Goal: Task Accomplishment & Management: Use online tool/utility

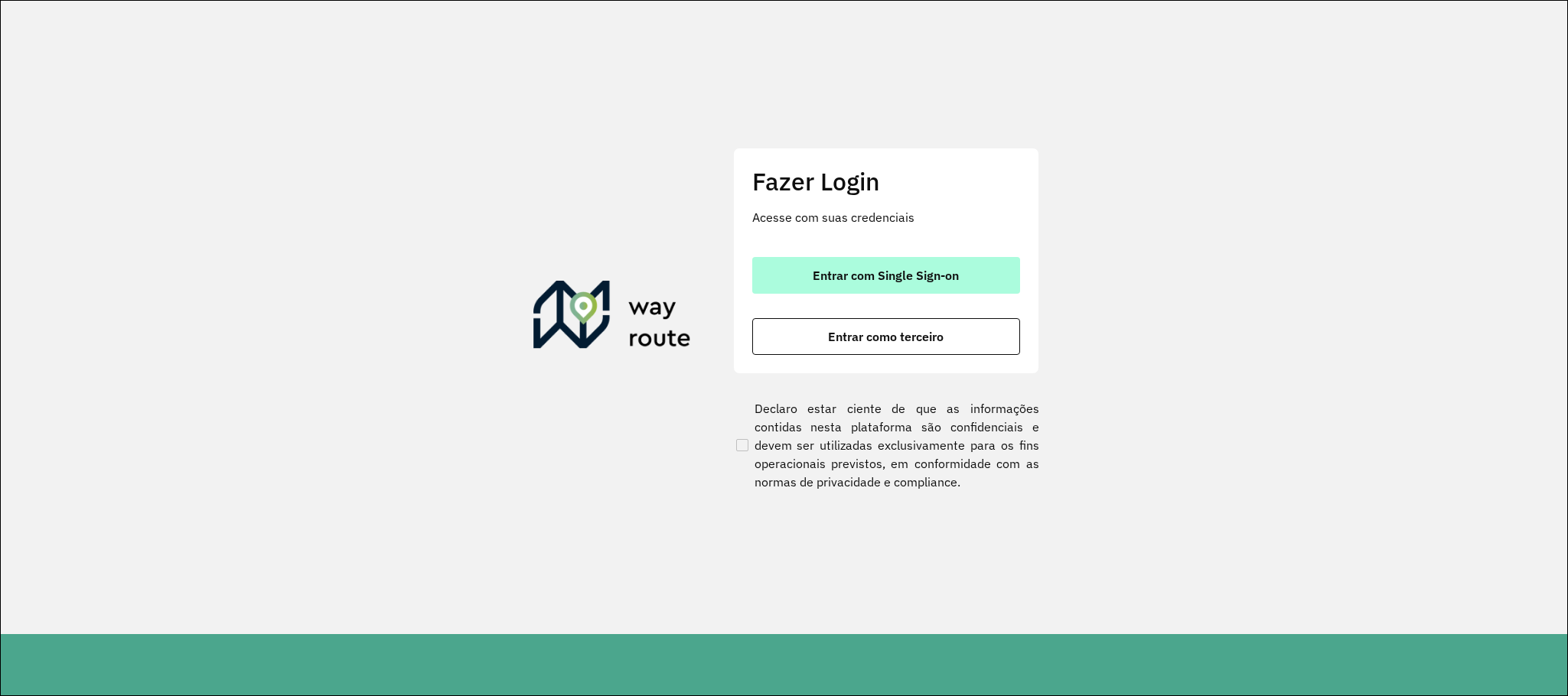
click at [900, 264] on button "Entrar com Single Sign-on" at bounding box center [887, 276] width 268 height 37
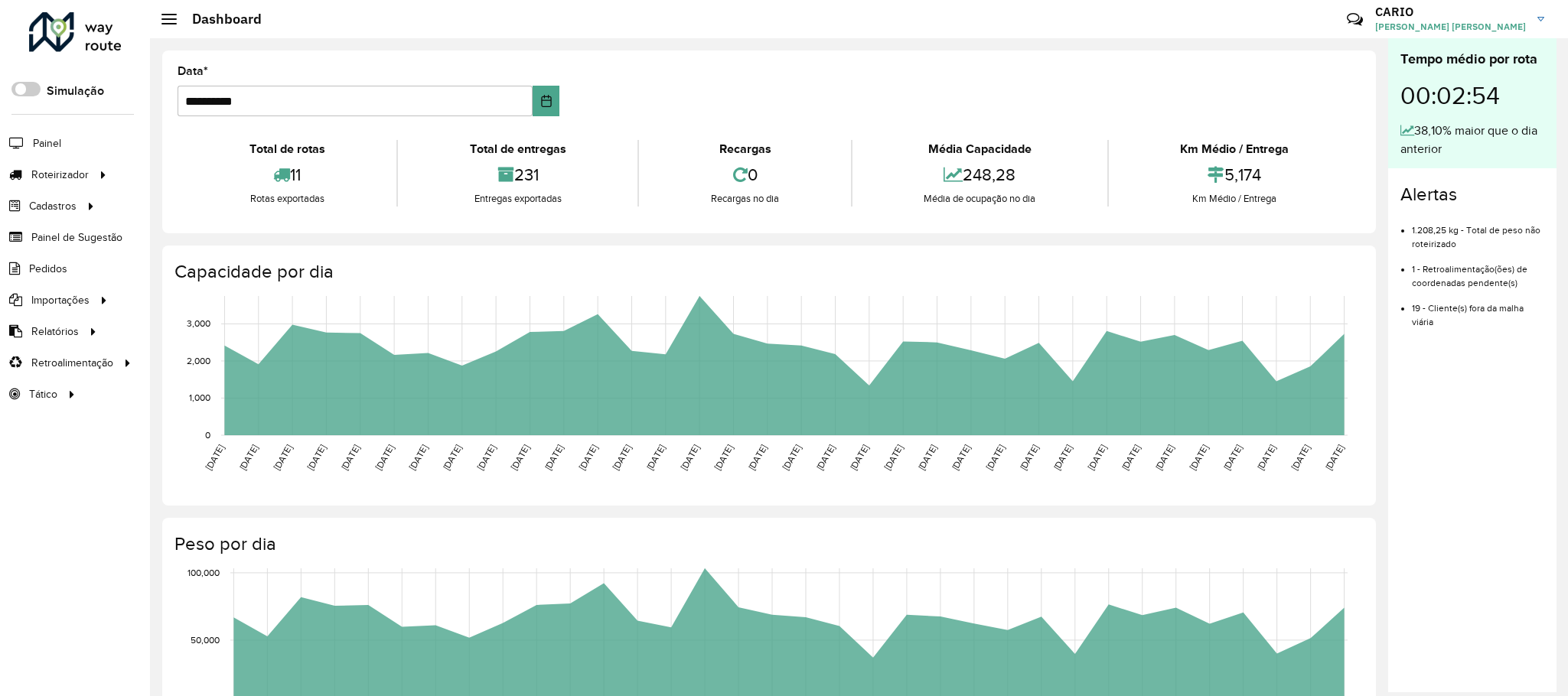
drag, startPoint x: 1033, startPoint y: 166, endPoint x: 903, endPoint y: 174, distance: 130.2
click at [903, 174] on div "248,28" at bounding box center [980, 174] width 248 height 33
click at [981, 170] on div "248,28" at bounding box center [980, 174] width 248 height 33
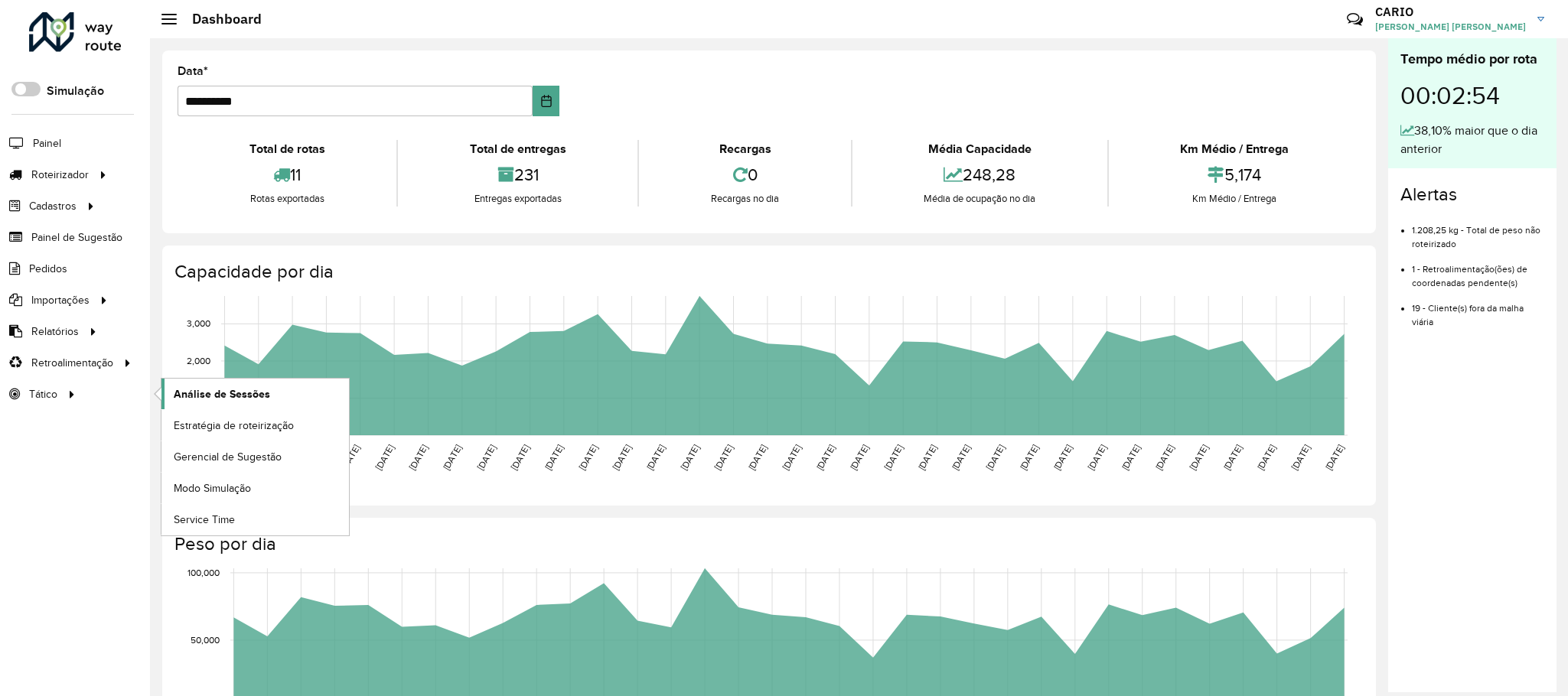
click at [194, 397] on span "Análise de Sessões" at bounding box center [221, 395] width 96 height 16
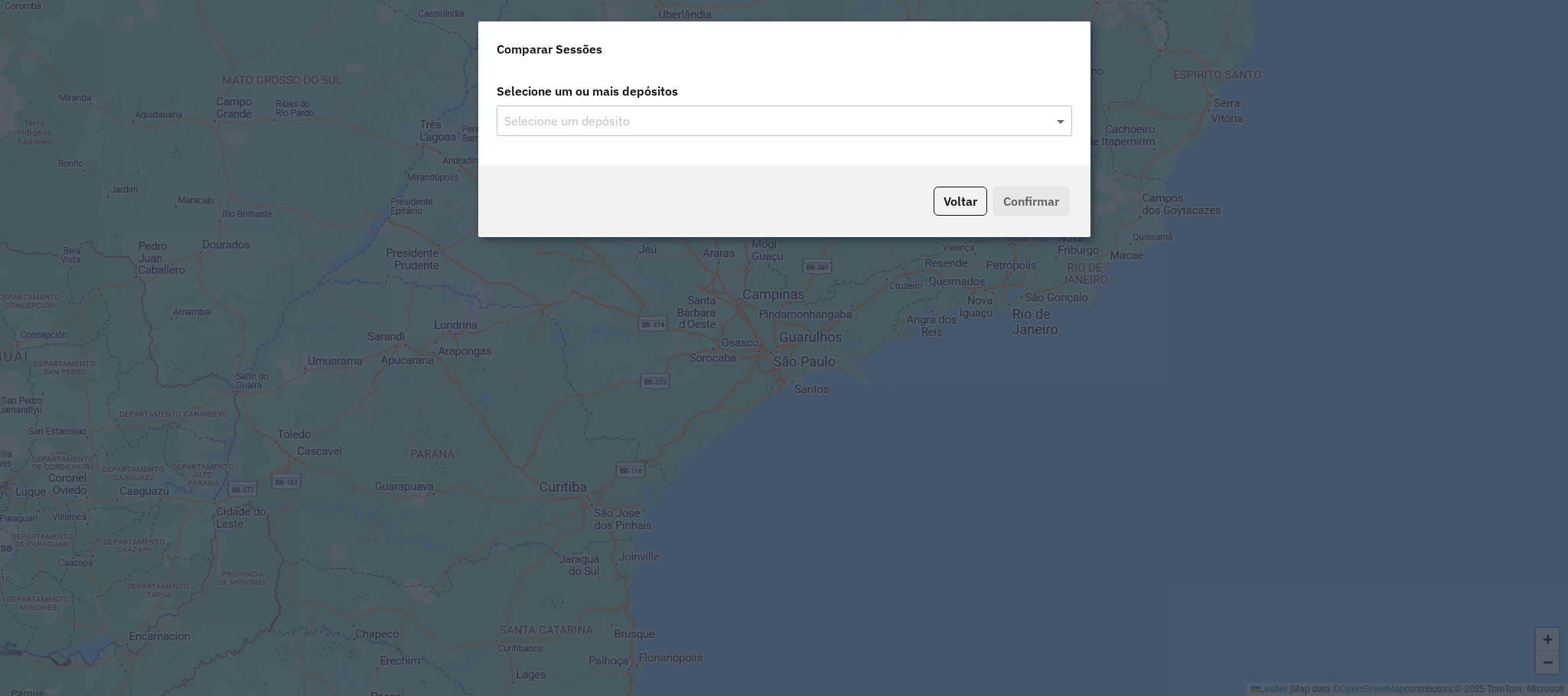
click at [1061, 119] on span at bounding box center [1063, 121] width 19 height 19
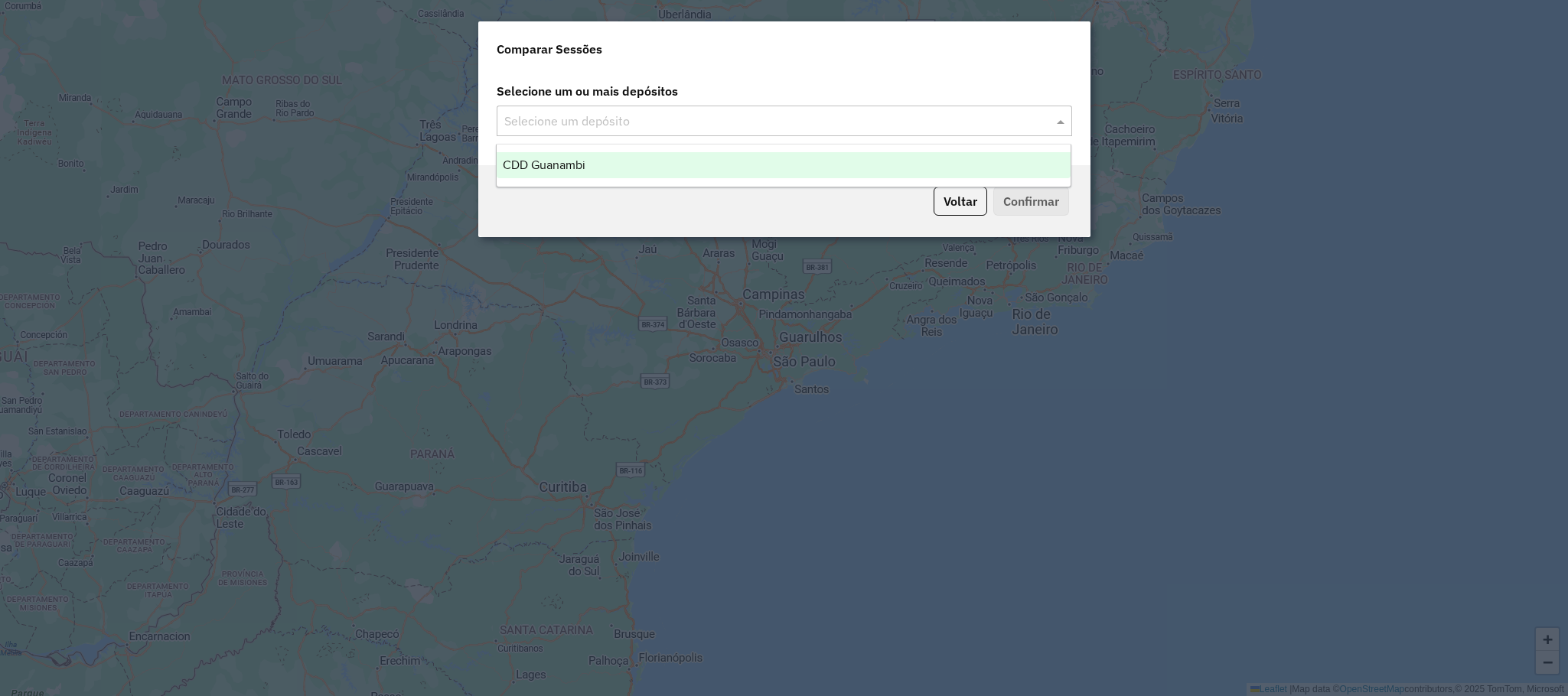
click at [1063, 122] on span at bounding box center [1063, 121] width 19 height 19
click at [705, 166] on div "CDD Guanambi" at bounding box center [784, 166] width 574 height 26
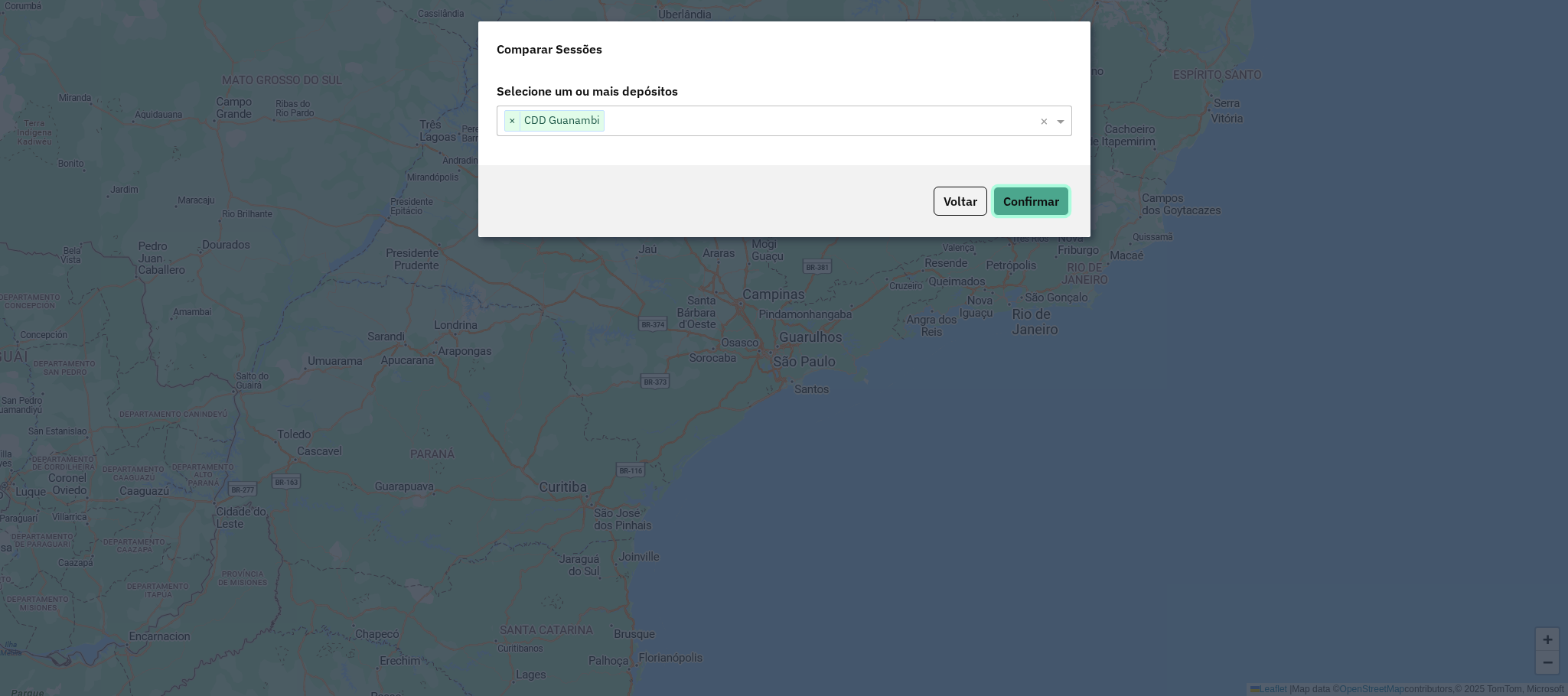
click at [1029, 201] on button "Confirmar" at bounding box center [1031, 201] width 76 height 29
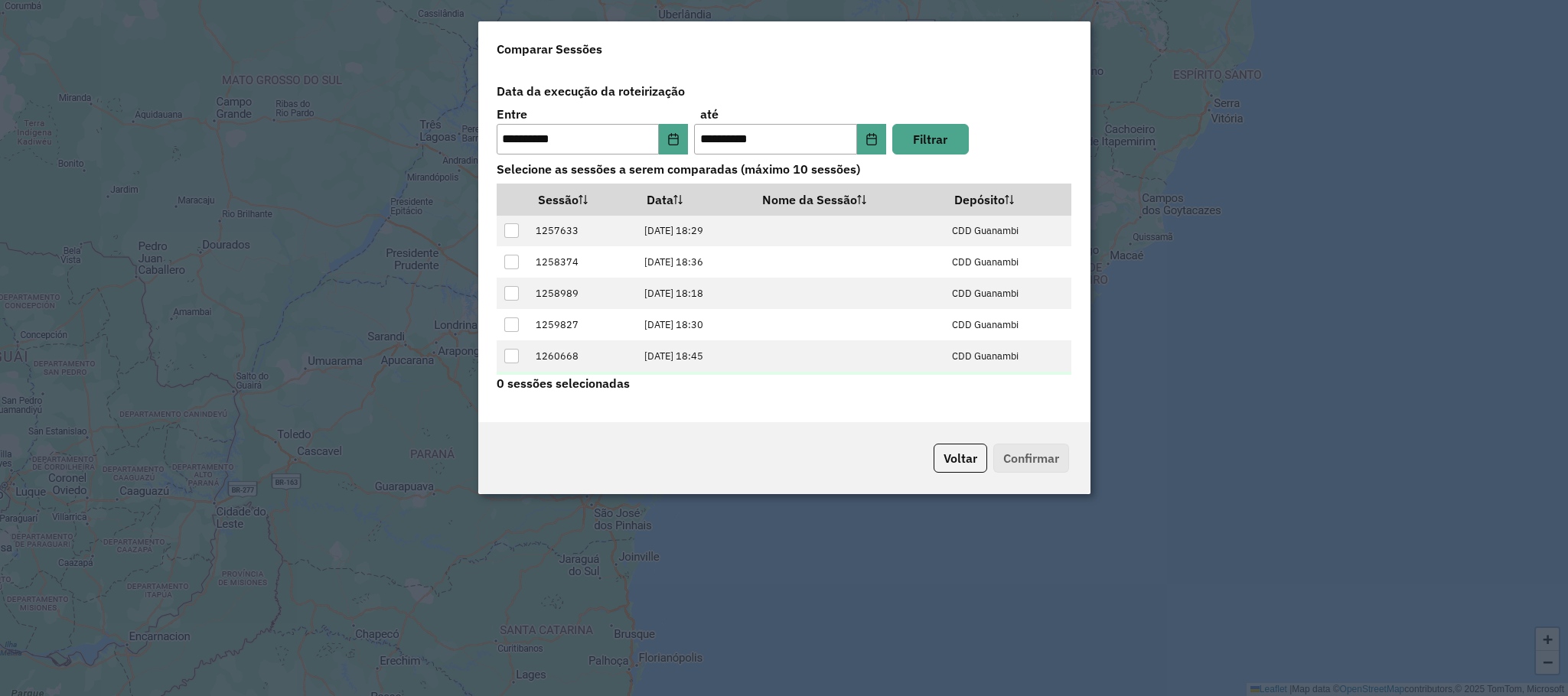
scroll to position [63, 0]
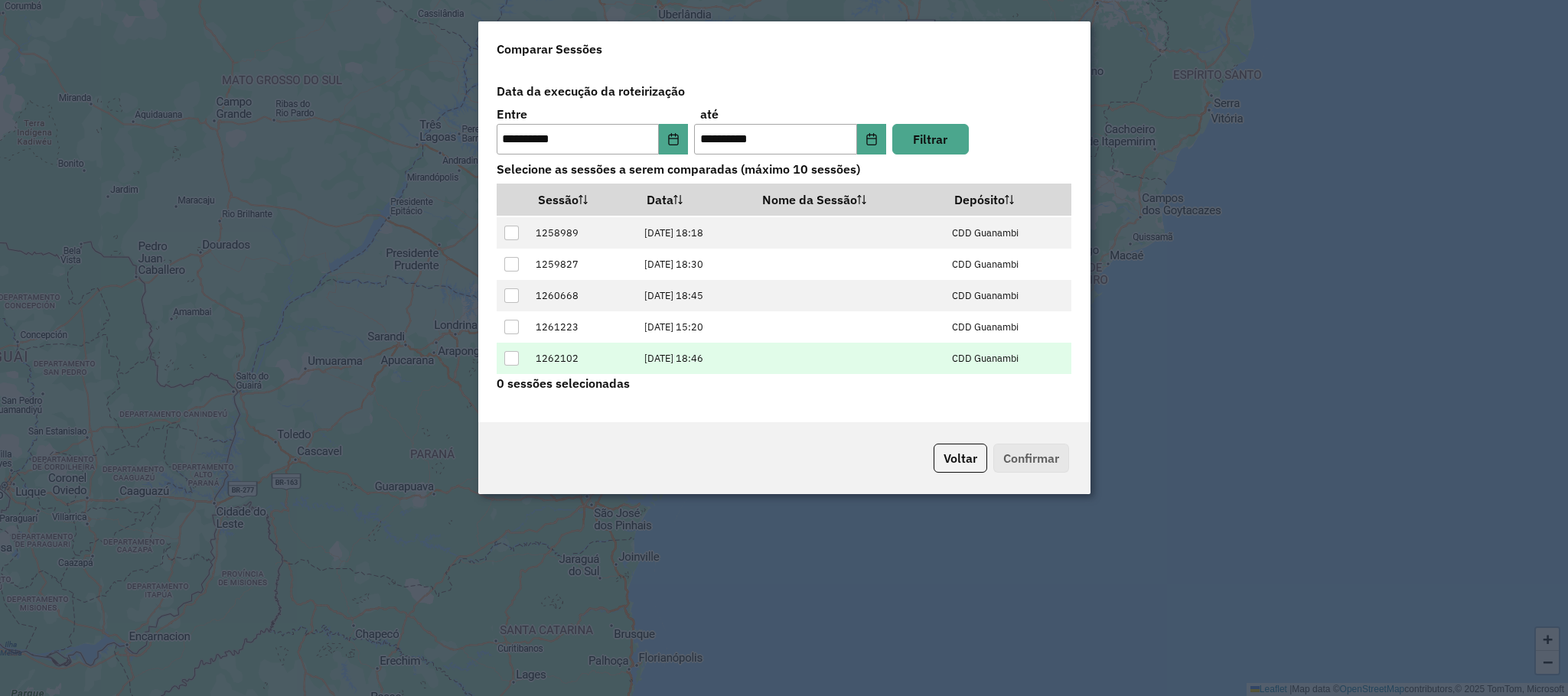
click at [516, 354] on div at bounding box center [511, 359] width 15 height 15
click at [1054, 456] on button "Confirmar" at bounding box center [1031, 458] width 76 height 29
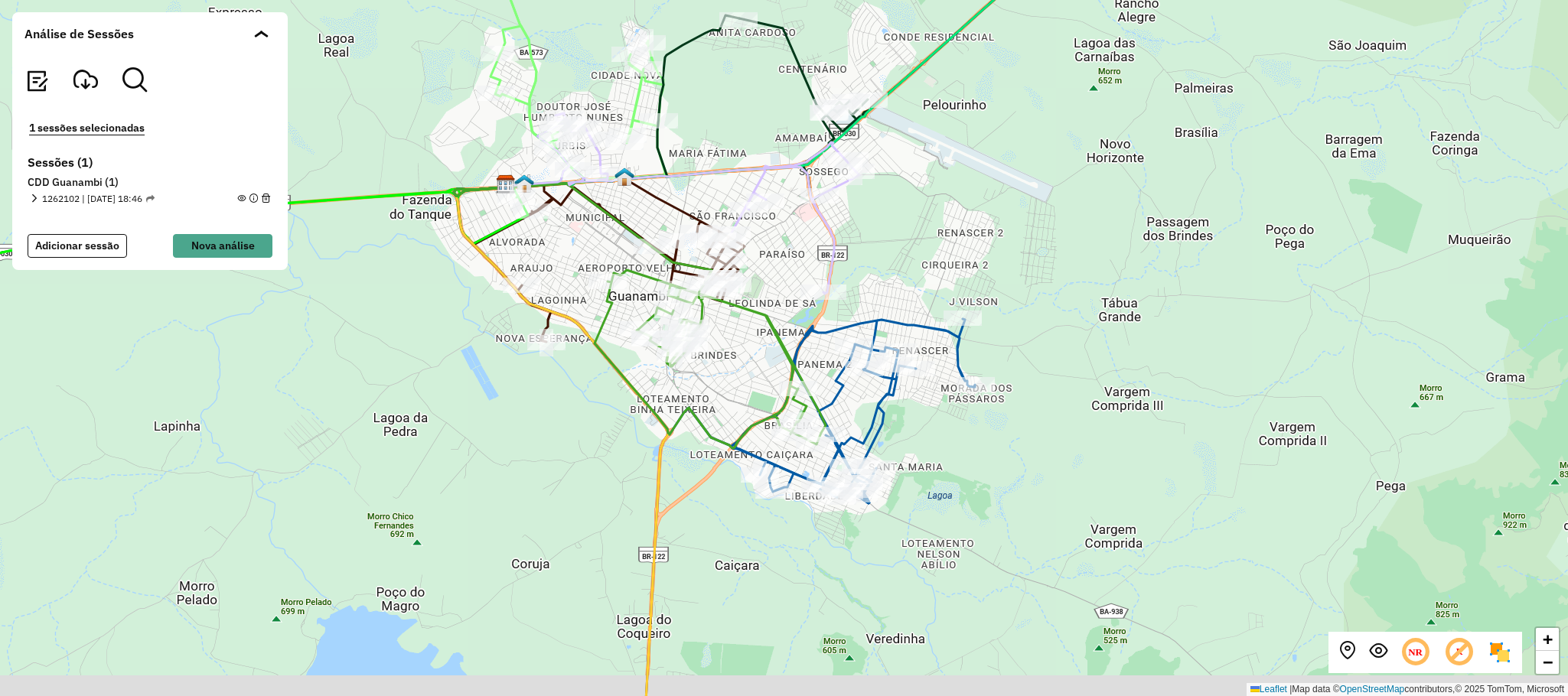
drag, startPoint x: 1267, startPoint y: 506, endPoint x: 922, endPoint y: 432, distance: 352.8
click at [1174, 448] on div "+ − Leaflet | Map data © OpenStreetMap contributors,© 2025 TomTom, Microsoft" at bounding box center [784, 348] width 1568 height 696
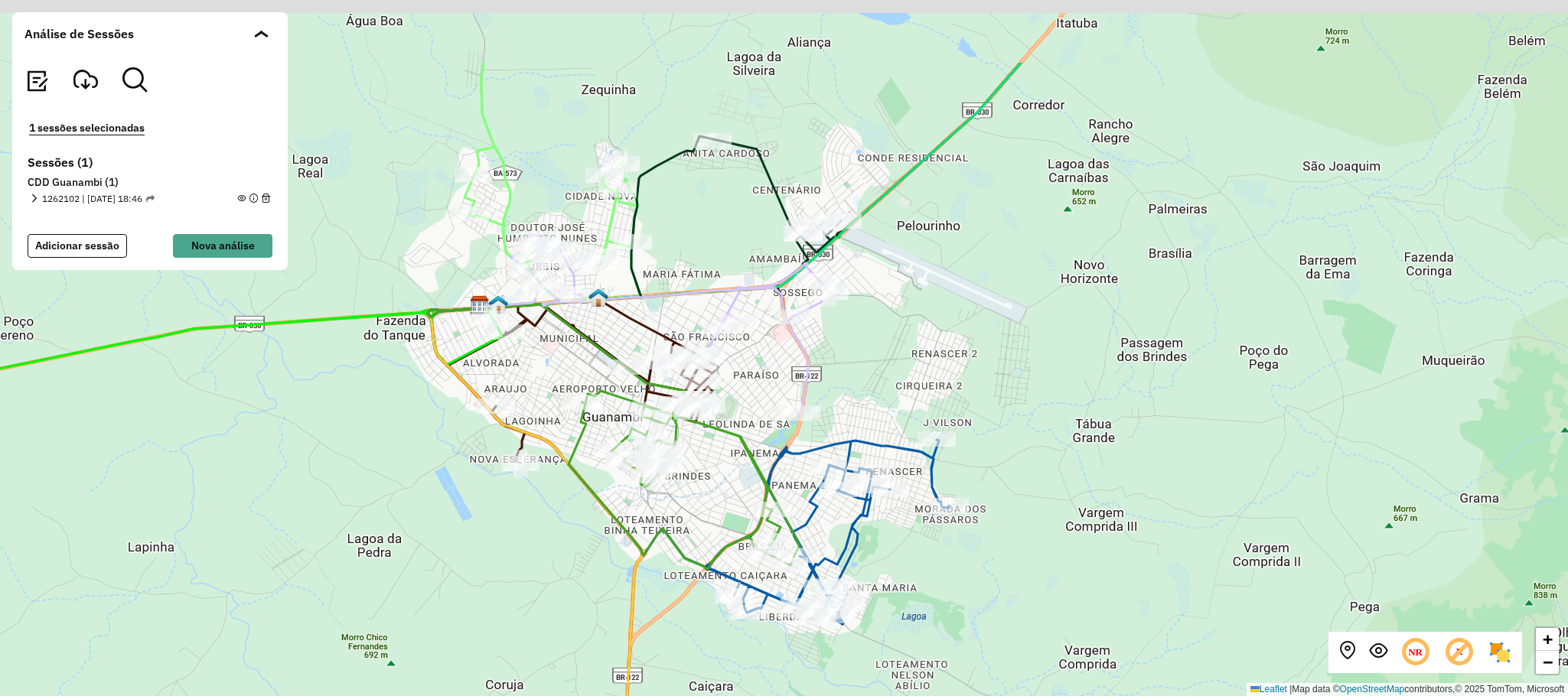
drag, startPoint x: 1001, startPoint y: 241, endPoint x: 987, endPoint y: 334, distance: 94.0
click at [987, 334] on div "+ − Leaflet | Map data © OpenStreetMap contributors,© 2025 TomTom, Microsoft" at bounding box center [784, 348] width 1568 height 696
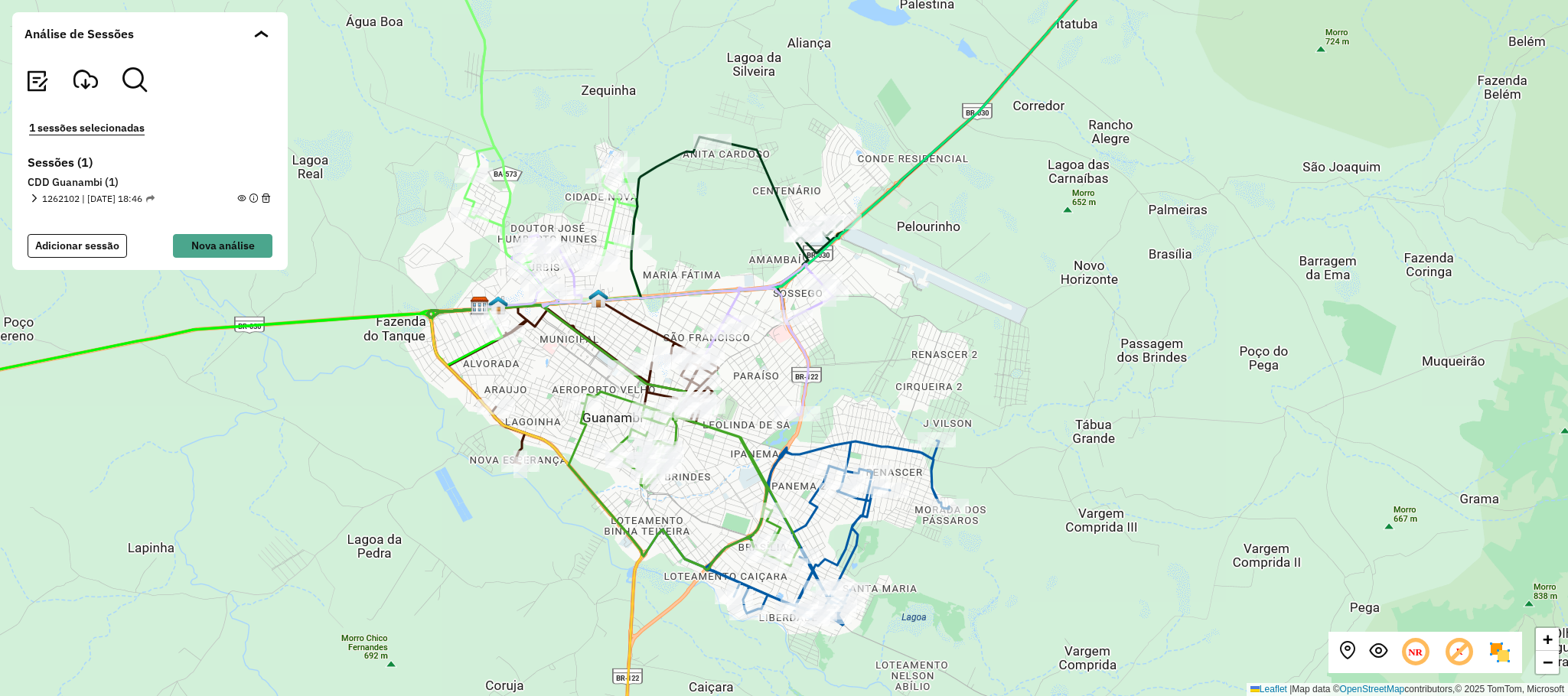
click at [979, 345] on div "+ − Leaflet | Map data © OpenStreetMap contributors,© 2025 TomTom, Microsoft" at bounding box center [784, 348] width 1568 height 696
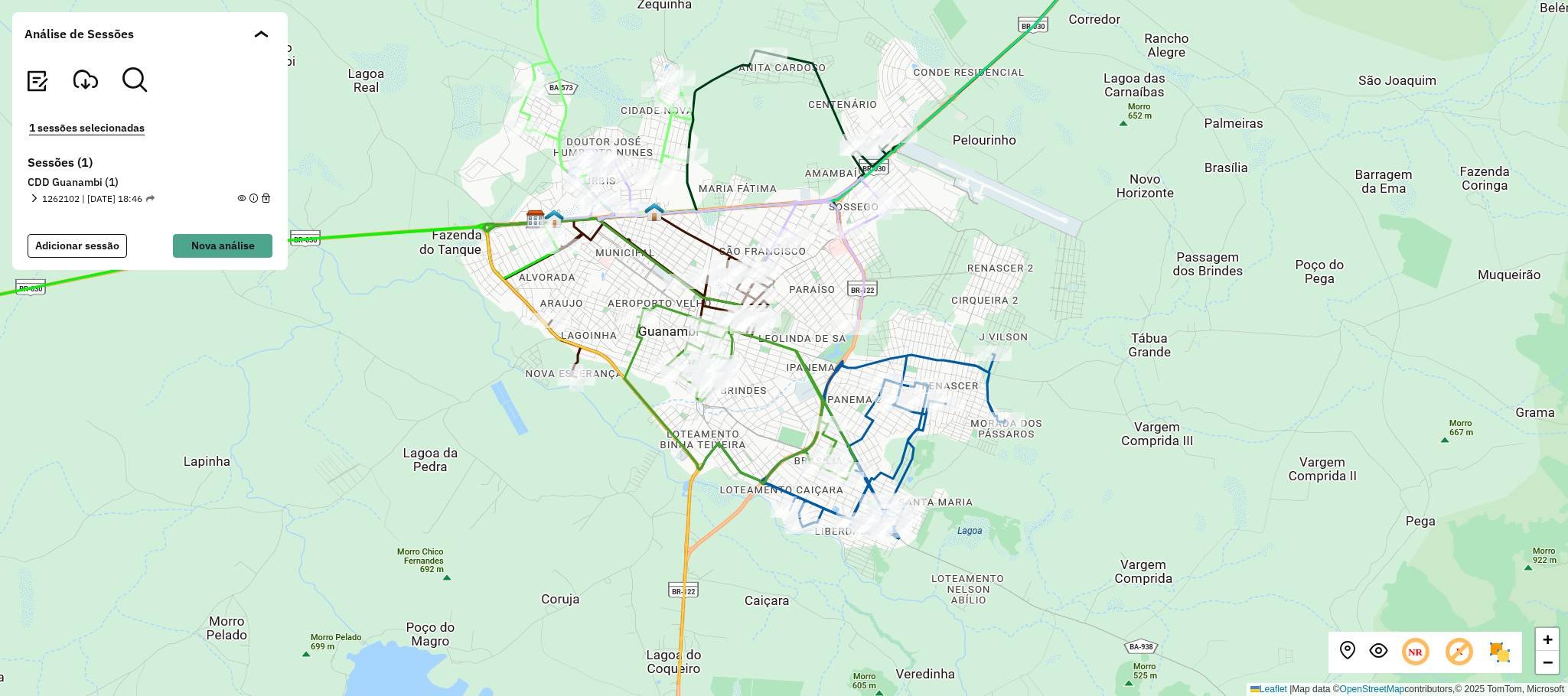
drag, startPoint x: 1066, startPoint y: 416, endPoint x: 1108, endPoint y: 364, distance: 66.8
click at [1108, 364] on div "+ − Leaflet | Map data © OpenStreetMap contributors,© 2025 TomTom, Microsoft" at bounding box center [784, 348] width 1568 height 696
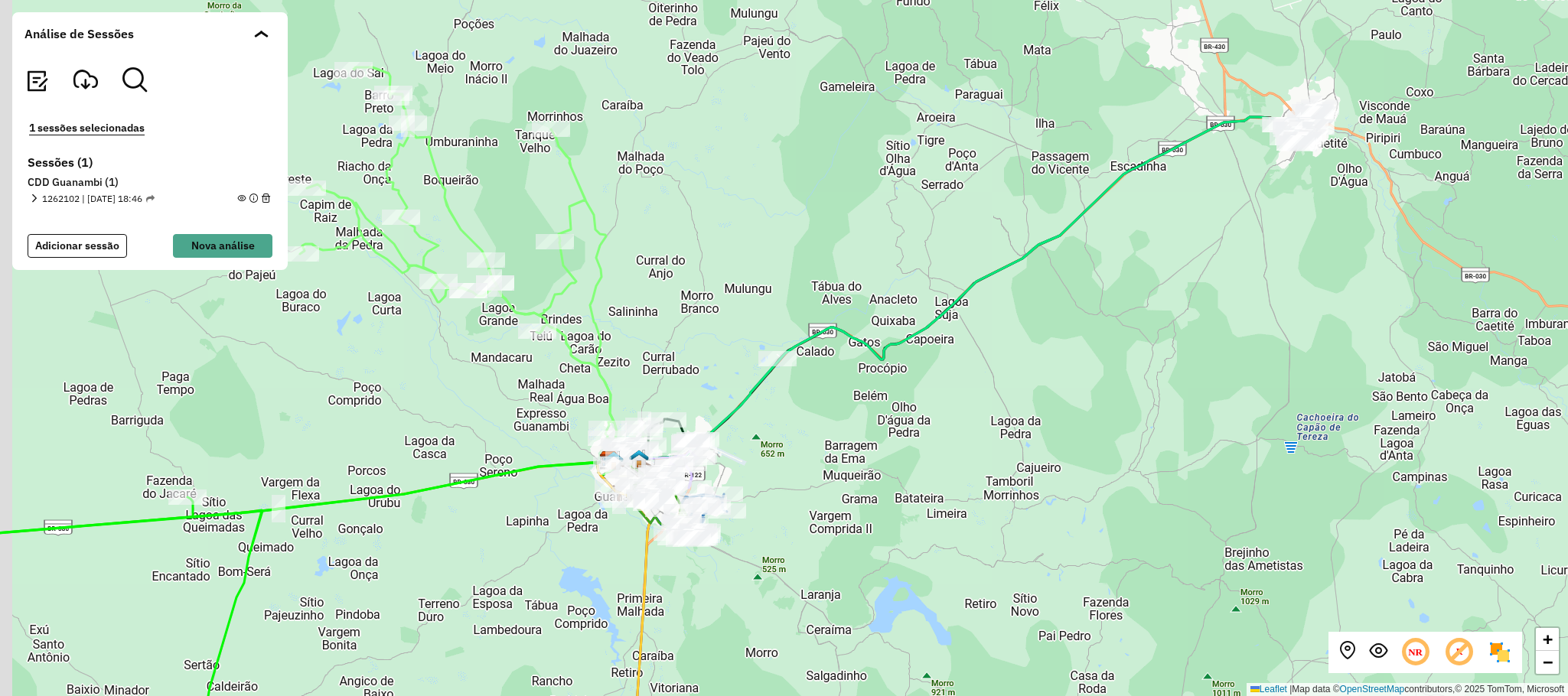
drag, startPoint x: 474, startPoint y: 376, endPoint x: 503, endPoint y: 377, distance: 29.0
click at [503, 377] on div "+ − Leaflet | Map data © OpenStreetMap contributors,© 2025 TomTom, Microsoft" at bounding box center [784, 348] width 1568 height 696
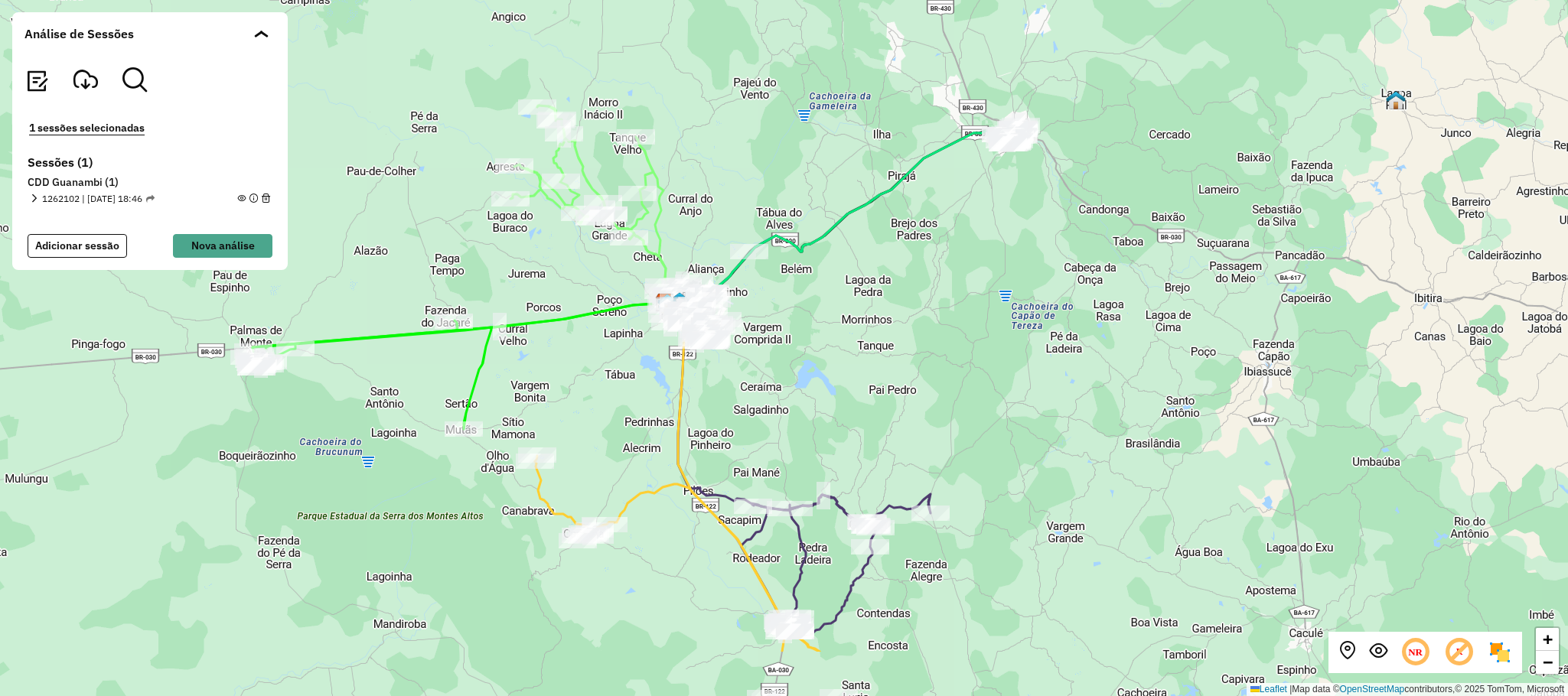
drag, startPoint x: 551, startPoint y: 492, endPoint x: 602, endPoint y: 376, distance: 126.7
click at [675, 358] on div "+ − Leaflet | Map data © OpenStreetMap contributors,© 2025 TomTom, Microsoft" at bounding box center [784, 348] width 1568 height 696
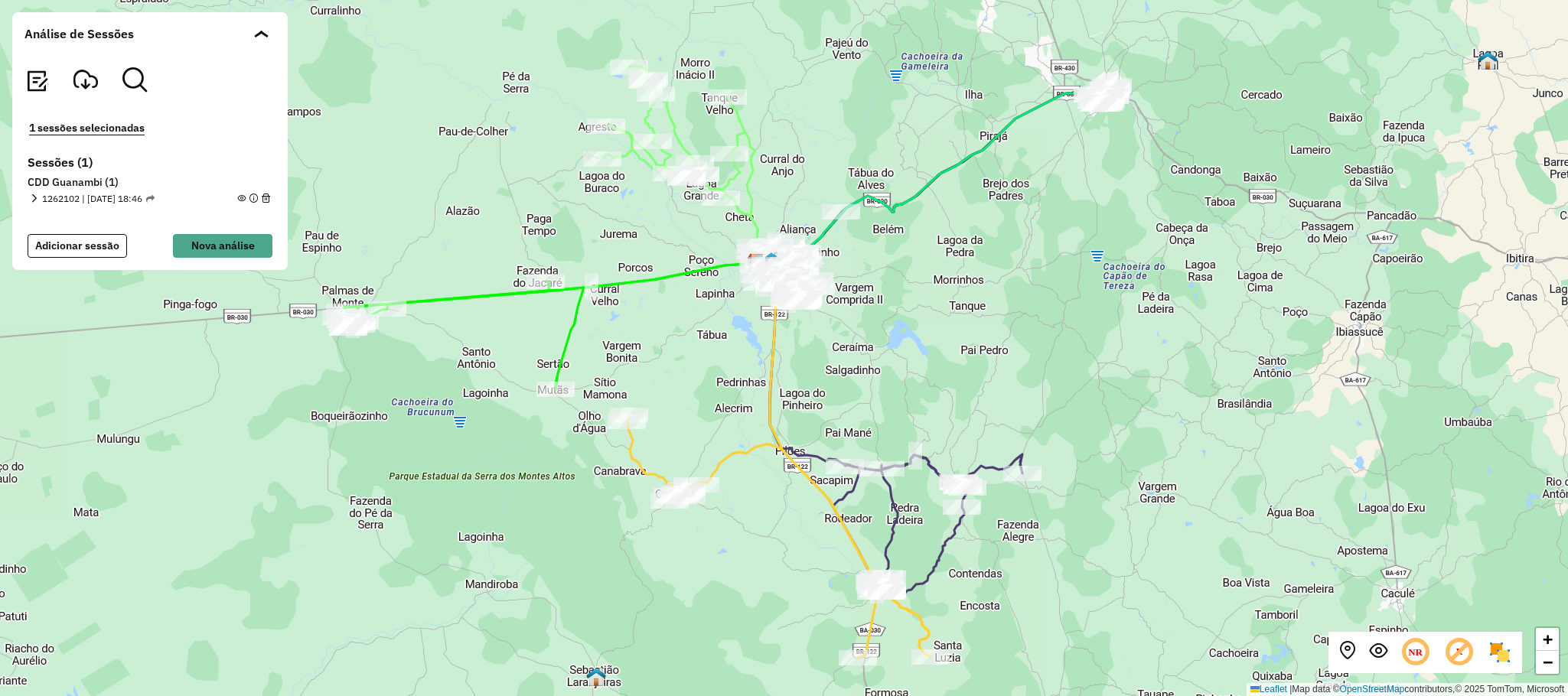
click at [1163, 354] on div "+ − Leaflet | Map data © OpenStreetMap contributors,© 2025 TomTom, Microsoft" at bounding box center [784, 348] width 1568 height 696
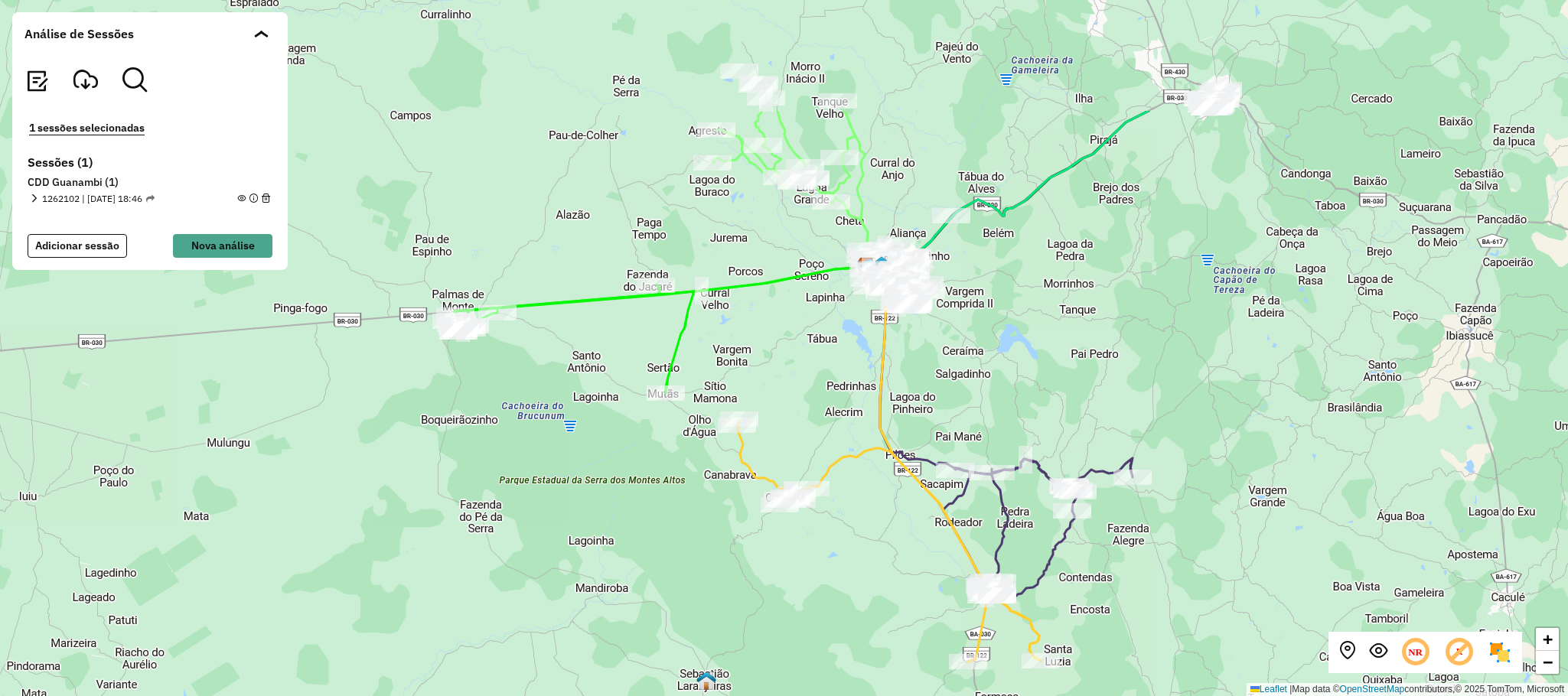
drag, startPoint x: 379, startPoint y: 285, endPoint x: 517, endPoint y: 466, distance: 227.6
click at [487, 468] on div "+ − Leaflet | Map data © OpenStreetMap contributors,© 2025 TomTom, Microsoft" at bounding box center [784, 348] width 1568 height 696
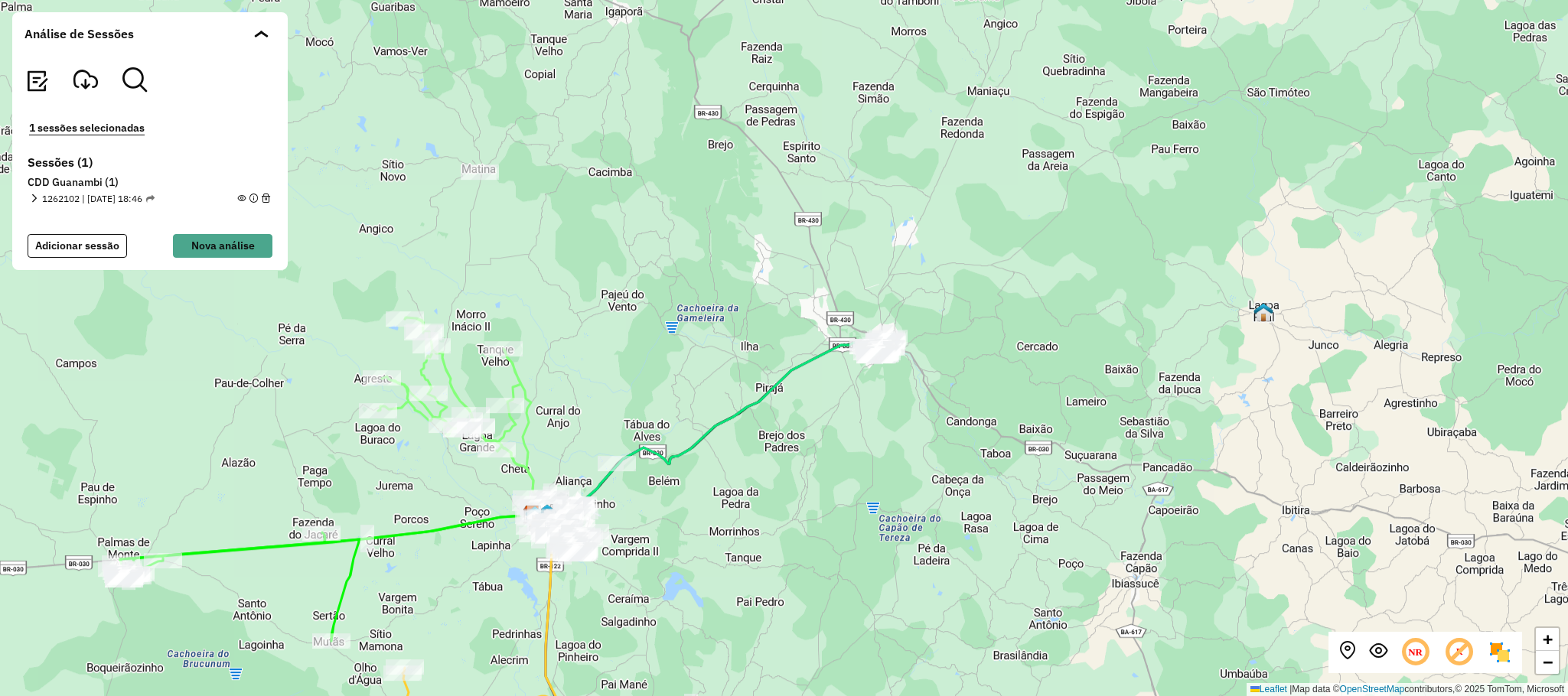
drag, startPoint x: 791, startPoint y: 299, endPoint x: 604, endPoint y: 400, distance: 212.5
click at [604, 400] on div "+ − Leaflet | Map data © OpenStreetMap contributors,© 2025 TomTom, Microsoft" at bounding box center [784, 348] width 1568 height 696
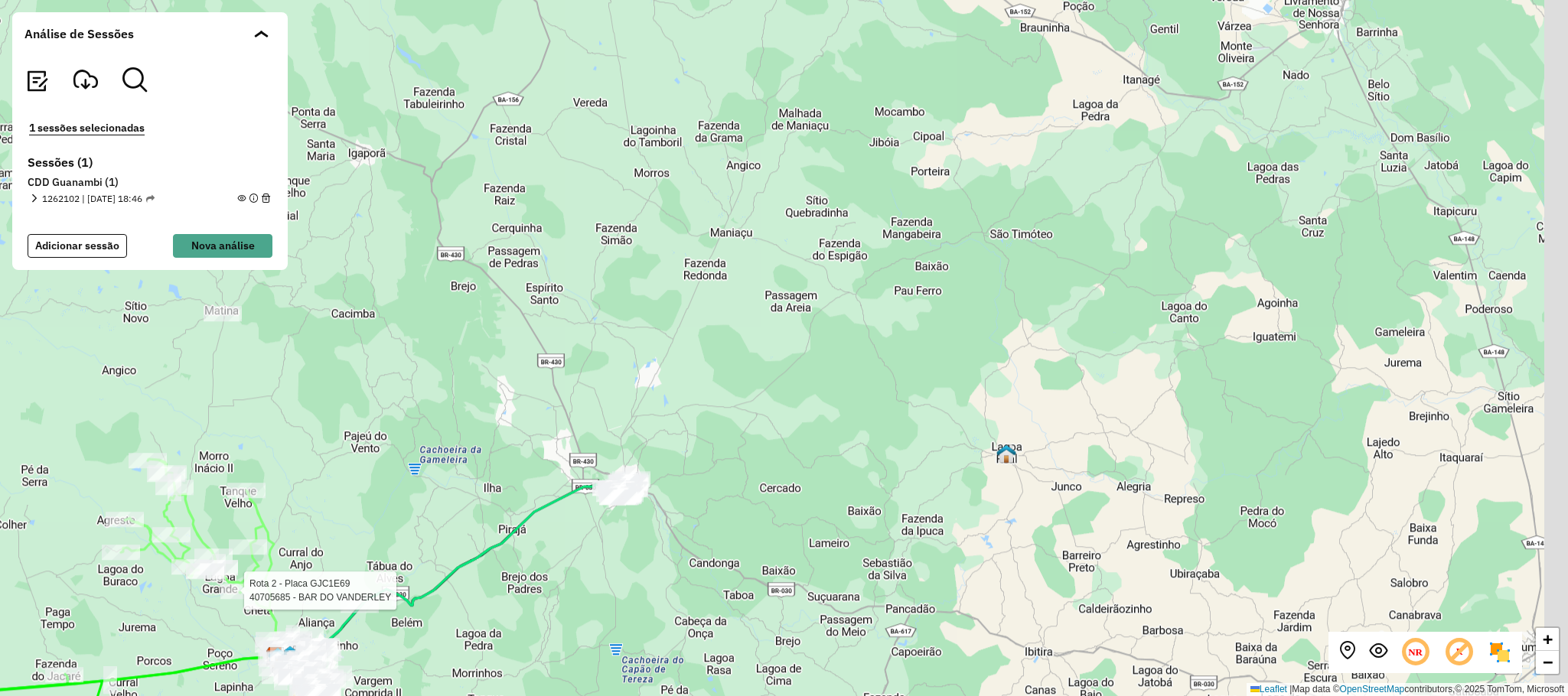
drag, startPoint x: 1002, startPoint y: 416, endPoint x: 782, endPoint y: 485, distance: 230.6
click at [782, 485] on div "Rota 2 - Placa GJC1E69 40705685 - BAR DO VANDERLEY + − Leaflet | Map data © Ope…" at bounding box center [784, 348] width 1568 height 696
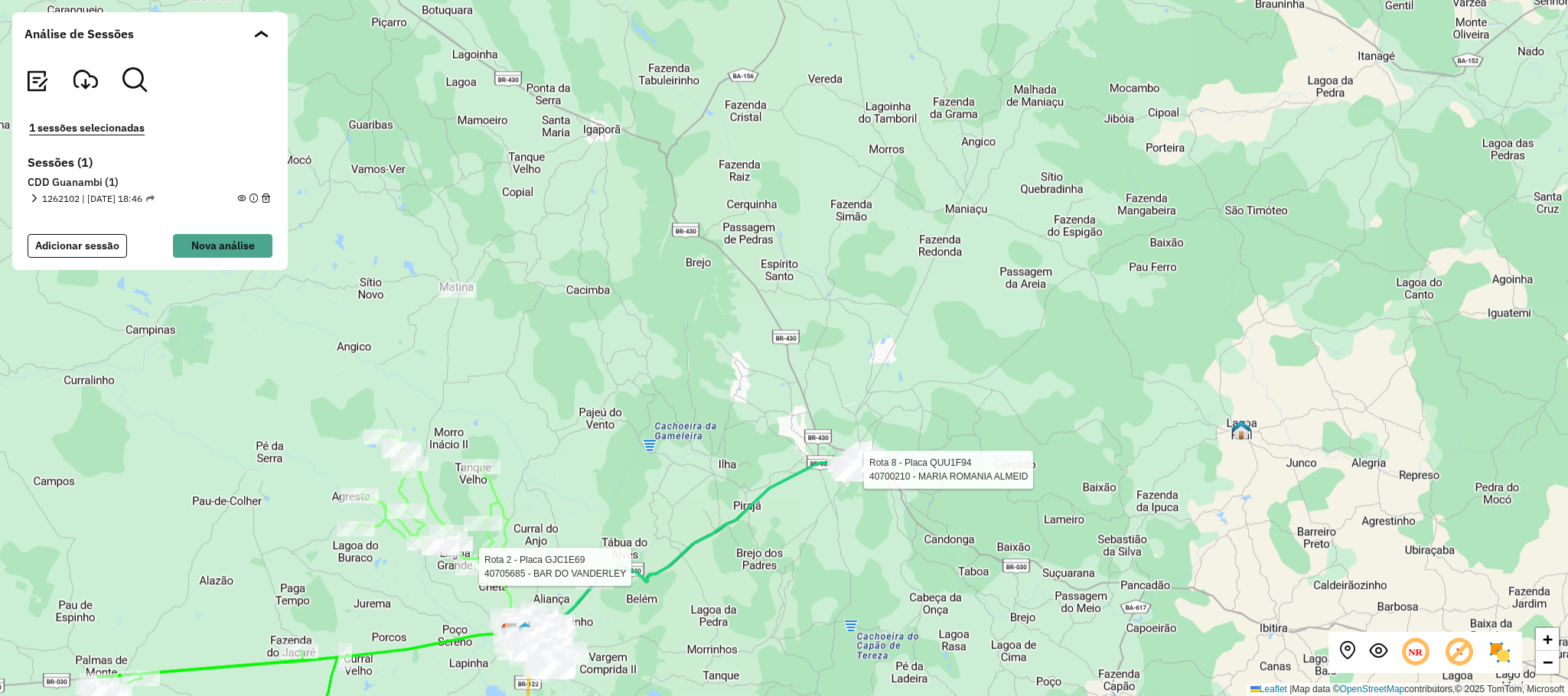
drag, startPoint x: 463, startPoint y: 492, endPoint x: 400, endPoint y: 246, distance: 253.9
click at [678, 466] on div "Rota 2 - Placa GJC1E69 40705685 - BAR DO VANDERLEY Rota 8 - Placa QUU1F94 40700…" at bounding box center [784, 348] width 1568 height 696
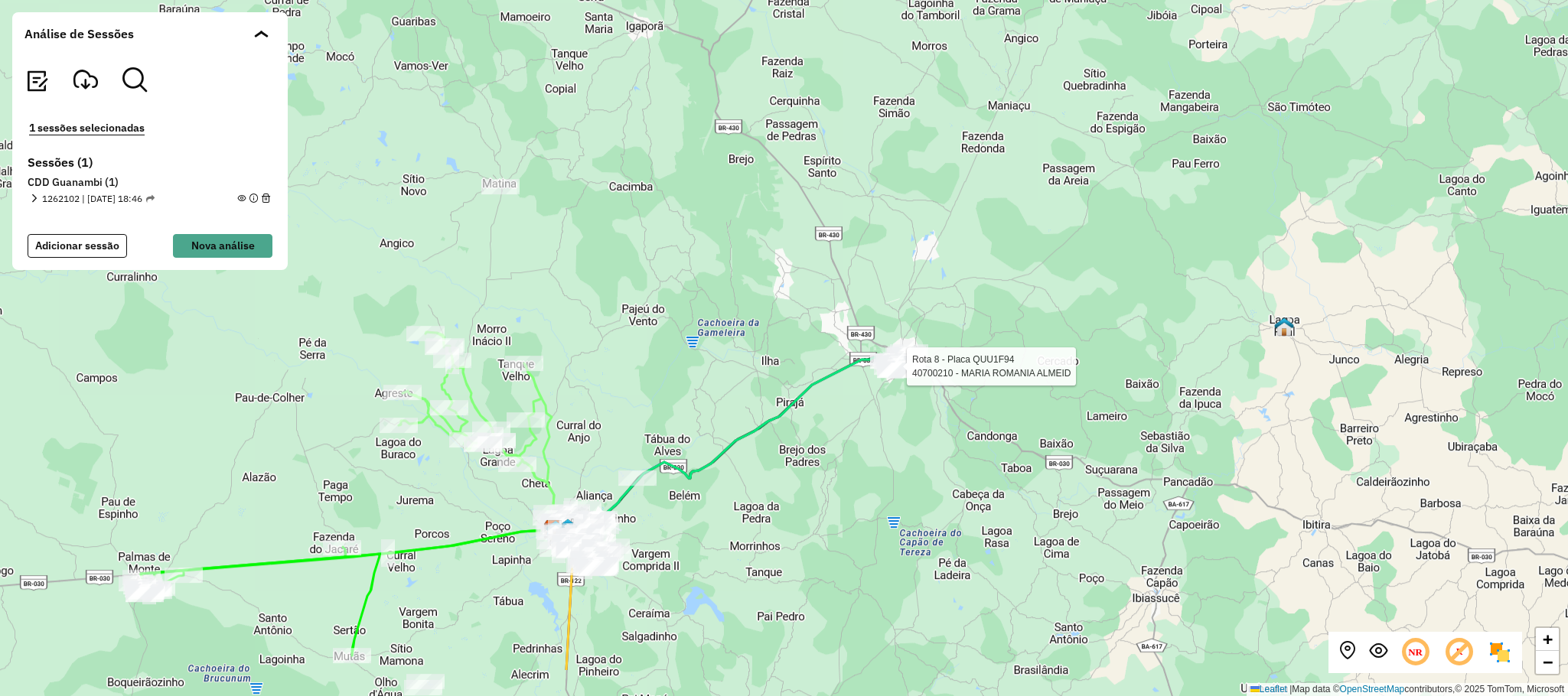
drag, startPoint x: 607, startPoint y: 470, endPoint x: 645, endPoint y: 374, distance: 103.2
click at [645, 374] on div "Rota 8 - Placa QUU1F94 40700210 - MARIA ROMANIA ALMEID + − Leaflet | Map data ©…" at bounding box center [784, 348] width 1568 height 696
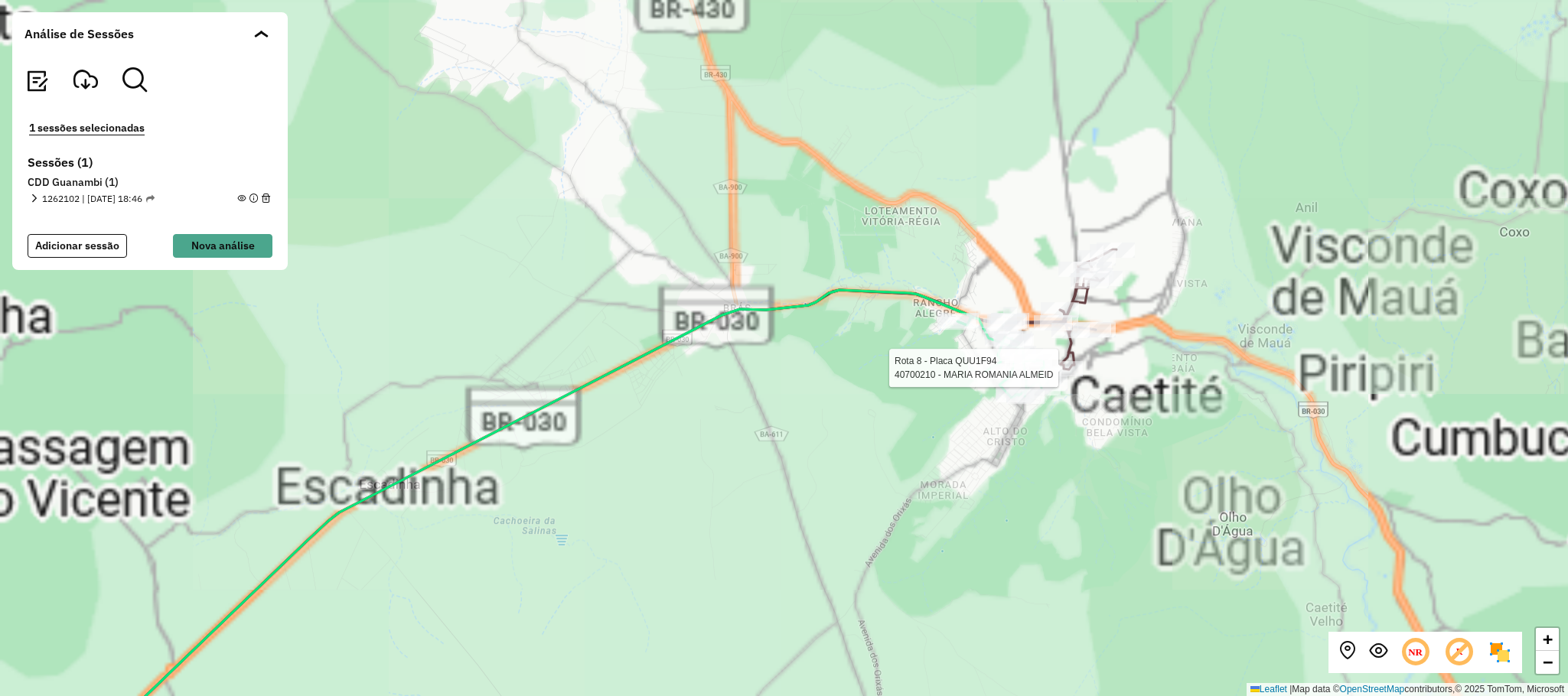
click at [967, 531] on div "Rota 8 - Placa QUU1F94 40700210 - MARIA ROMANIA ALMEID + − Leaflet | Map data ©…" at bounding box center [784, 348] width 1568 height 696
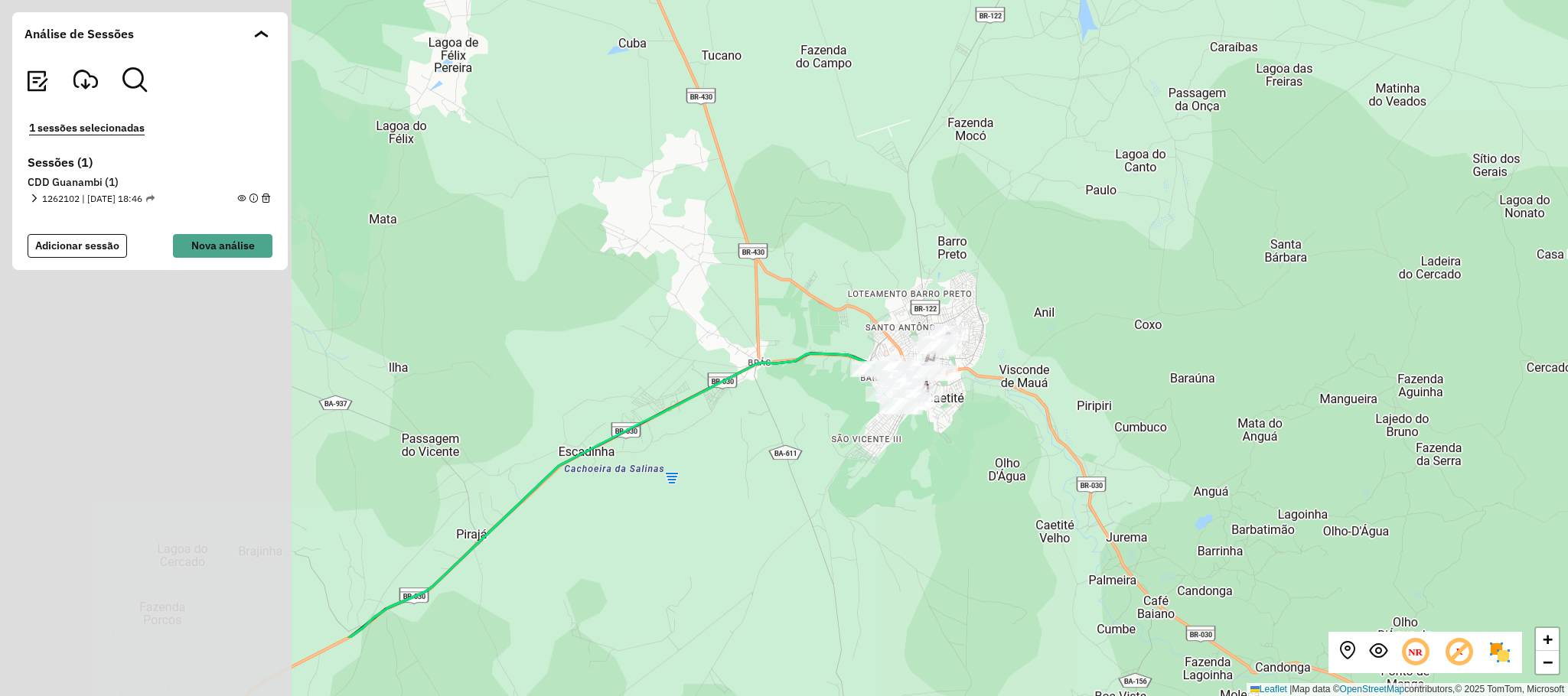
drag, startPoint x: 267, startPoint y: 456, endPoint x: 855, endPoint y: 283, distance: 612.9
click at [841, 285] on div "+ − Leaflet | Map data © OpenStreetMap contributors,© 2025 TomTom, Microsoft" at bounding box center [784, 348] width 1568 height 696
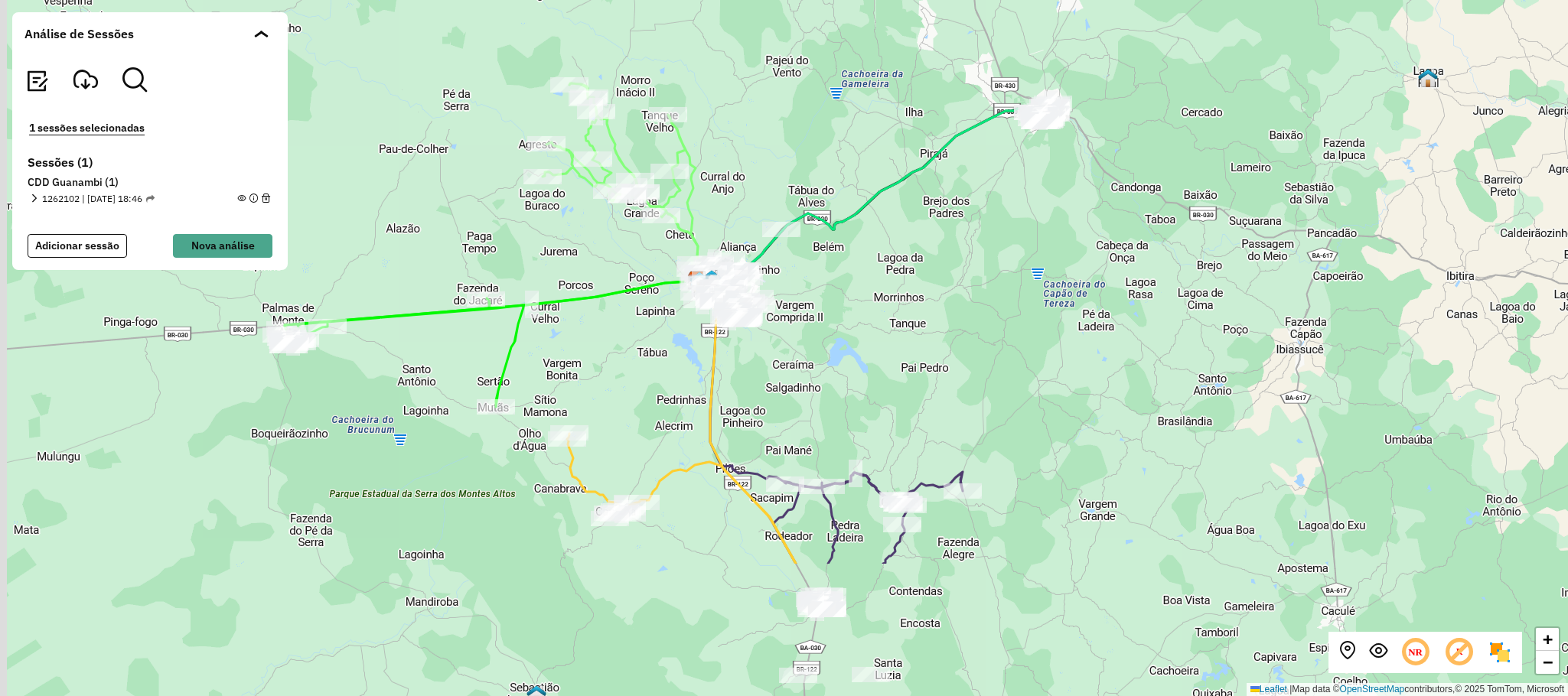
drag, startPoint x: 712, startPoint y: 452, endPoint x: 858, endPoint y: 251, distance: 248.4
click at [858, 251] on div "+ − Leaflet | Map data © OpenStreetMap contributors,© 2025 TomTom, Microsoft" at bounding box center [784, 348] width 1568 height 696
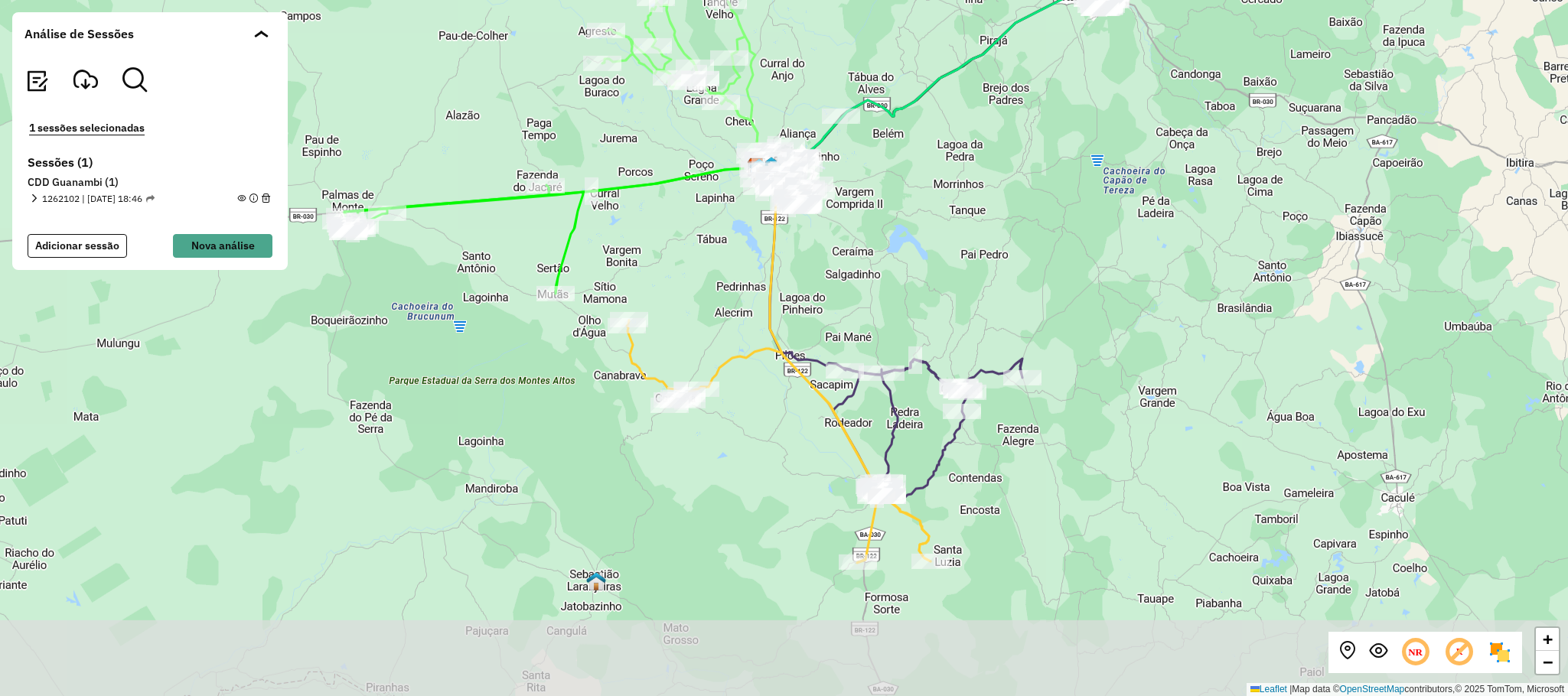
drag, startPoint x: 893, startPoint y: 326, endPoint x: 907, endPoint y: 429, distance: 103.9
click at [914, 225] on div "+ − Leaflet | Map data © OpenStreetMap contributors,© 2025 TomTom, Microsoft" at bounding box center [784, 348] width 1568 height 696
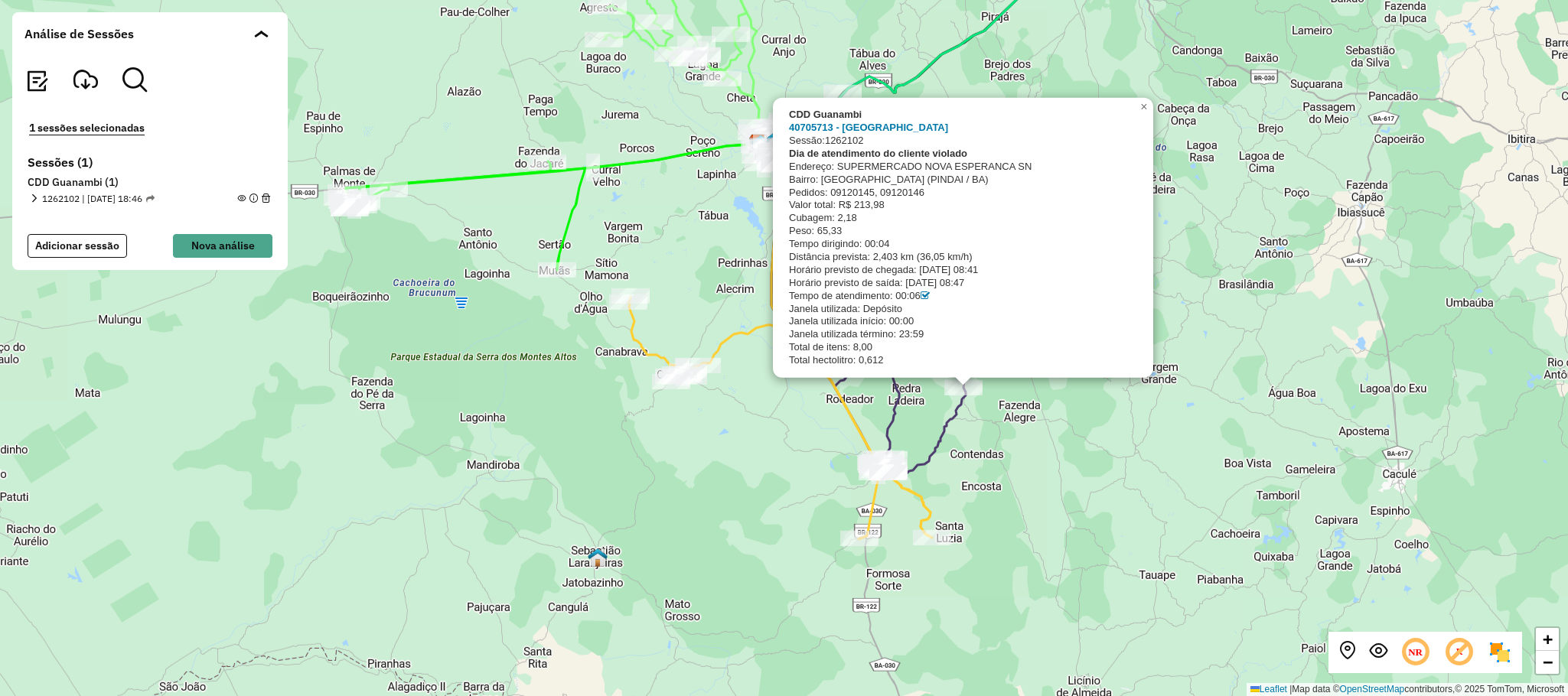
click at [1091, 420] on div "CDD Guanambi 40705713 - NOVA ESPERANCA Sessão: 1262102 Dia de atendimento do cl…" at bounding box center [784, 348] width 1568 height 696
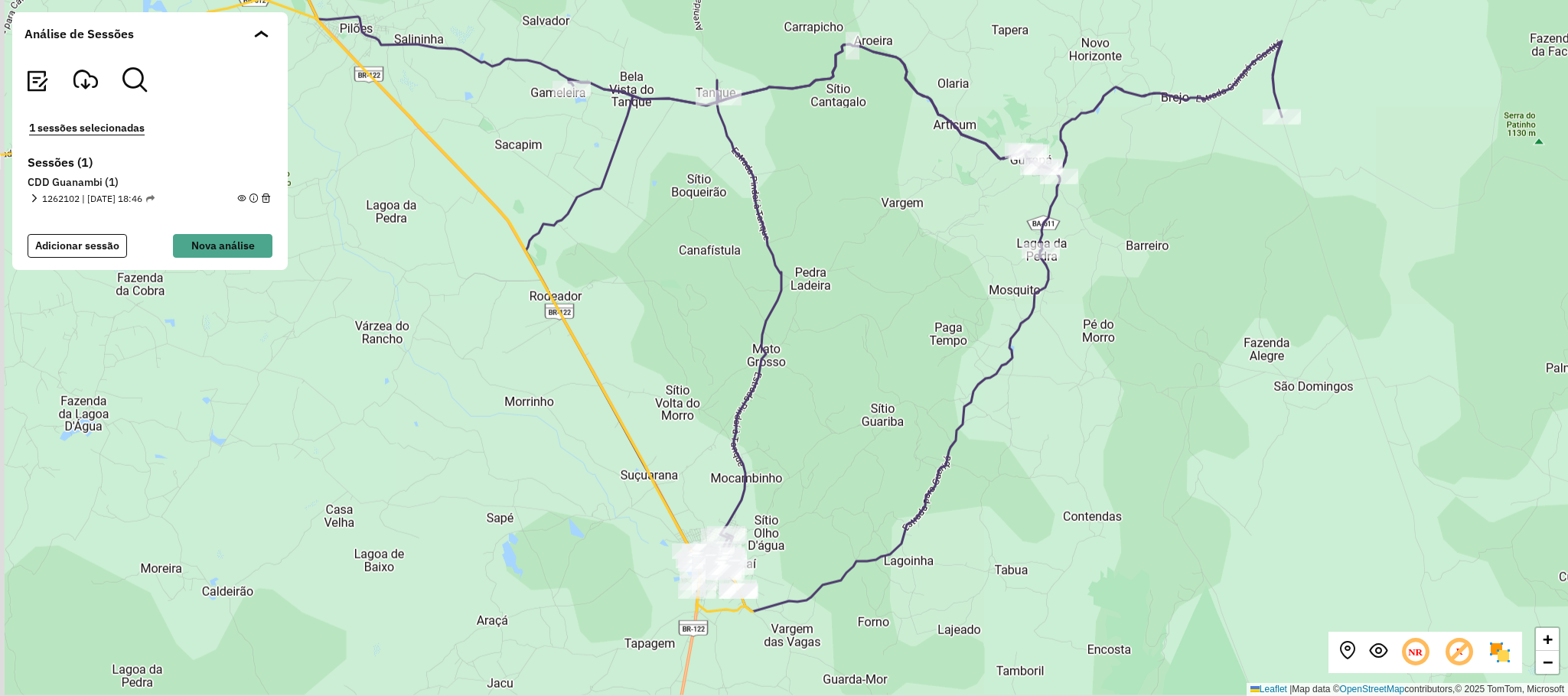
drag, startPoint x: 1045, startPoint y: 388, endPoint x: 1064, endPoint y: 360, distance: 33.8
click at [1059, 356] on div "+ − Leaflet | Map data © OpenStreetMap contributors,© 2025 TomTom, Microsoft" at bounding box center [784, 348] width 1568 height 696
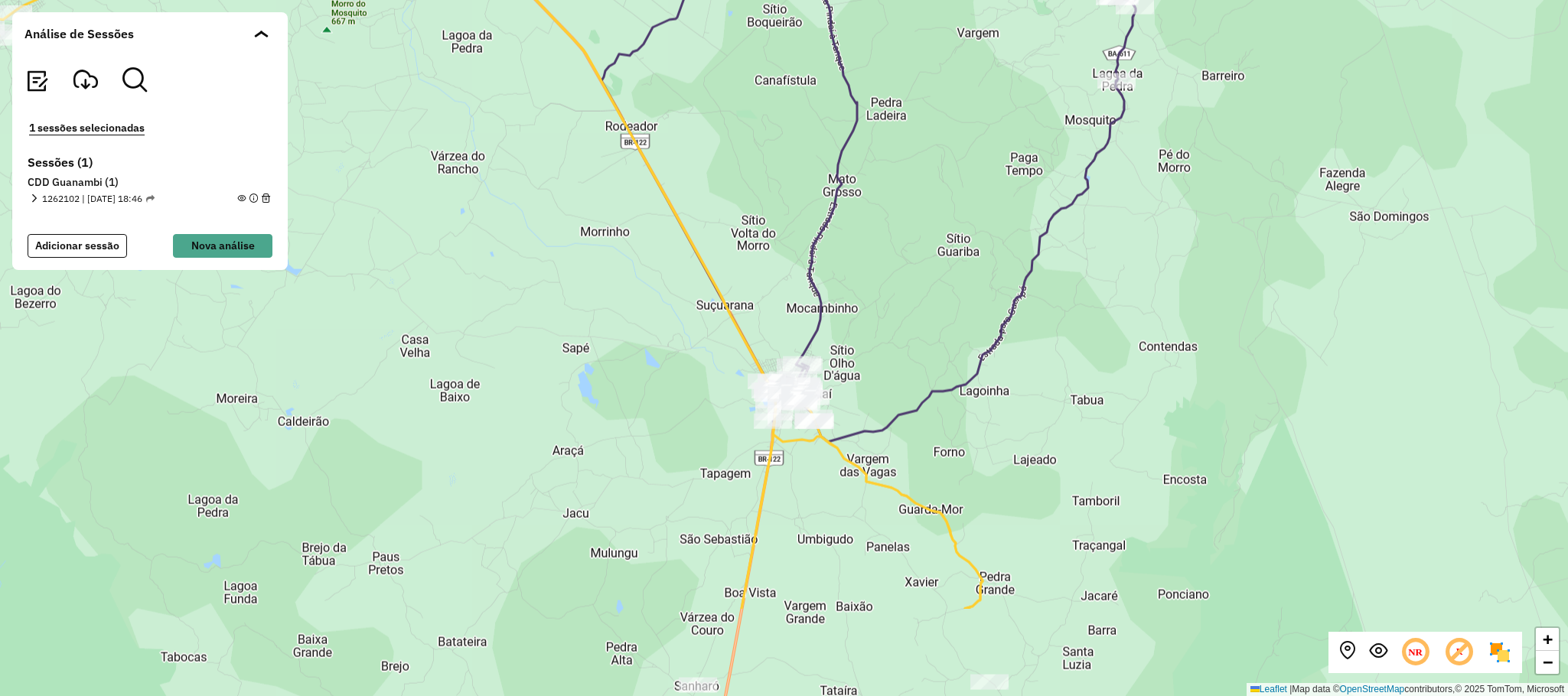
drag, startPoint x: 889, startPoint y: 365, endPoint x: 923, endPoint y: 311, distance: 63.8
click at [923, 311] on div "+ − Leaflet | Map data © OpenStreetMap contributors,© 2025 TomTom, Microsoft" at bounding box center [784, 348] width 1568 height 696
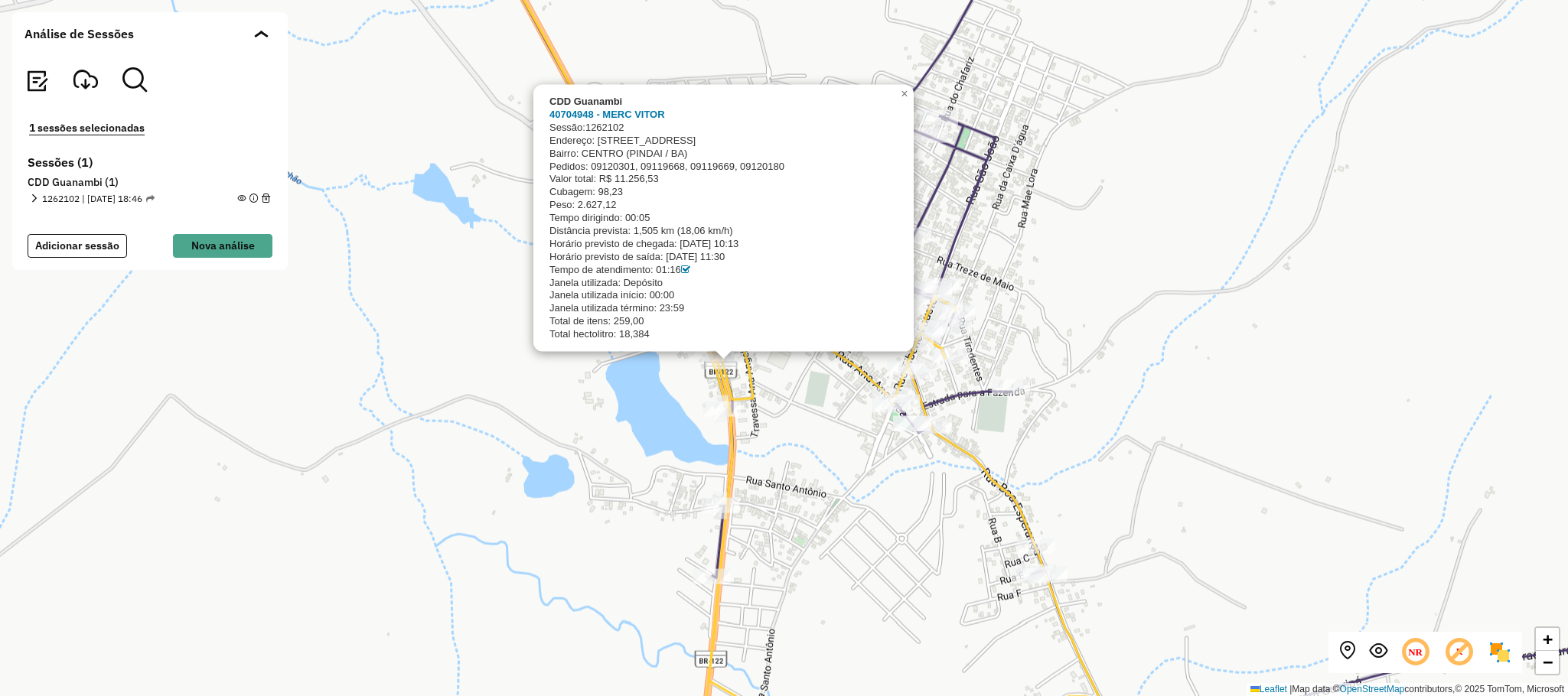
click at [540, 433] on div "CDD Guanambi 40704948 - MERC VITOR Sessão: 1262102 Endereço: AVENIDA BR122 KM33…" at bounding box center [784, 348] width 1568 height 696
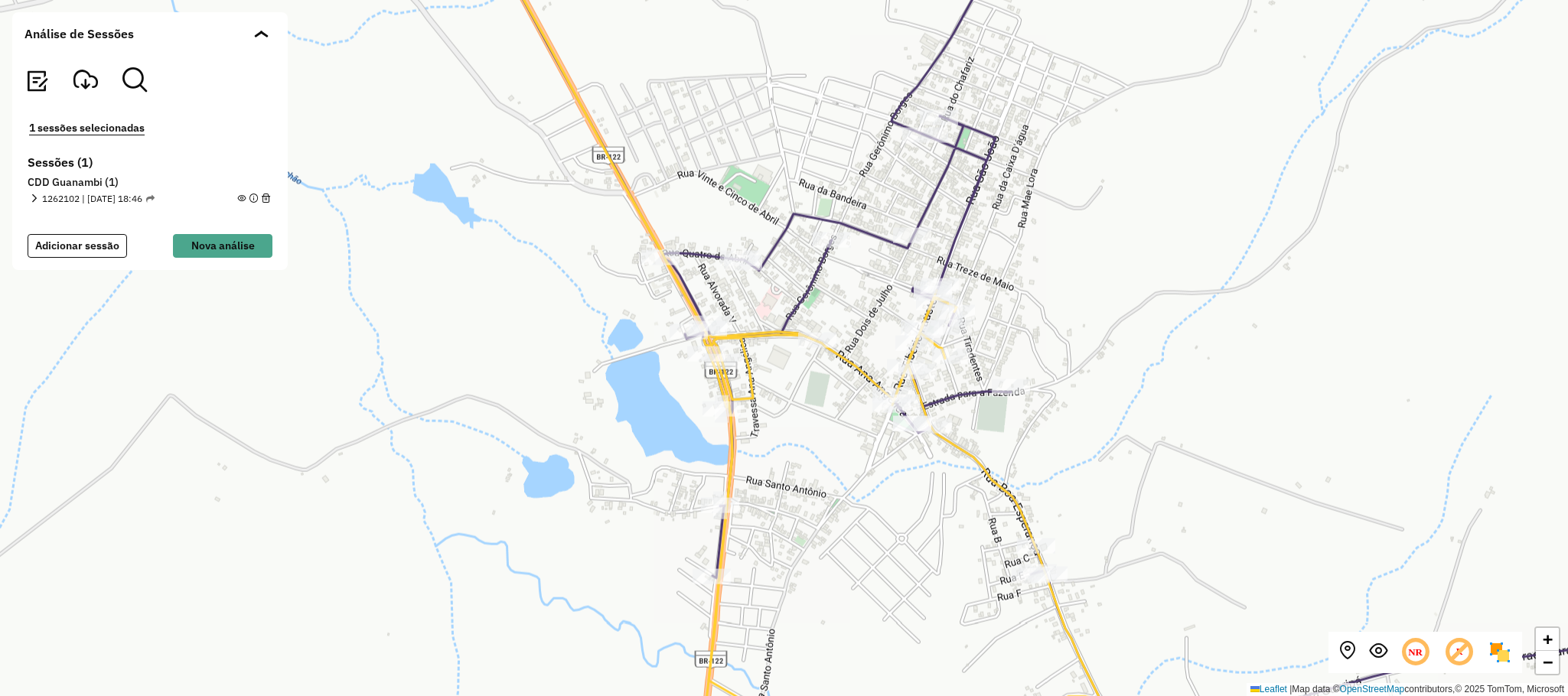
click at [39, 200] on div "1262102 | 09/09/2025 - 18:46" at bounding box center [93, 199] width 125 height 14
click at [34, 196] on em at bounding box center [34, 199] width 9 height 9
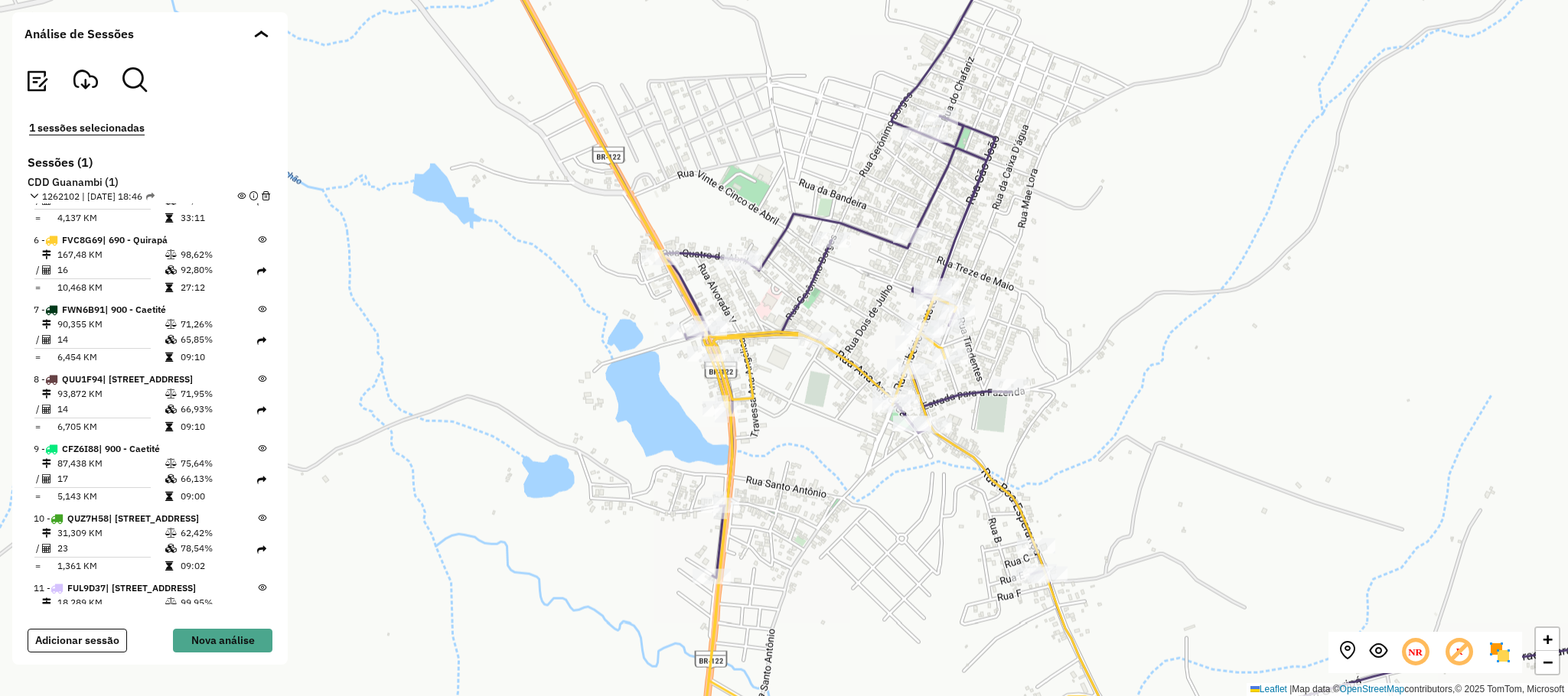
scroll to position [230, 0]
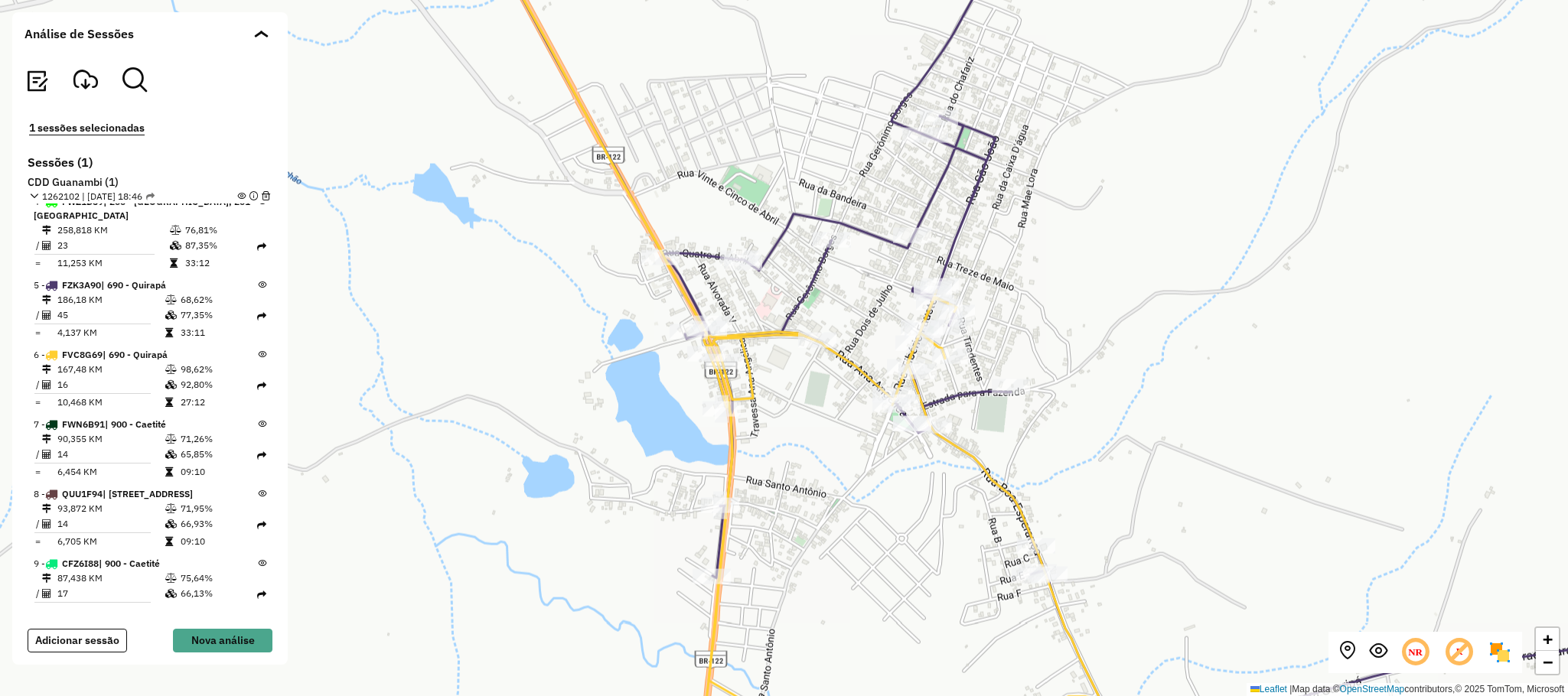
click at [201, 402] on td "27:12" at bounding box center [219, 402] width 78 height 15
drag, startPoint x: 204, startPoint y: 387, endPoint x: 177, endPoint y: 390, distance: 27.2
click at [180, 390] on td "92,80%" at bounding box center [219, 384] width 78 height 15
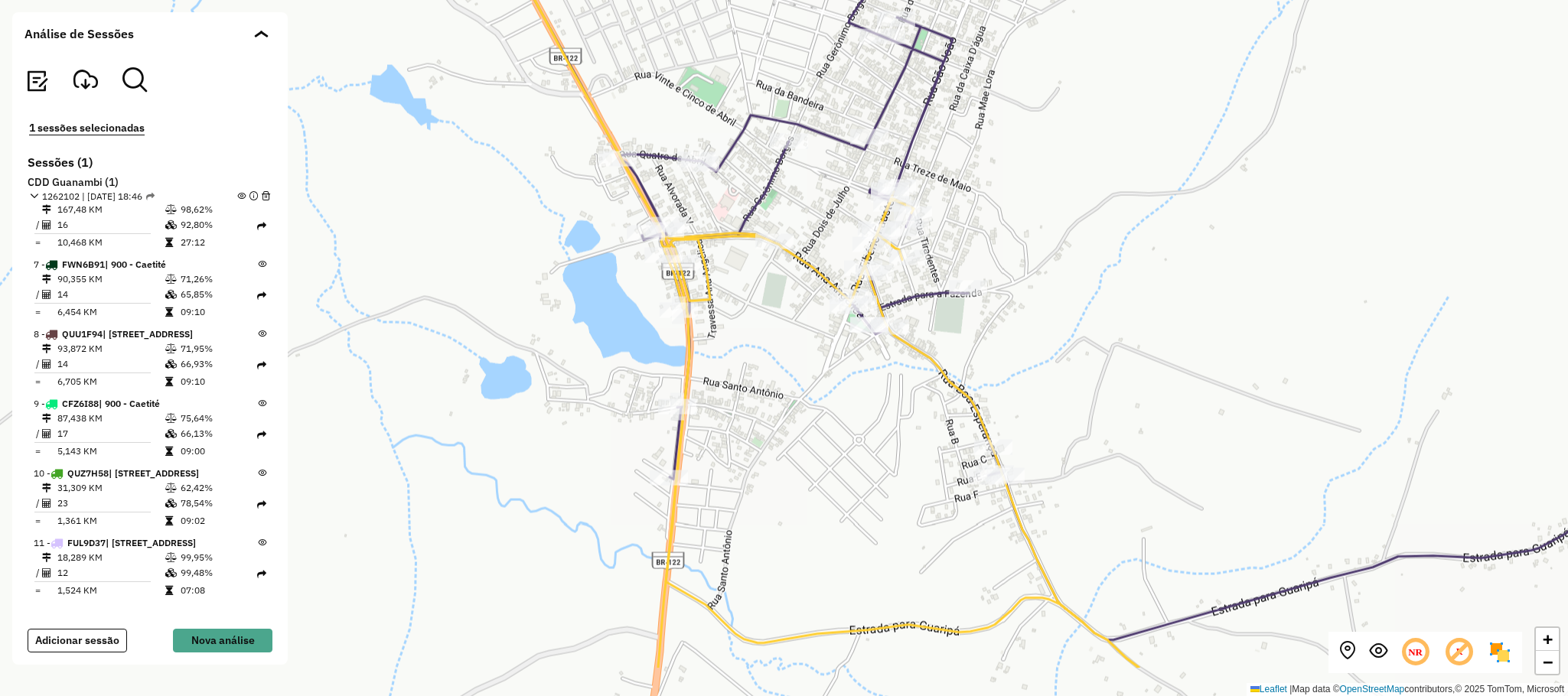
drag, startPoint x: 1157, startPoint y: 432, endPoint x: 1050, endPoint y: 320, distance: 154.9
click at [1110, 322] on div "+ − Leaflet | Map data © OpenStreetMap contributors,© 2025 TomTom, Microsoft" at bounding box center [784, 348] width 1568 height 696
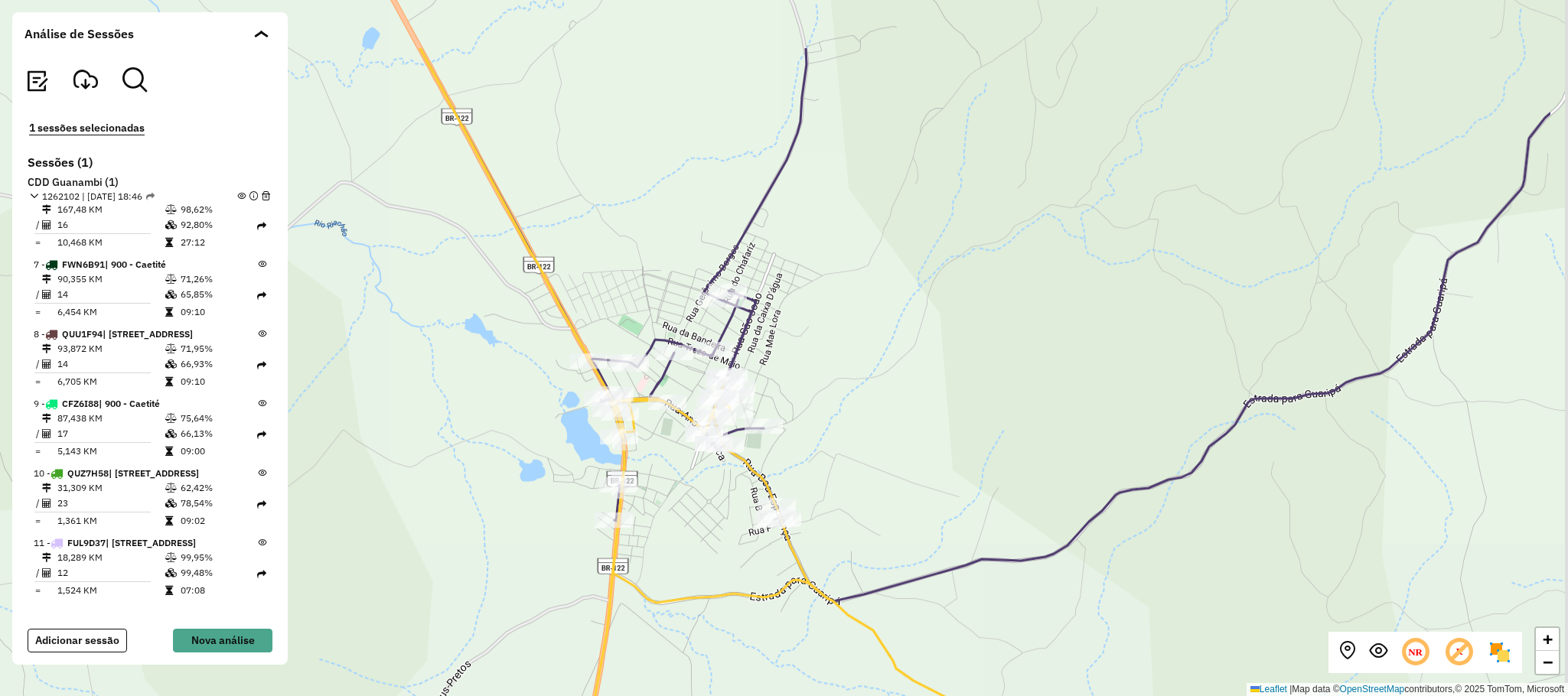
drag, startPoint x: 1025, startPoint y: 240, endPoint x: 843, endPoint y: 350, distance: 212.7
click at [852, 352] on div "+ − Leaflet | Map data © OpenStreetMap contributors,© 2025 TomTom, Microsoft" at bounding box center [784, 348] width 1568 height 696
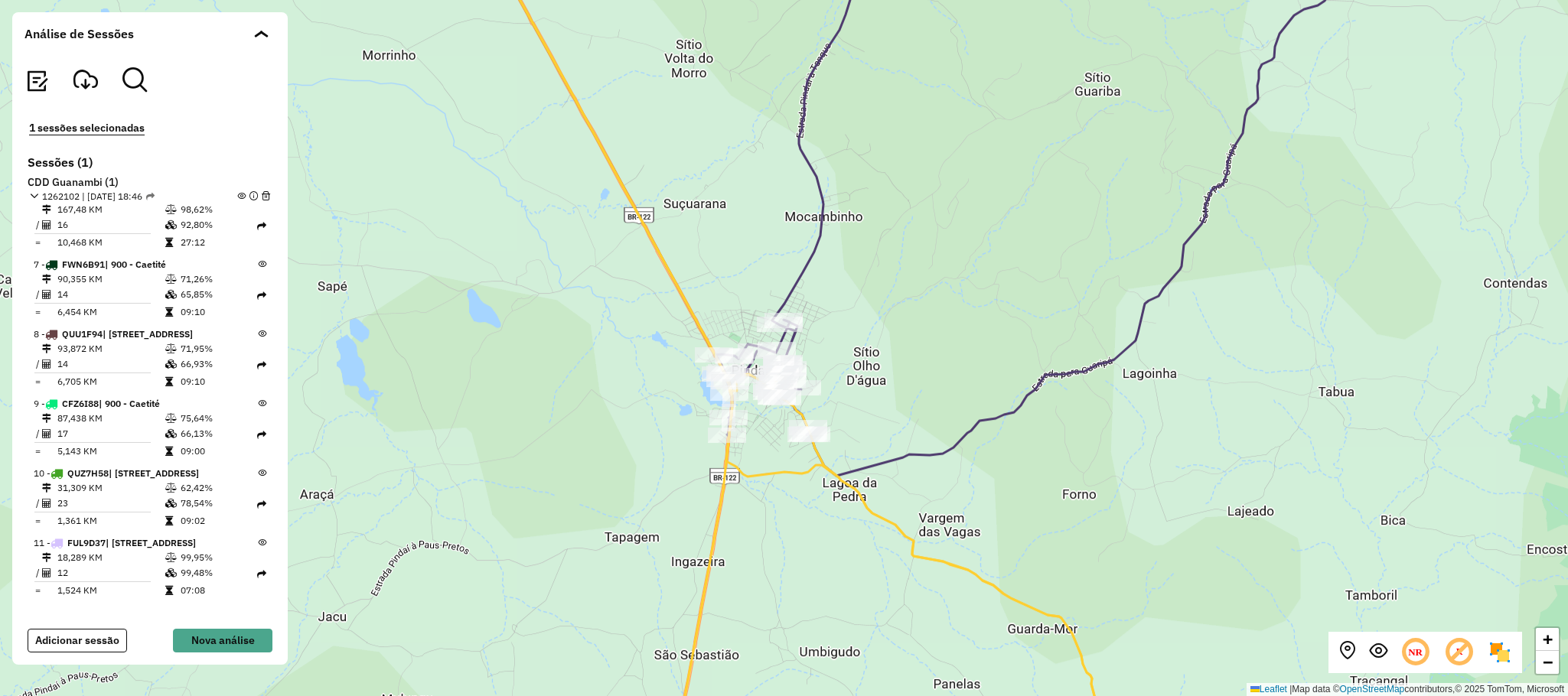
click at [979, 327] on div "+ − Leaflet | Map data © OpenStreetMap contributors,© 2025 TomTom, Microsoft" at bounding box center [784, 348] width 1568 height 696
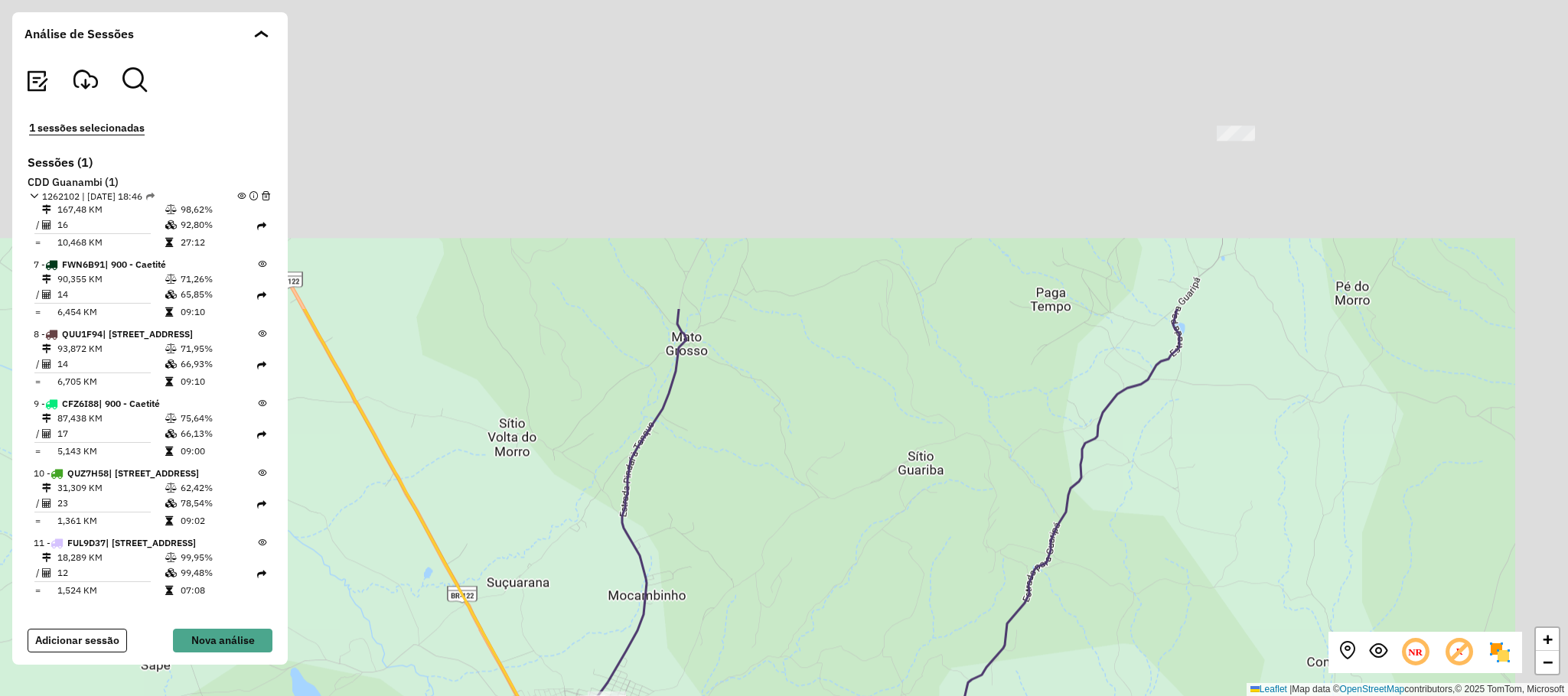
drag, startPoint x: 1229, startPoint y: 204, endPoint x: 888, endPoint y: 520, distance: 464.9
click at [969, 618] on div "+ − Leaflet | Map data © OpenStreetMap contributors,© 2025 TomTom, Microsoft" at bounding box center [784, 348] width 1568 height 696
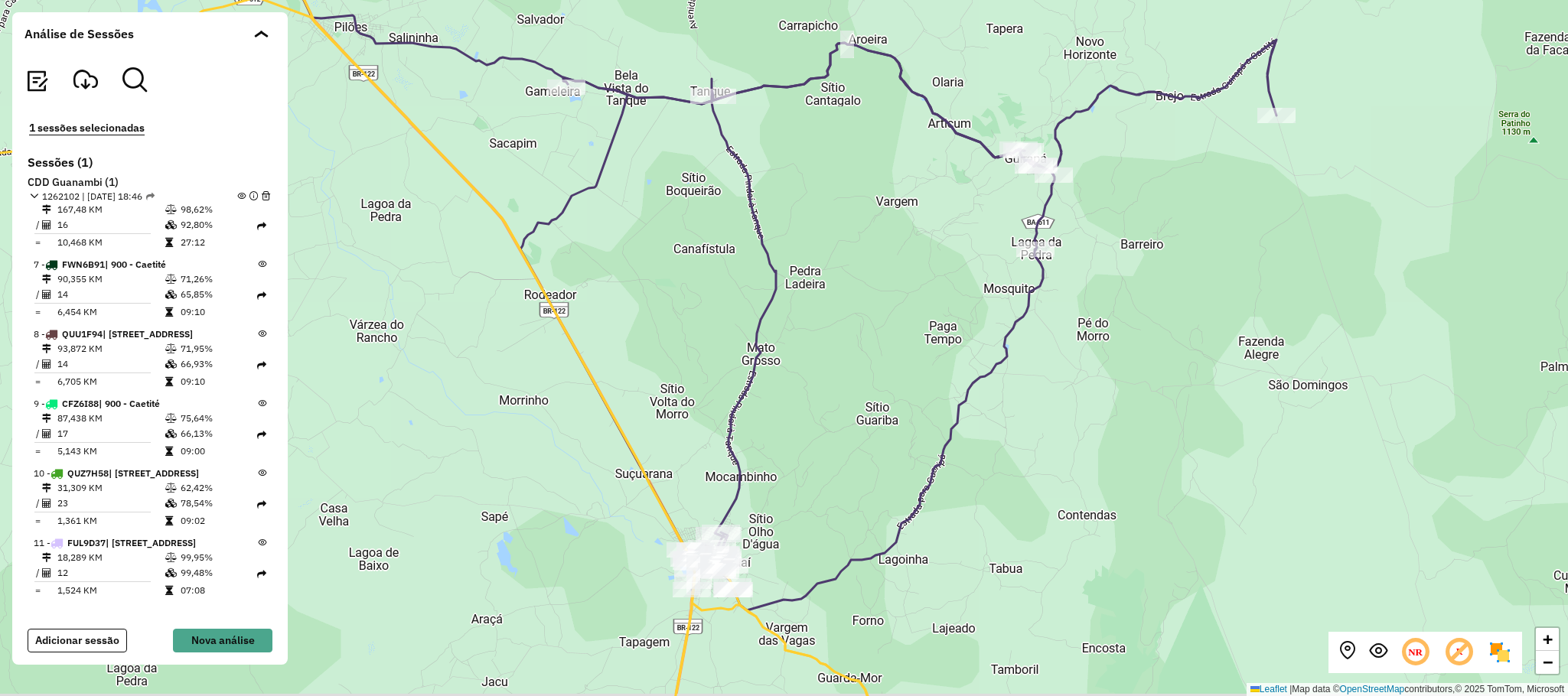
drag, startPoint x: 1098, startPoint y: 404, endPoint x: 1154, endPoint y: 354, distance: 75.1
click at [1154, 354] on div "+ − Leaflet | Map data © OpenStreetMap contributors,© 2025 TomTom, Microsoft" at bounding box center [784, 348] width 1568 height 696
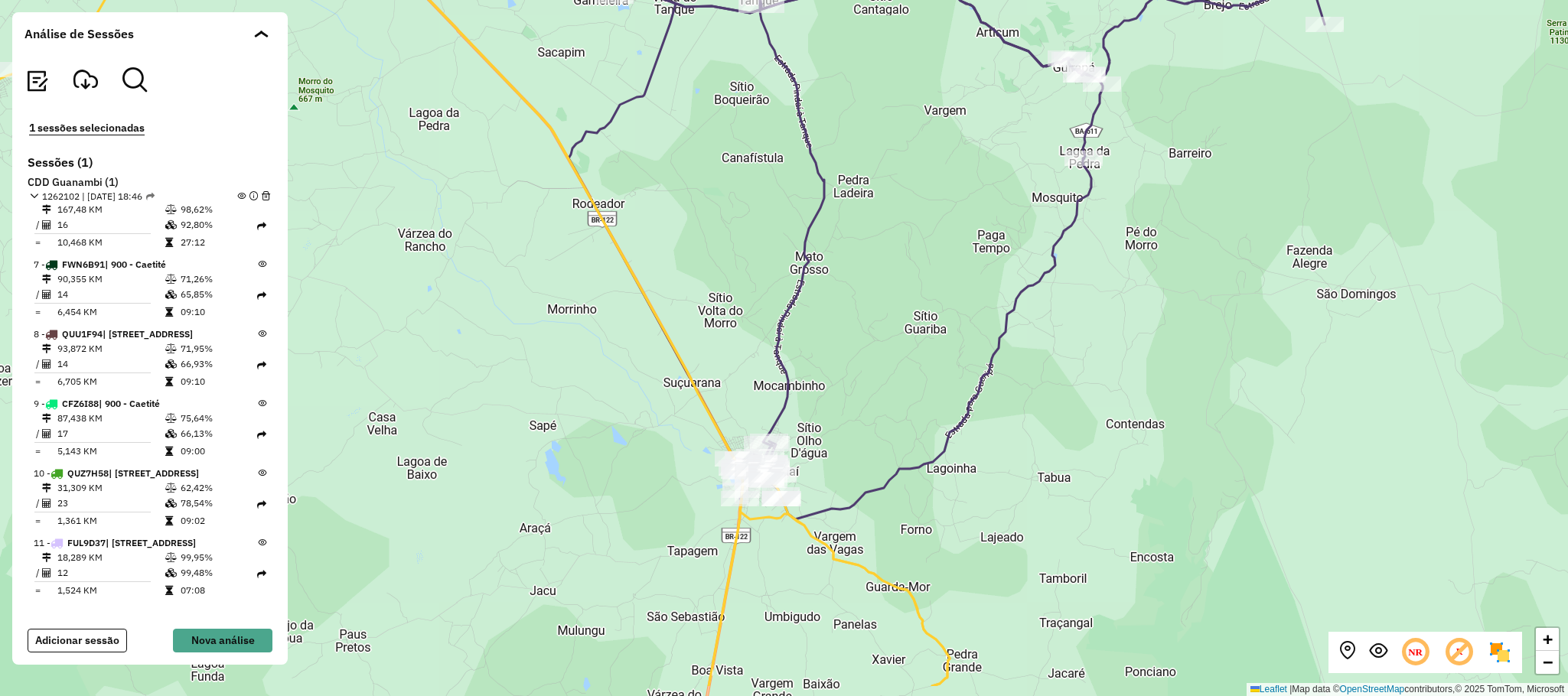
drag, startPoint x: 903, startPoint y: 418, endPoint x: 896, endPoint y: 466, distance: 48.5
click at [933, 388] on div "+ − Leaflet | Map data © OpenStreetMap contributors,© 2025 TomTom, Microsoft" at bounding box center [784, 348] width 1568 height 696
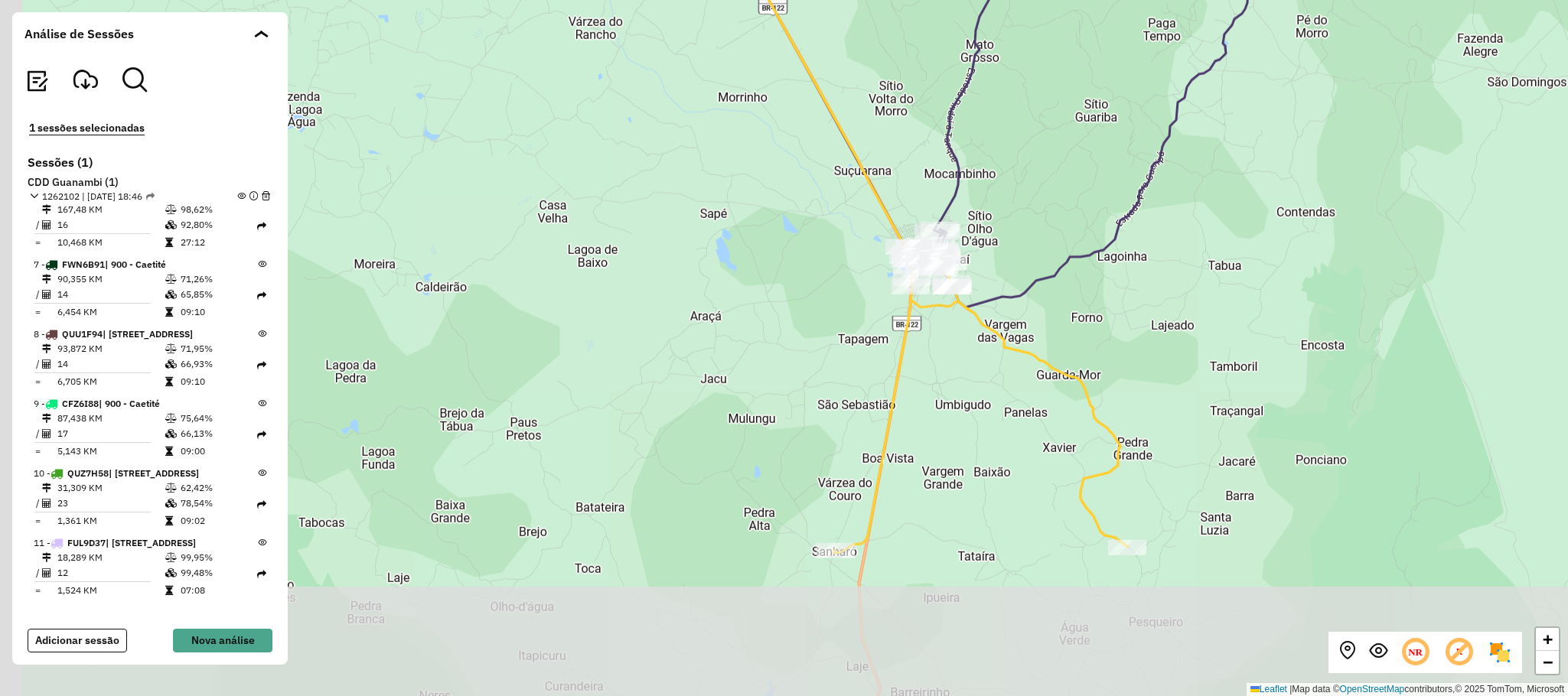
drag, startPoint x: 1025, startPoint y: 547, endPoint x: 1163, endPoint y: 365, distance: 228.4
click at [1163, 365] on div "+ − Leaflet | Map data © OpenStreetMap contributors,© 2025 TomTom, Microsoft" at bounding box center [784, 348] width 1568 height 696
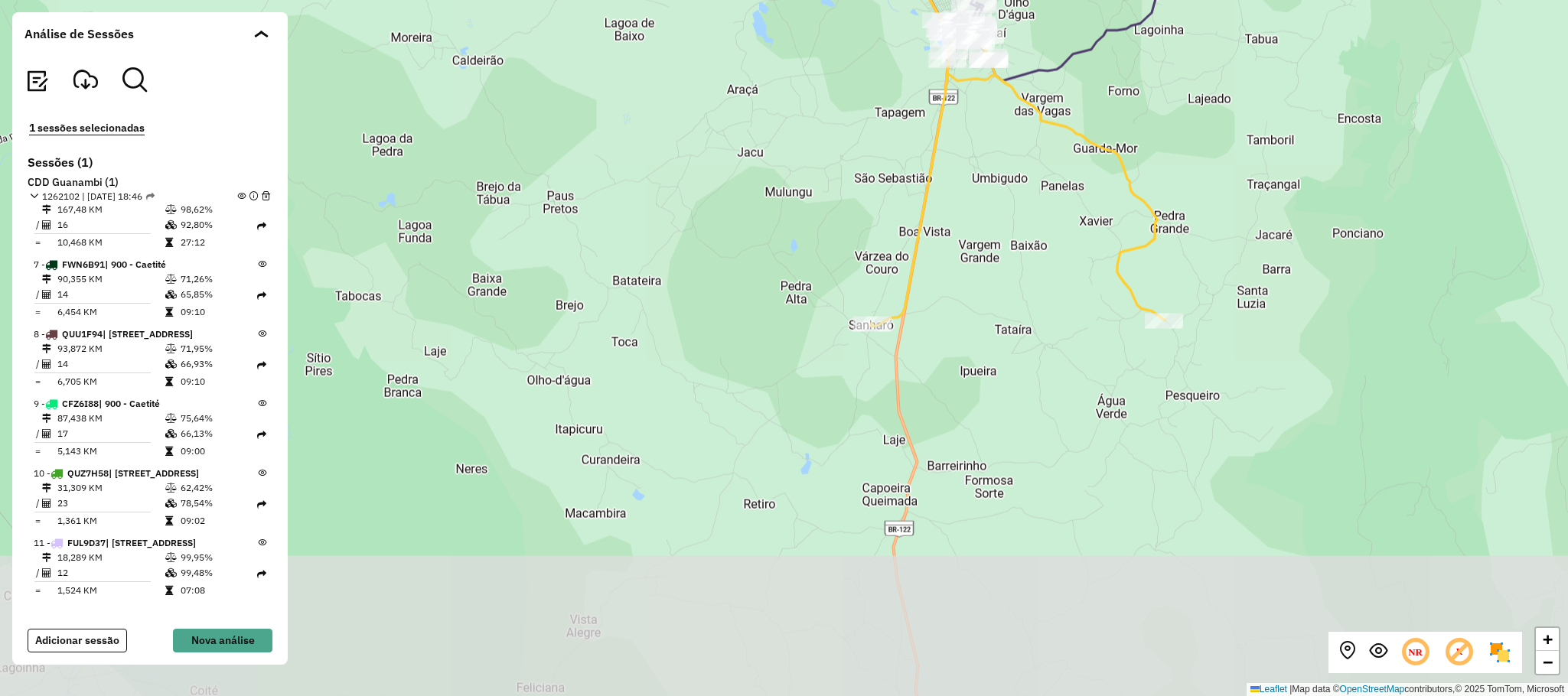
drag, startPoint x: 1146, startPoint y: 497, endPoint x: 1163, endPoint y: 342, distance: 155.9
click at [1163, 342] on div "Rota 6 - Placa FVC8G69 40708071 - JOSIELTON ARANHA ARAUJO + − Leaflet | Map dat…" at bounding box center [784, 348] width 1568 height 696
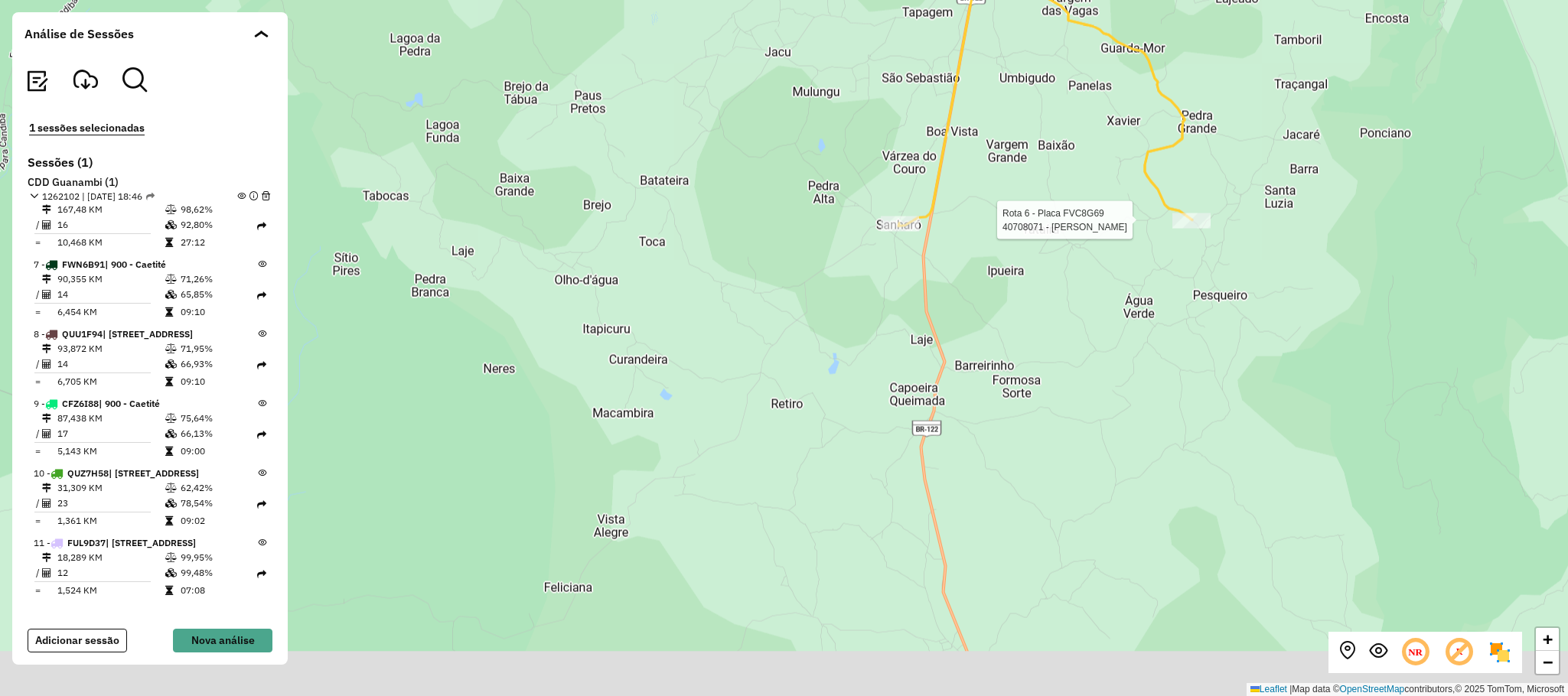
drag, startPoint x: 1029, startPoint y: 608, endPoint x: 1067, endPoint y: 358, distance: 252.9
click at [1068, 369] on div "Rota 6 - Placa FVC8G69 40708071 - JOSIELTON ARANHA ARAUJO + − Leaflet | Map dat…" at bounding box center [784, 348] width 1568 height 696
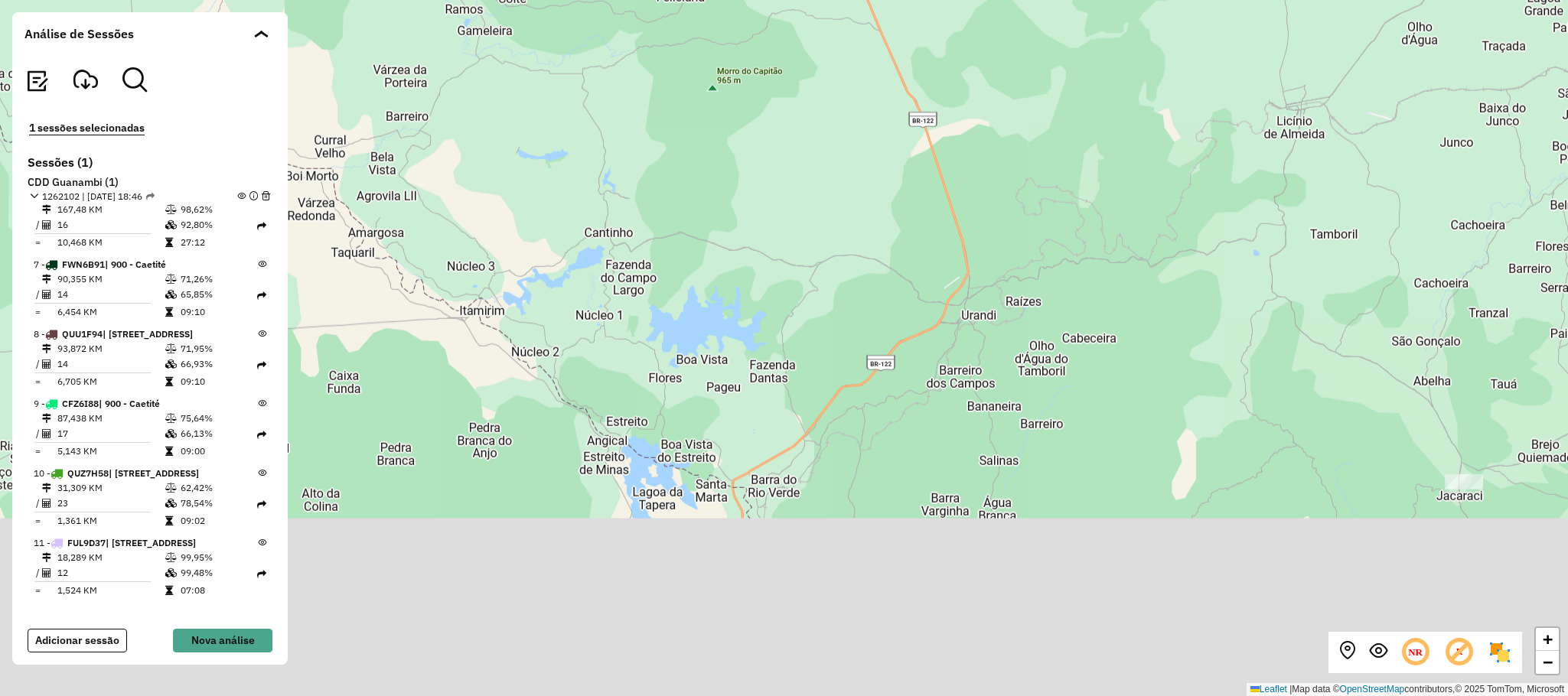
drag, startPoint x: 1160, startPoint y: 510, endPoint x: 1027, endPoint y: 120, distance: 412.1
click at [1027, 120] on div "Rota 6 - Placa FVC8G69 40708071 - JOSIELTON ARANHA ARAUJO + − Leaflet | Map dat…" at bounding box center [784, 348] width 1568 height 696
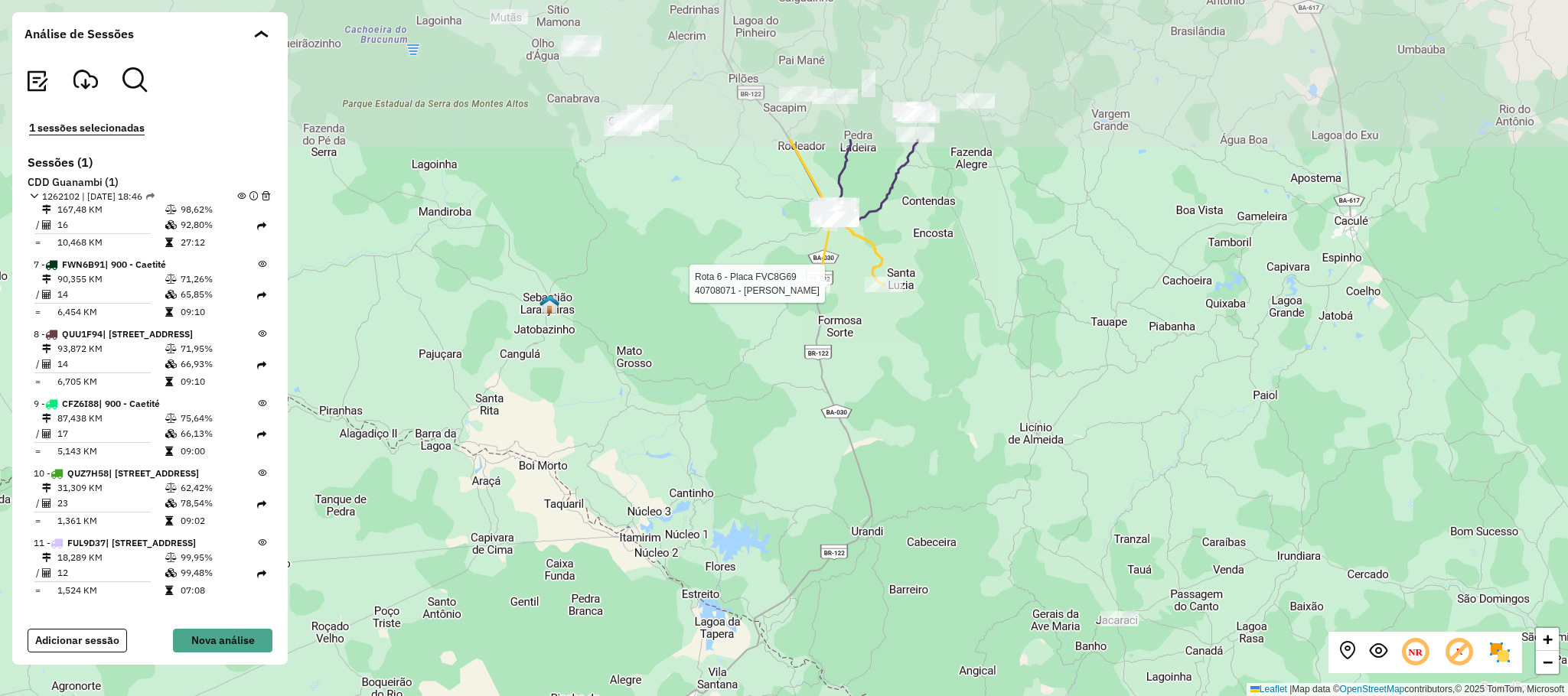
drag, startPoint x: 987, startPoint y: 354, endPoint x: 903, endPoint y: 526, distance: 191.4
click at [903, 560] on div "Rota 6 - Placa FVC8G69 40708071 - JOSIELTON ARANHA ARAUJO + − Leaflet | Map dat…" at bounding box center [784, 348] width 1568 height 696
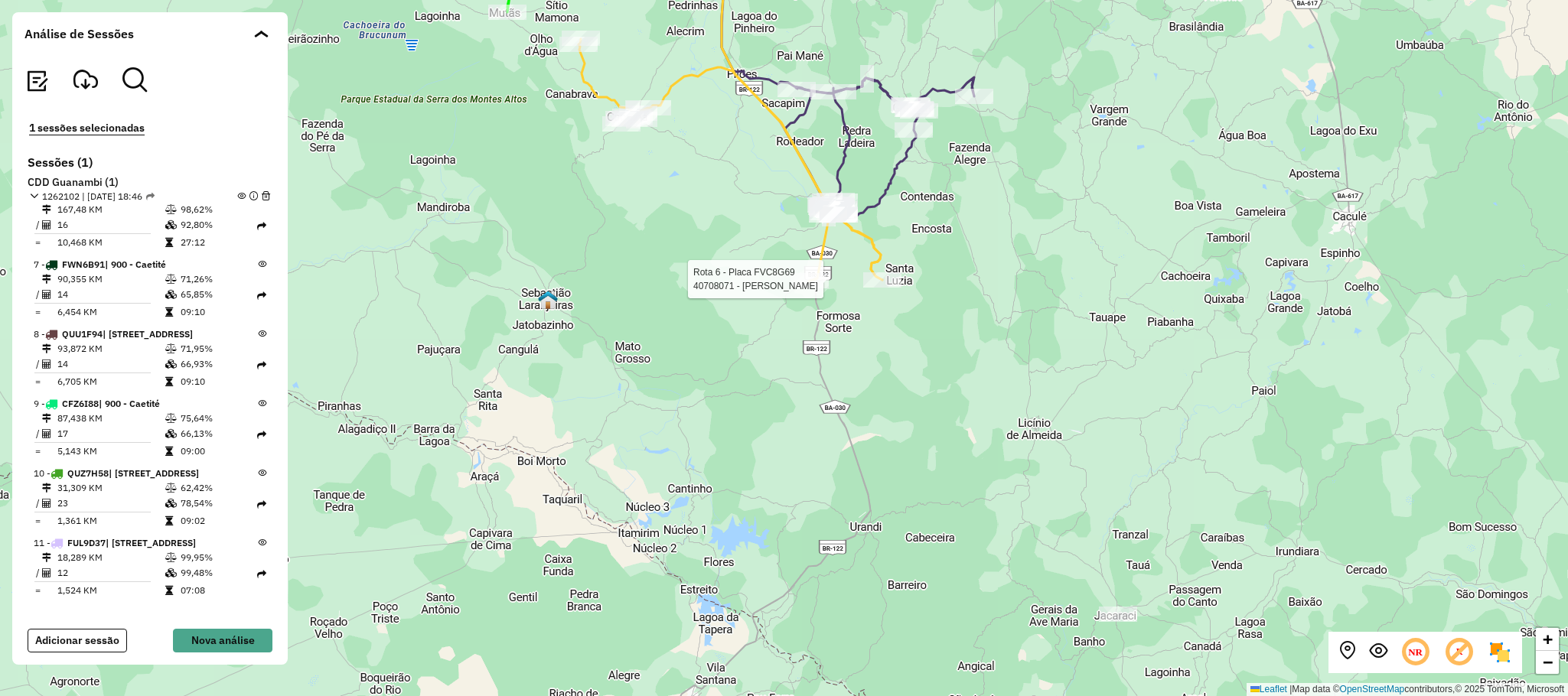
drag, startPoint x: 968, startPoint y: 480, endPoint x: 961, endPoint y: 493, distance: 14.8
click at [964, 496] on div "Rota 6 - Placa FVC8G69 40708071 - JOSIELTON ARANHA ARAUJO + − Leaflet | Map dat…" at bounding box center [784, 348] width 1568 height 696
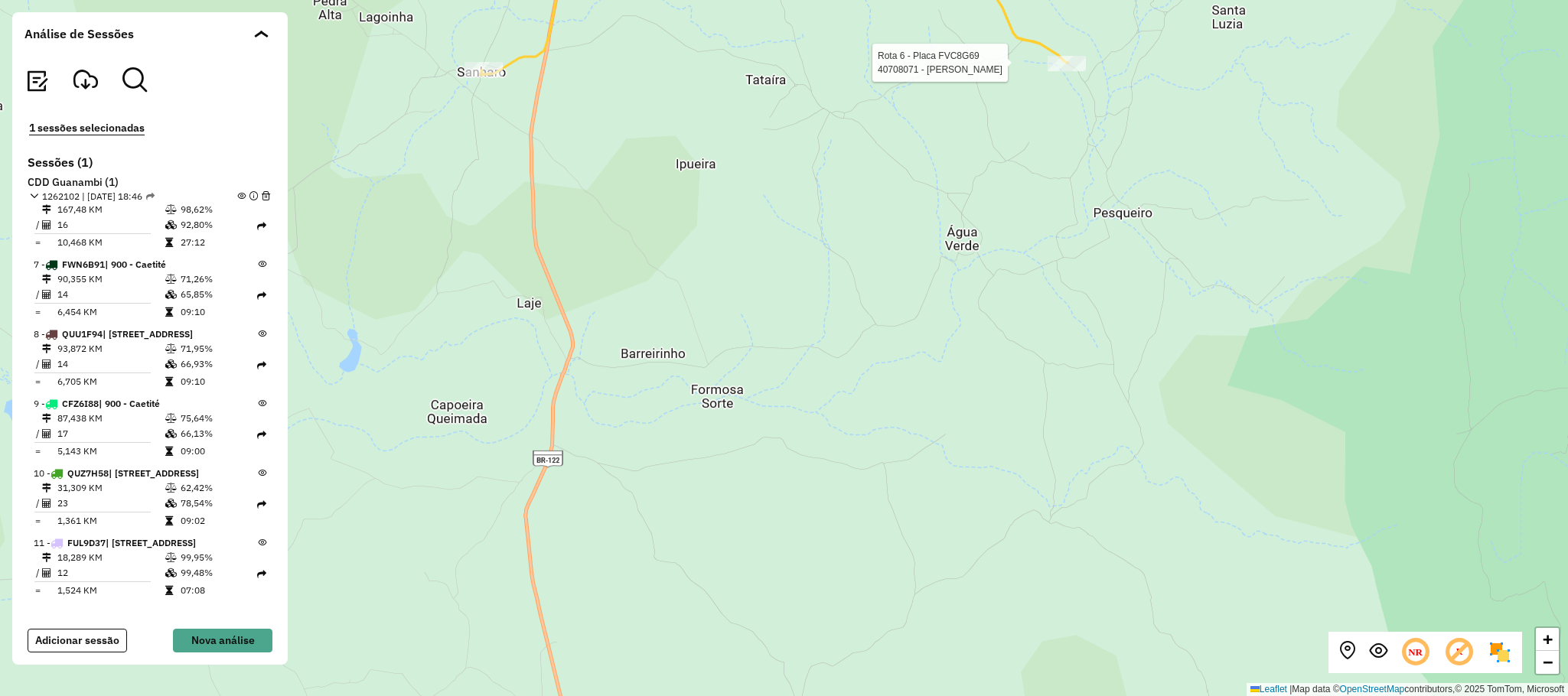
drag, startPoint x: 820, startPoint y: 287, endPoint x: 946, endPoint y: 569, distance: 308.9
click at [946, 569] on div "Rota 6 - Placa FVC8G69 40708071 - JOSIELTON ARANHA ARAUJO + − Leaflet | Map dat…" at bounding box center [784, 348] width 1568 height 696
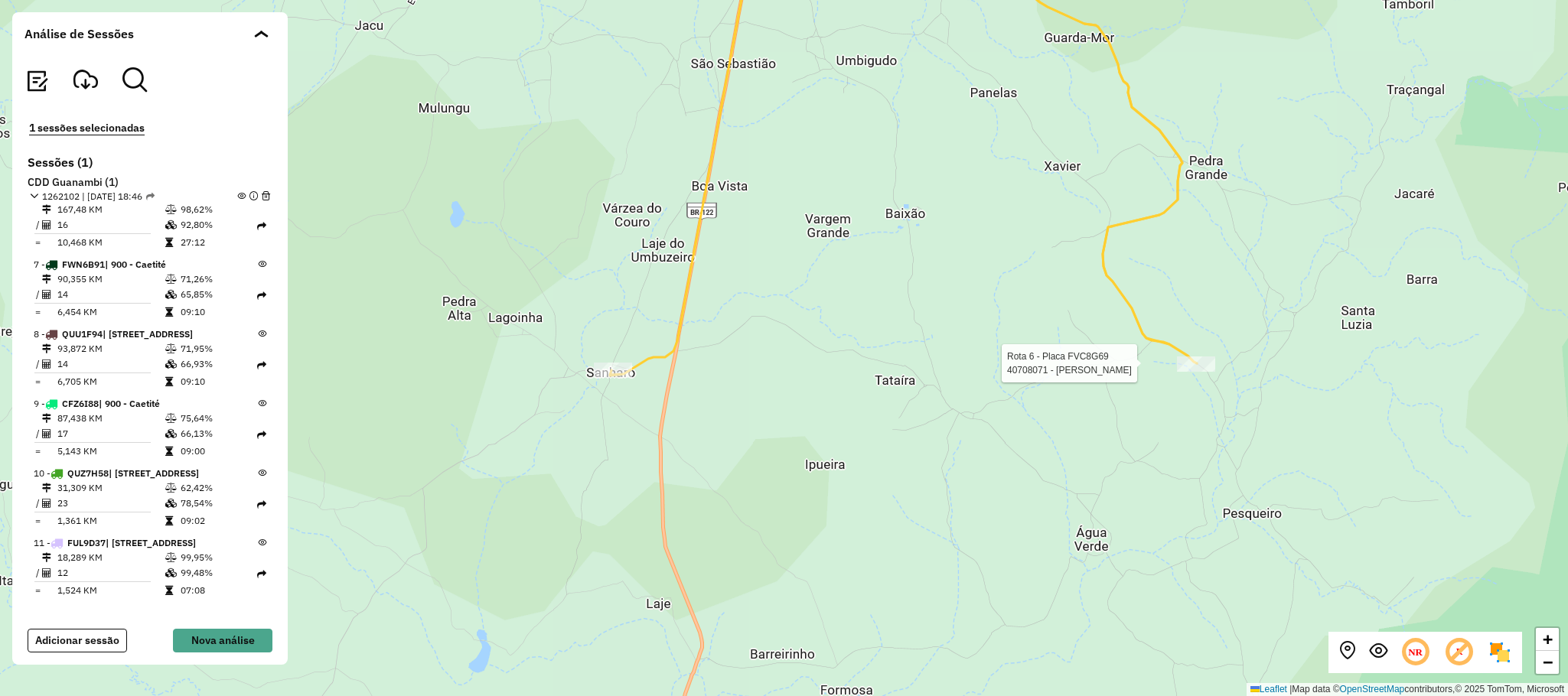
drag, startPoint x: 828, startPoint y: 310, endPoint x: 843, endPoint y: 383, distance: 74.5
click at [843, 383] on div "Rota 6 - Placa FVC8G69 40708071 - JOSIELTON ARANHA ARAUJO + − Leaflet | Map dat…" at bounding box center [784, 348] width 1568 height 696
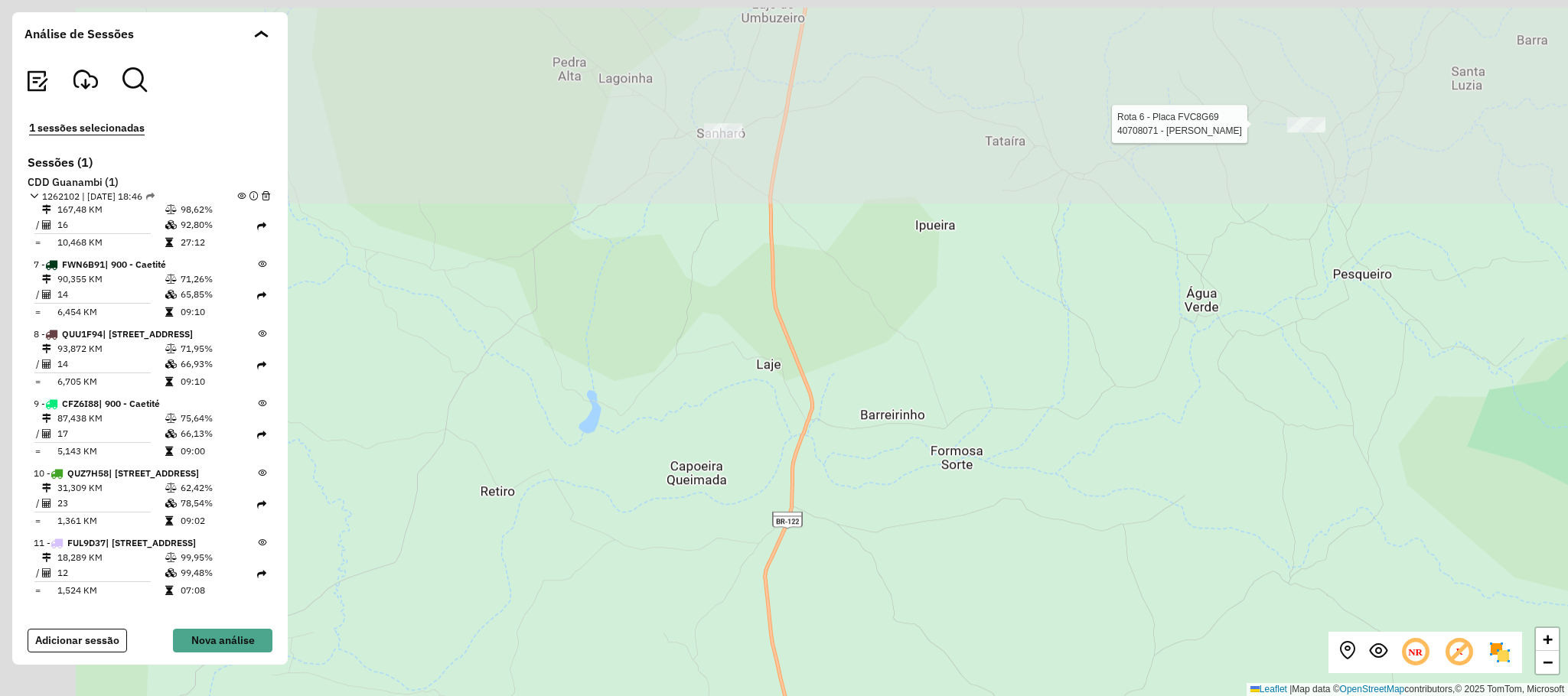
drag, startPoint x: 964, startPoint y: 375, endPoint x: 1104, endPoint y: 572, distance: 241.7
click at [1103, 570] on div "Rota 6 - Placa FVC8G69 40708071 - JOSIELTON ARANHA ARAUJO + − Leaflet | Map dat…" at bounding box center [784, 348] width 1568 height 696
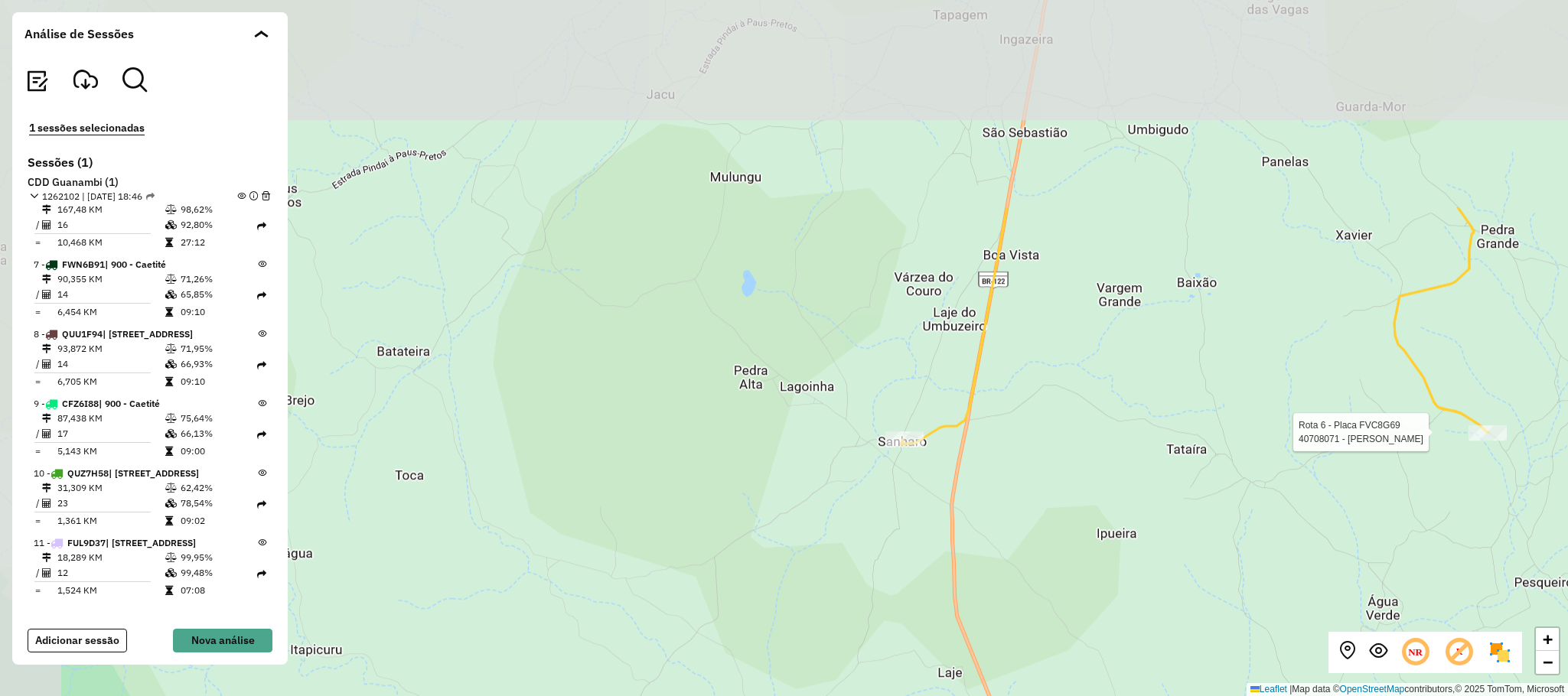
drag, startPoint x: 836, startPoint y: 173, endPoint x: 953, endPoint y: 485, distance: 333.2
click at [953, 485] on div "Rota 6 - Placa FVC8G69 40708071 - JOSIELTON ARANHA ARAUJO + − Leaflet | Map dat…" at bounding box center [784, 348] width 1568 height 696
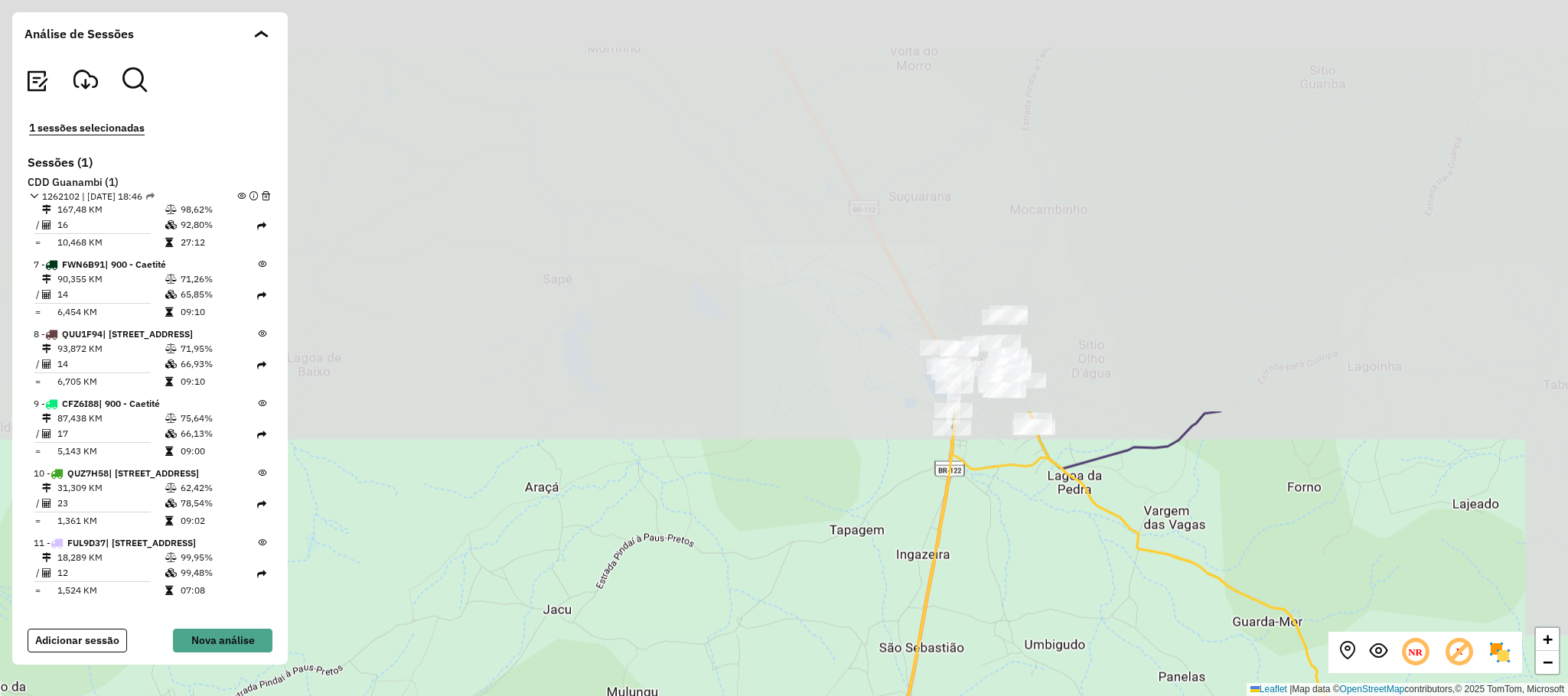
drag, startPoint x: 1253, startPoint y: 172, endPoint x: 1109, endPoint y: 671, distance: 519.4
click at [1114, 695] on html "Aguarde... Pop-up bloqueado! Seu navegador bloqueou automáticamente a abertura …" at bounding box center [784, 348] width 1568 height 696
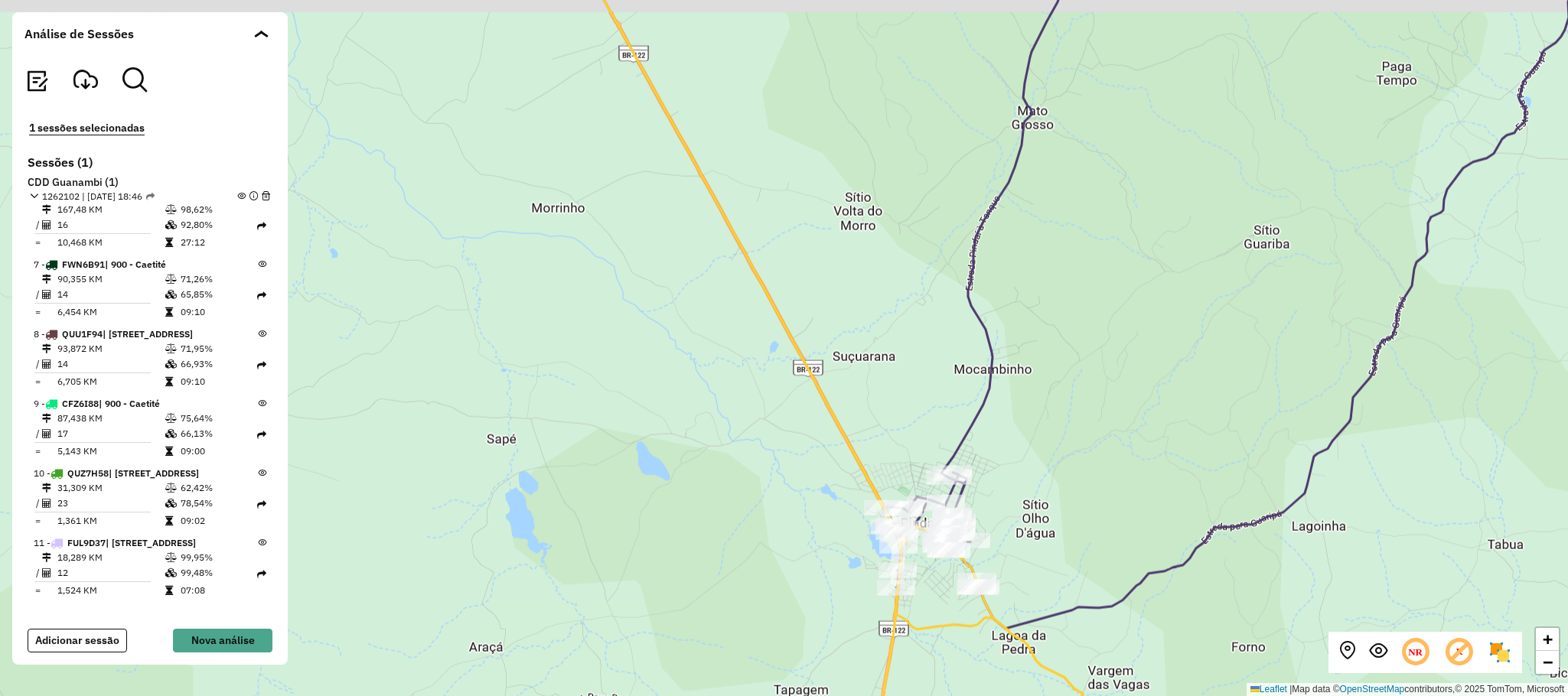
drag, startPoint x: 1156, startPoint y: 315, endPoint x: 1126, endPoint y: 366, distance: 59.2
click at [1126, 366] on div "Rota 6 - Placa FVC8G69 40708071 - JOSIELTON ARANHA ARAUJO + − Leaflet | Map dat…" at bounding box center [784, 348] width 1568 height 696
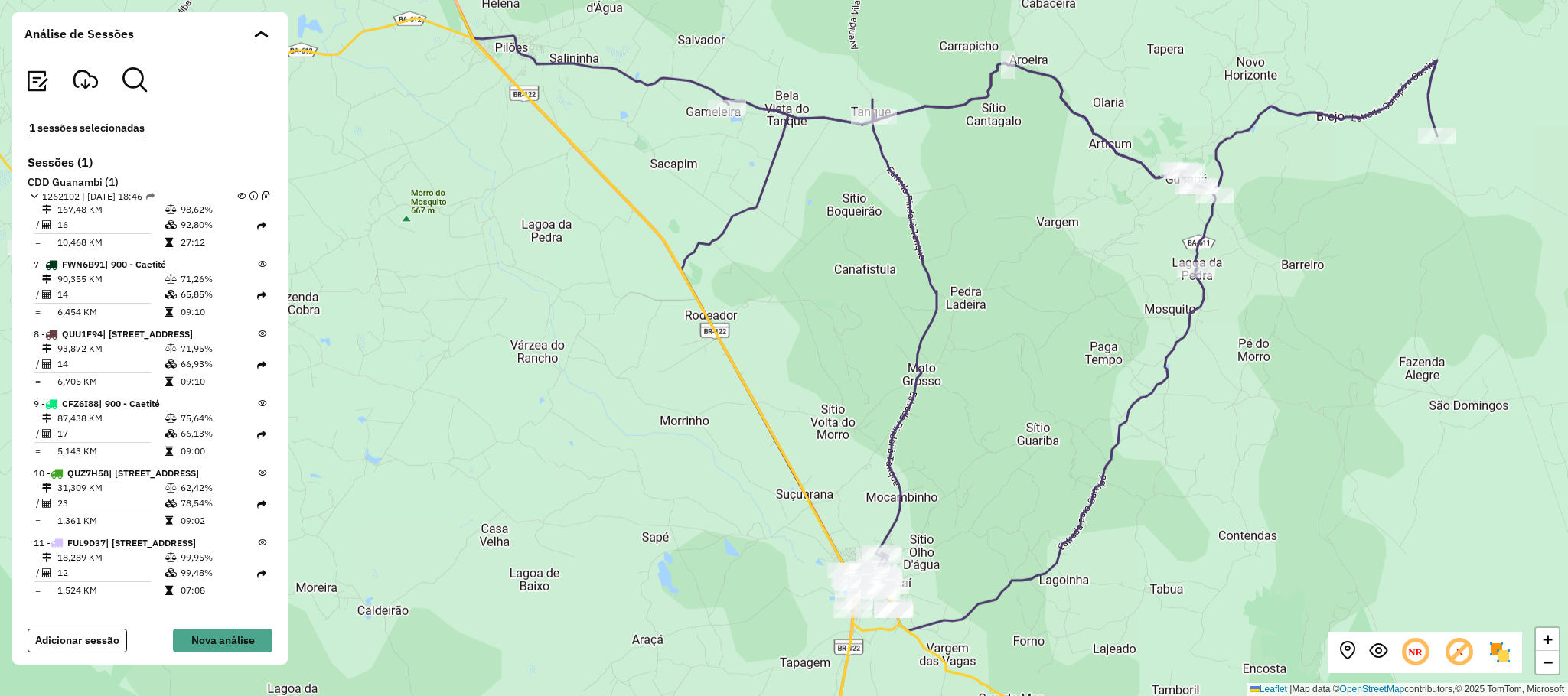
drag, startPoint x: 1093, startPoint y: 152, endPoint x: 1091, endPoint y: 360, distance: 208.0
click at [1091, 359] on div "Rota 6 - Placa FVC8G69 40708071 - JOSIELTON ARANHA ARAUJO + − Leaflet | Map dat…" at bounding box center [784, 348] width 1568 height 696
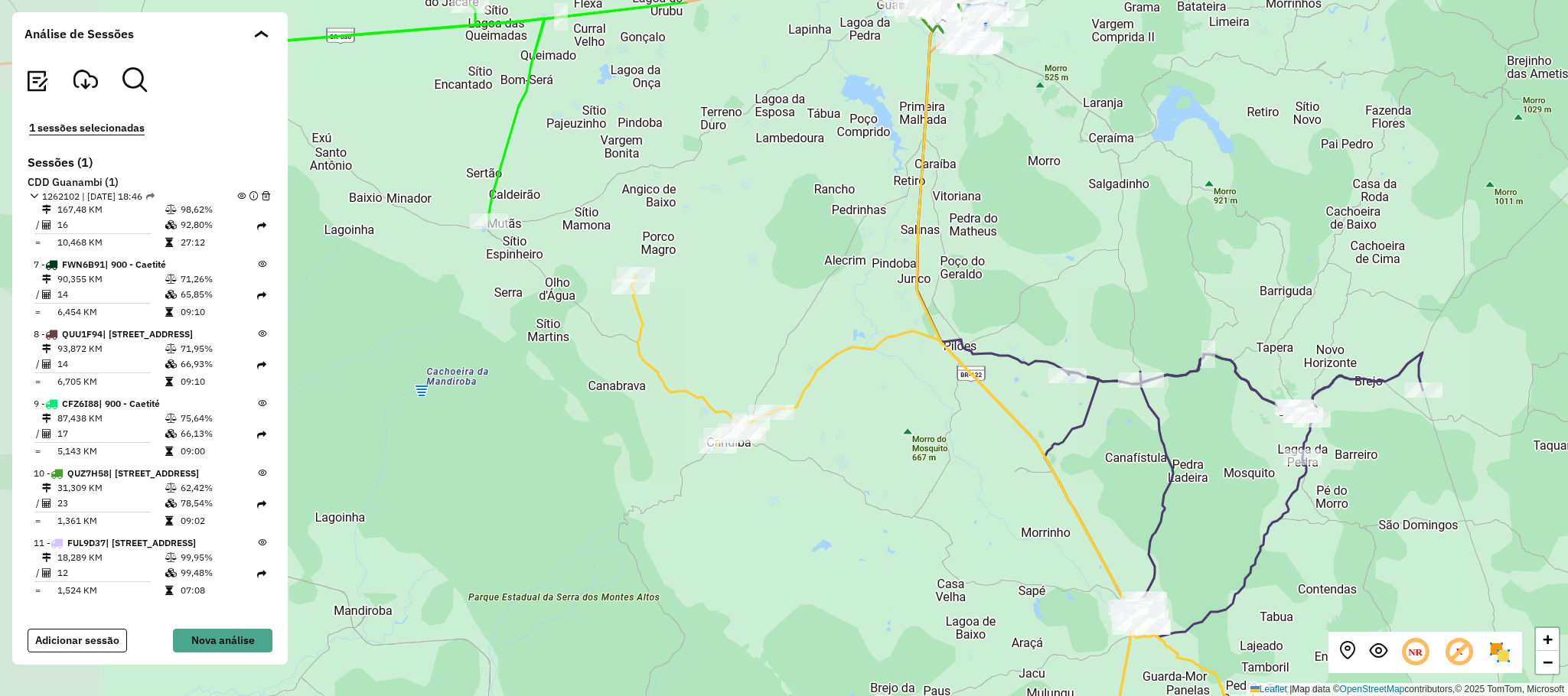
drag, startPoint x: 971, startPoint y: 206, endPoint x: 1133, endPoint y: 278, distance: 177.3
click at [1133, 278] on div "Rota 6 - Placa FVC8G69 40708071 - JOSIELTON ARANHA ARAUJO + − Leaflet | Map dat…" at bounding box center [784, 348] width 1568 height 696
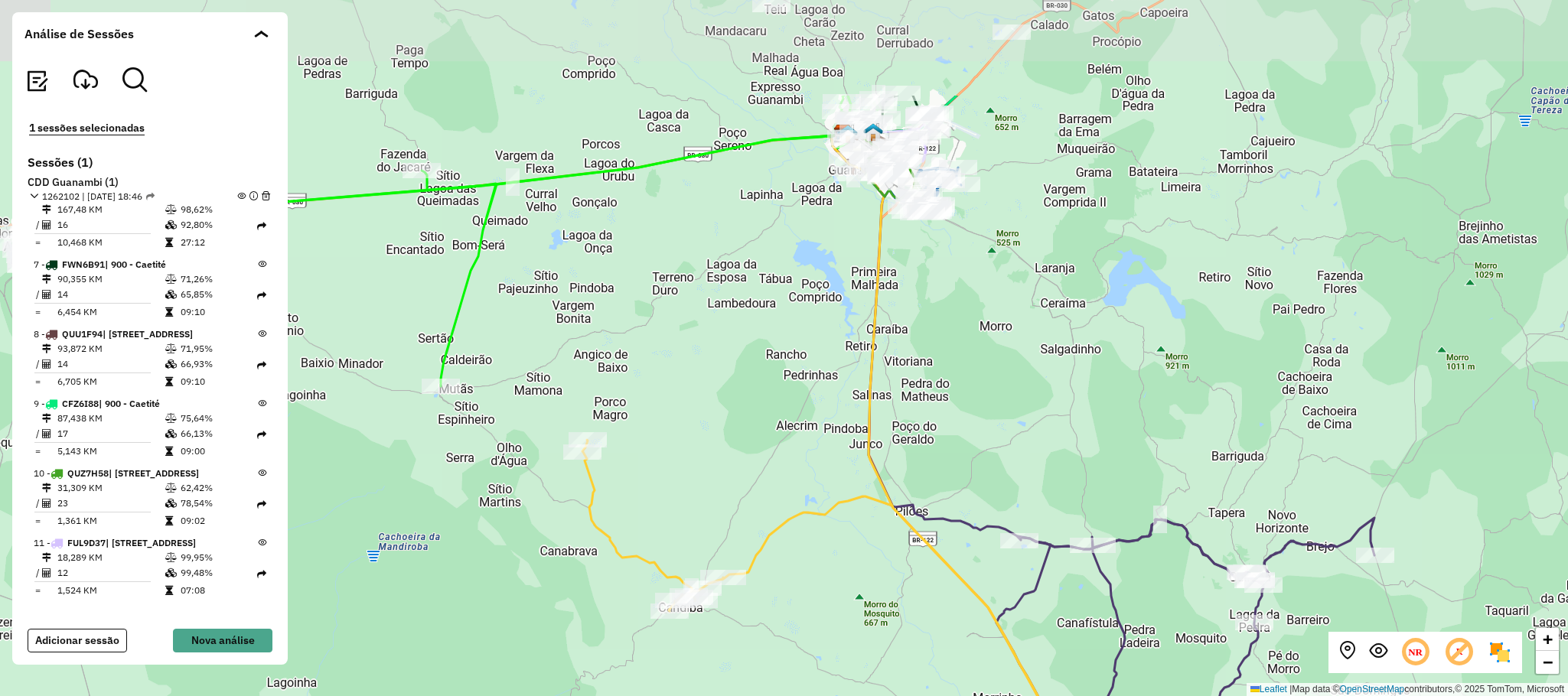
drag, startPoint x: 1014, startPoint y: 187, endPoint x: 965, endPoint y: 357, distance: 176.9
click at [965, 357] on div "Rota 6 - Placa FVC8G69 40708071 - JOSIELTON ARANHA ARAUJO + − Leaflet | Map dat…" at bounding box center [784, 348] width 1568 height 696
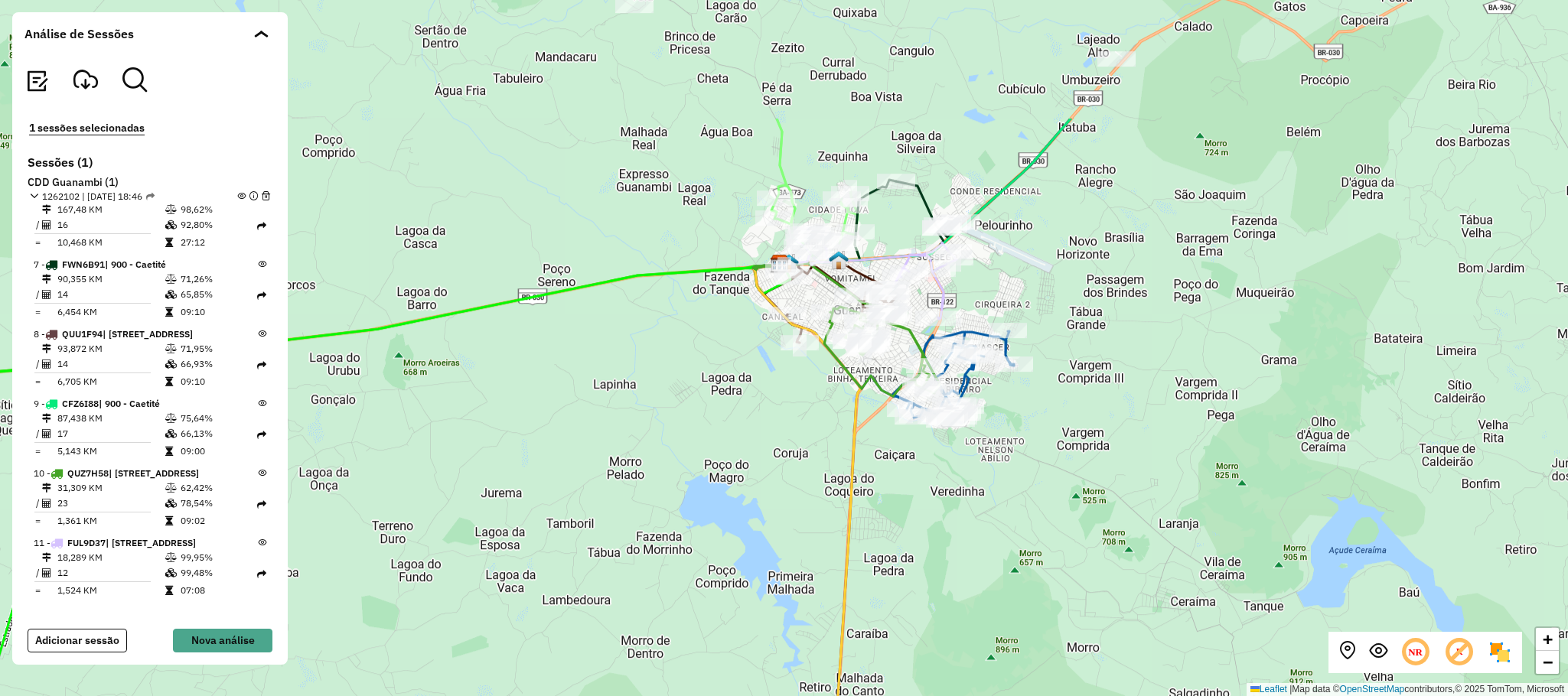
drag, startPoint x: 1172, startPoint y: 145, endPoint x: 1156, endPoint y: 334, distance: 189.7
click at [1157, 335] on div "Rota 6 - Placa FVC8G69 40708071 - JOSIELTON ARANHA ARAUJO + − Leaflet | Map dat…" at bounding box center [784, 348] width 1568 height 696
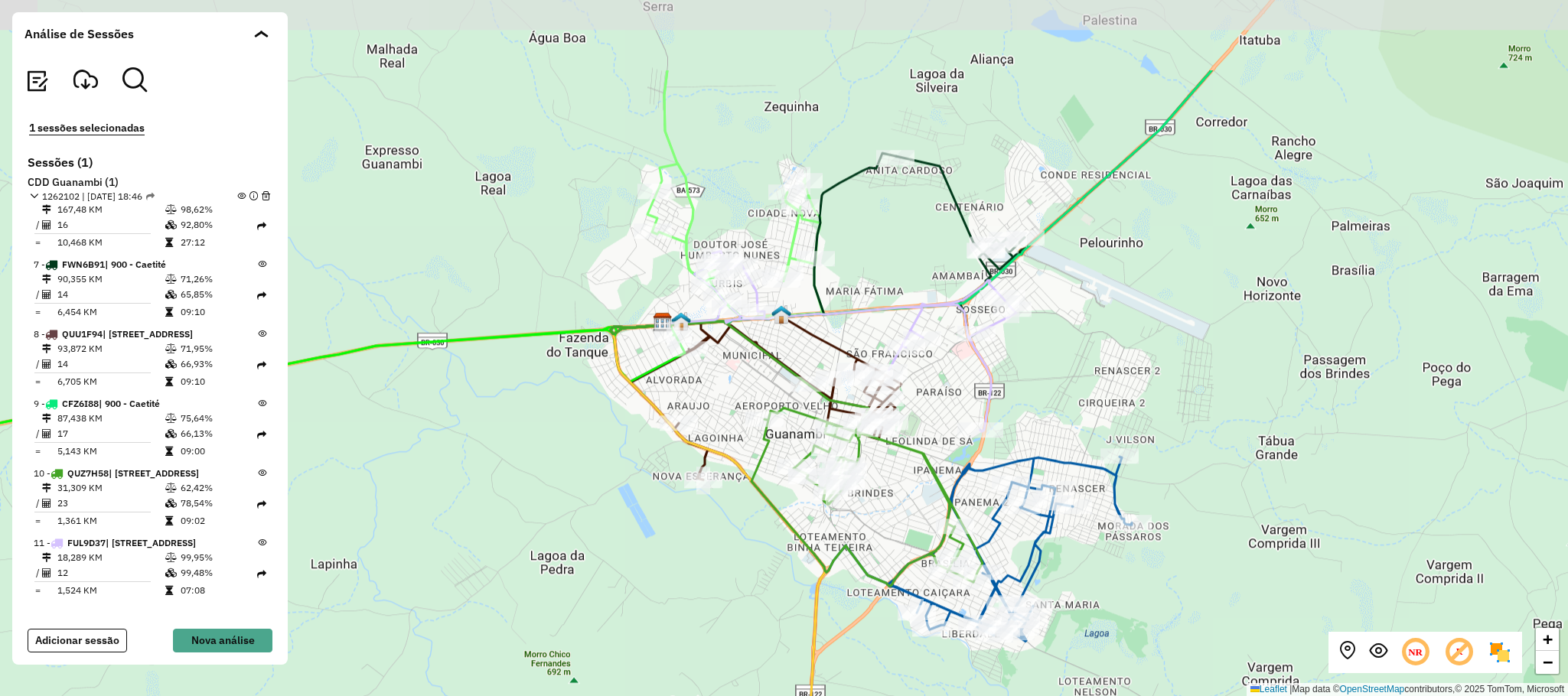
drag, startPoint x: 1151, startPoint y: 181, endPoint x: 1147, endPoint y: 317, distance: 136.1
click at [1147, 317] on div "Rota 6 - Placa FVC8G69 40708071 - JOSIELTON ARANHA ARAUJO + − Leaflet | Map dat…" at bounding box center [784, 348] width 1568 height 696
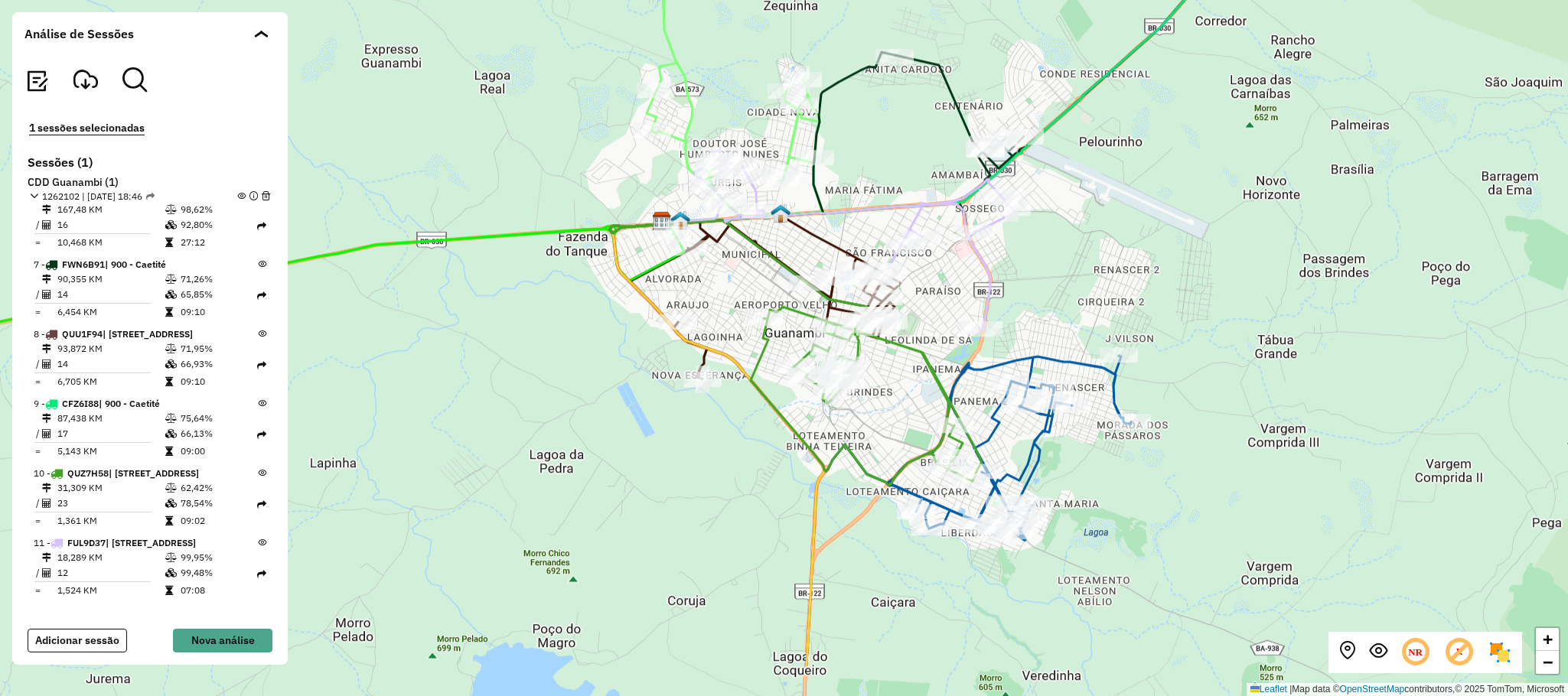
drag, startPoint x: 1135, startPoint y: 609, endPoint x: 1134, endPoint y: 509, distance: 100.0
click at [1134, 509] on div "Rota 6 - Placa FVC8G69 40708071 - JOSIELTON ARANHA ARAUJO + − Leaflet | Map dat…" at bounding box center [784, 348] width 1568 height 696
drag, startPoint x: 1135, startPoint y: 233, endPoint x: 1154, endPoint y: 223, distance: 21.5
click at [1154, 223] on div "Rota 6 - Placa FVC8G69 40708071 - JOSIELTON ARANHA ARAUJO + − Leaflet | Map dat…" at bounding box center [784, 348] width 1568 height 696
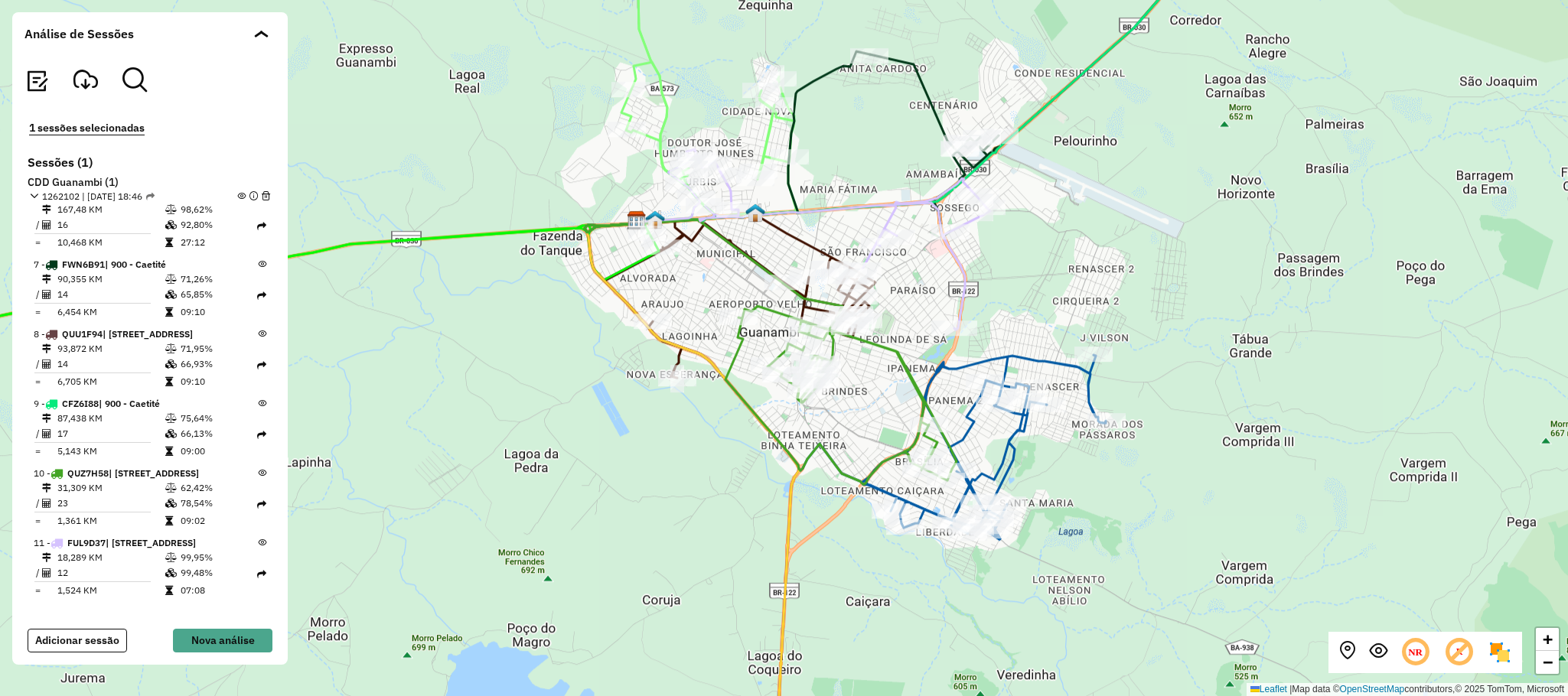
drag, startPoint x: 1085, startPoint y: 221, endPoint x: 1040, endPoint y: 234, distance: 46.8
click at [1040, 234] on div "Rota 6 - Placa FVC8G69 40708071 - JOSIELTON ARANHA ARAUJO + − Leaflet | Map dat…" at bounding box center [784, 348] width 1568 height 696
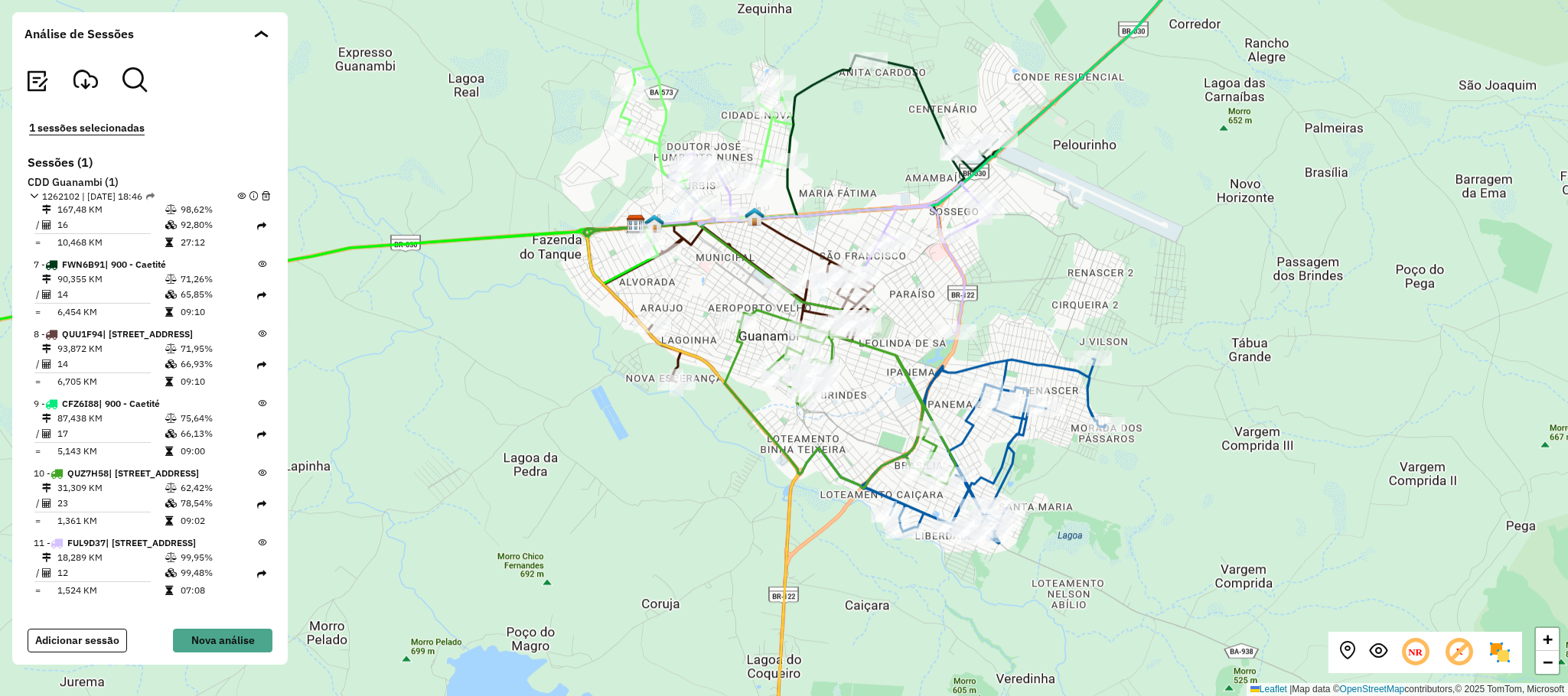
drag, startPoint x: 1123, startPoint y: 304, endPoint x: 1119, endPoint y: 270, distance: 34.2
click at [1119, 270] on div "Rota 6 - Placa FVC8G69 40708071 - JOSIELTON ARANHA ARAUJO + − Leaflet | Map dat…" at bounding box center [784, 348] width 1568 height 696
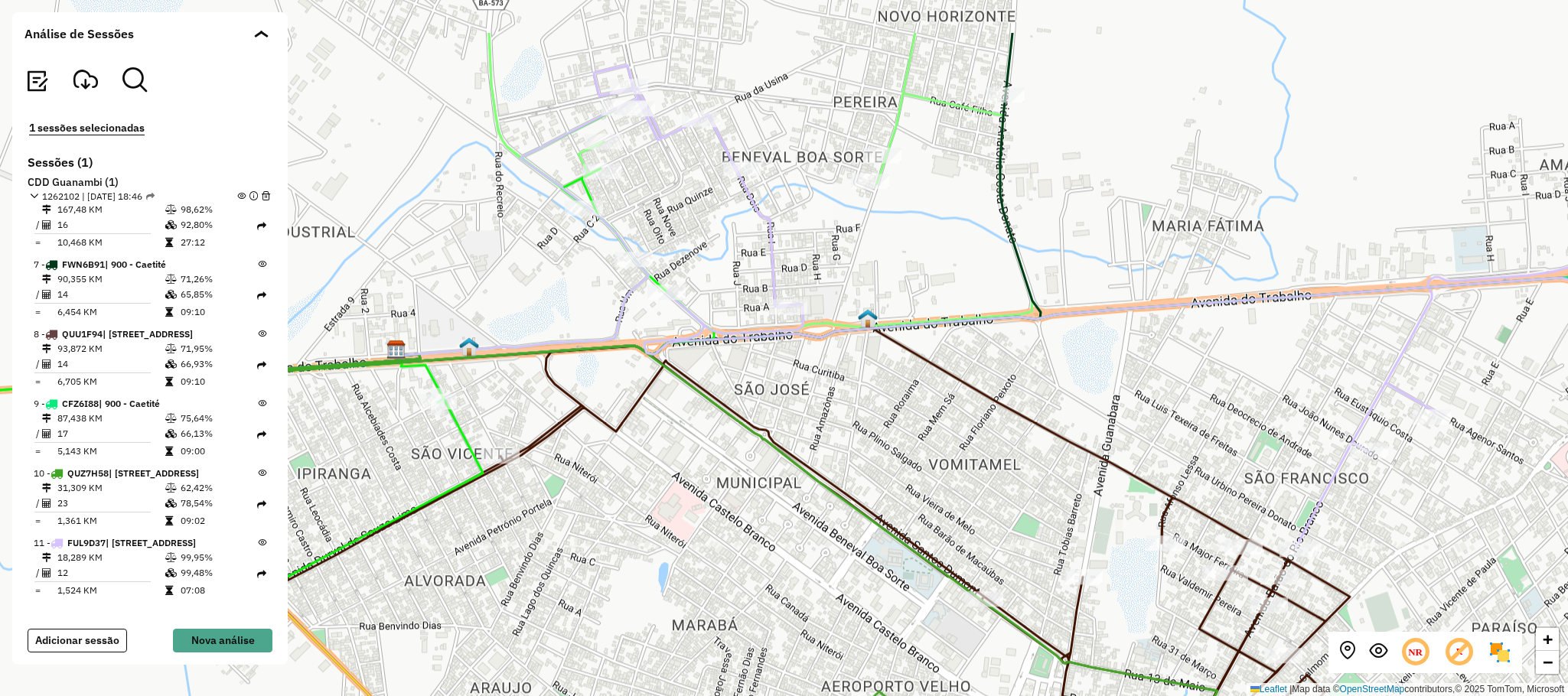
drag, startPoint x: 687, startPoint y: 118, endPoint x: 698, endPoint y: 220, distance: 102.6
click at [698, 220] on div "Rota 6 - Placa FVC8G69 40708071 - JOSIELTON ARANHA ARAUJO + − Leaflet | Map dat…" at bounding box center [784, 348] width 1568 height 696
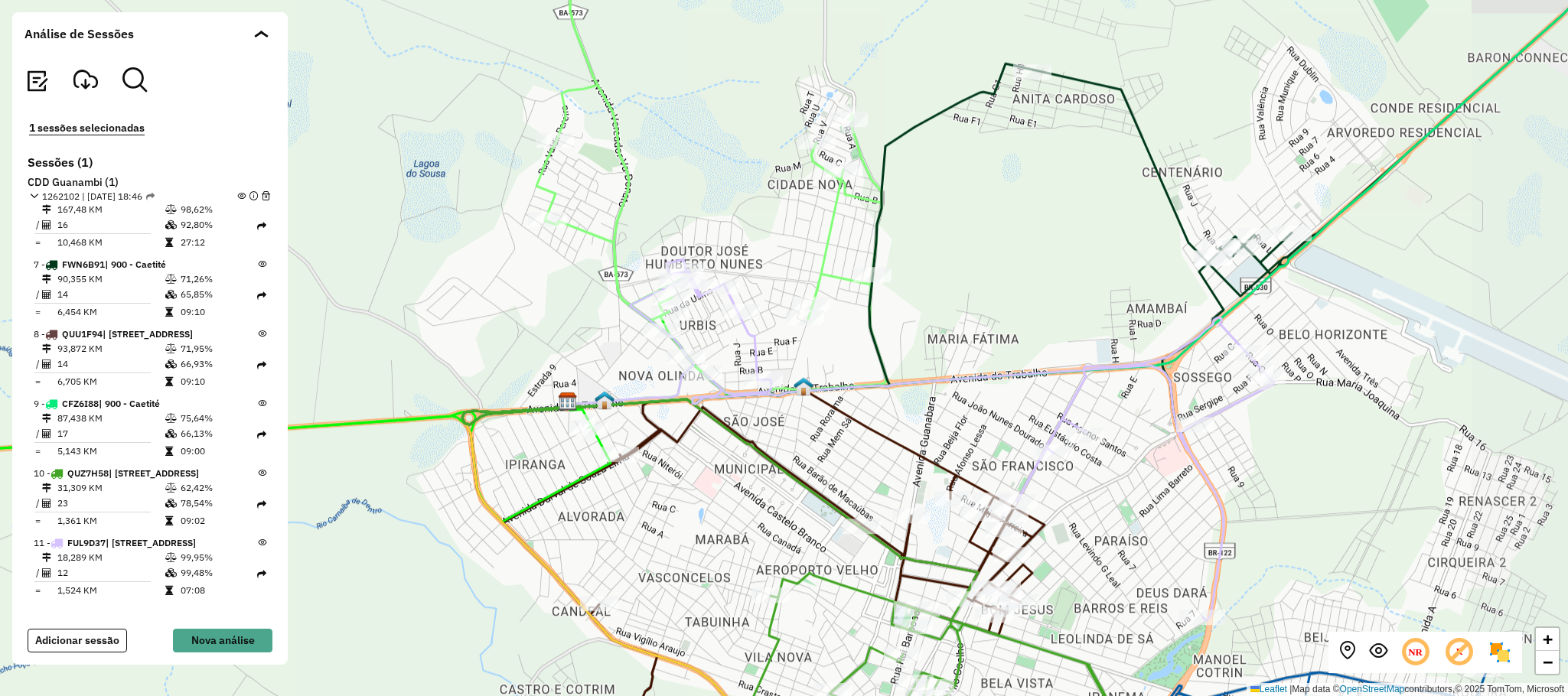
drag, startPoint x: 1256, startPoint y: 490, endPoint x: 998, endPoint y: 347, distance: 295.0
click at [1112, 398] on div "Rota 6 - Placa FVC8G69 40708071 - JOSIELTON ARANHA ARAUJO + − Leaflet | Map dat…" at bounding box center [784, 348] width 1568 height 696
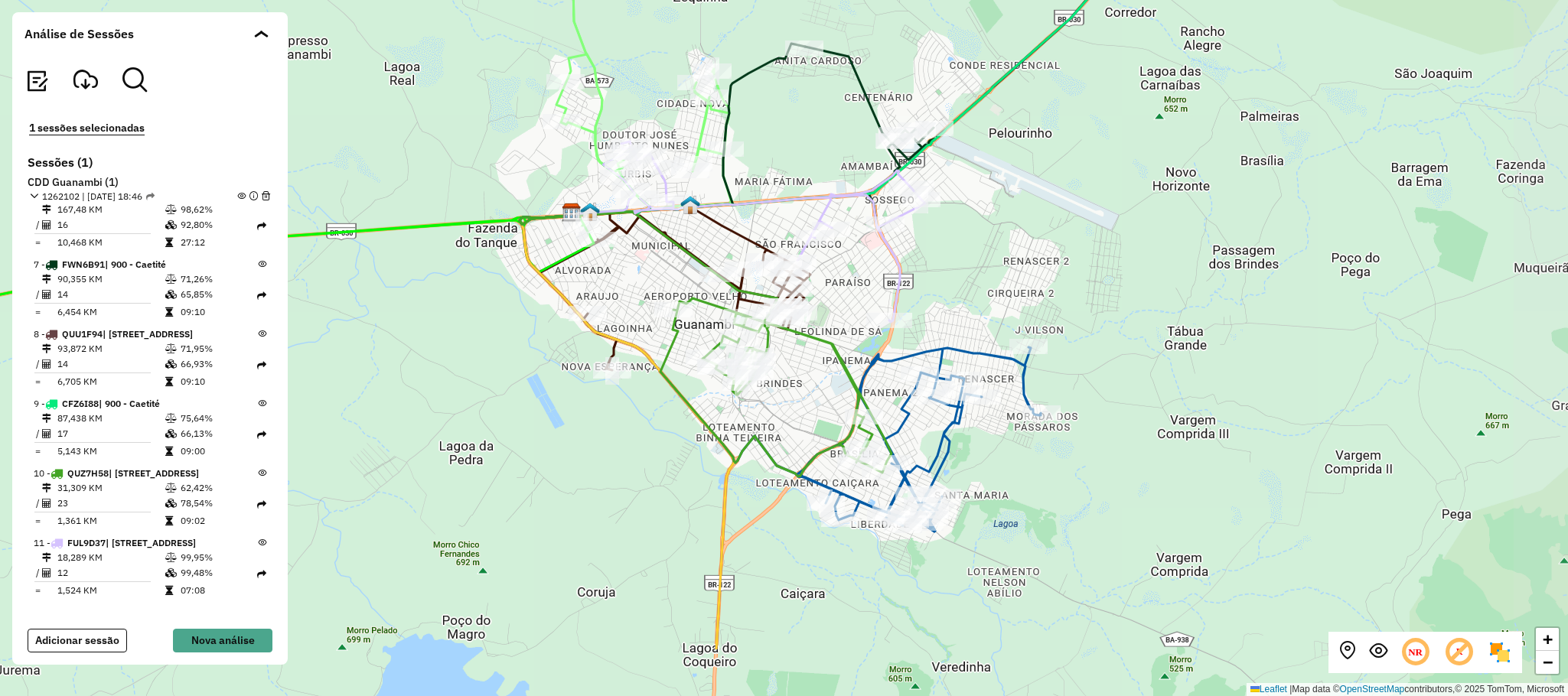
drag, startPoint x: 1101, startPoint y: 396, endPoint x: 964, endPoint y: 273, distance: 184.1
click at [964, 273] on div "Rota 6 - Placa FVC8G69 40708071 - JOSIELTON ARANHA ARAUJO + − Leaflet | Map dat…" at bounding box center [784, 348] width 1568 height 696
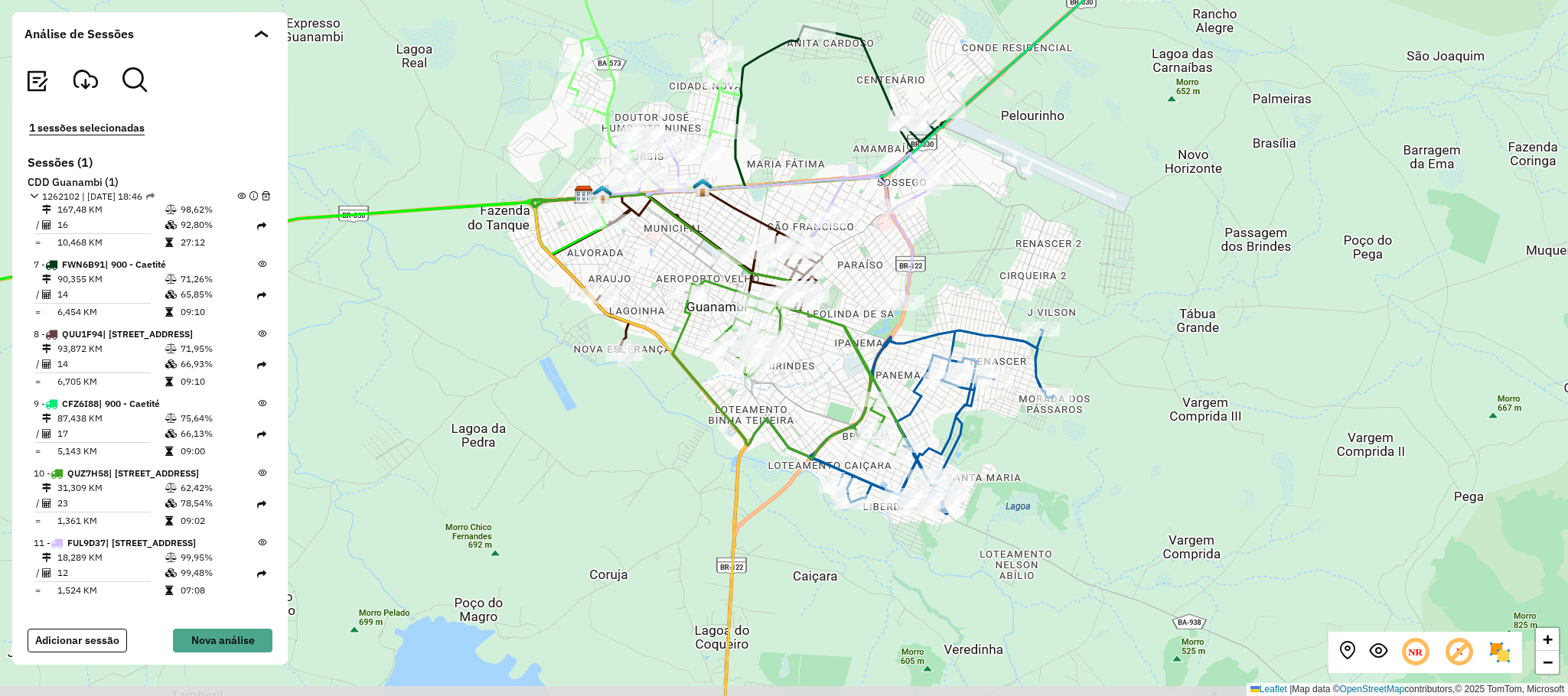
drag, startPoint x: 1089, startPoint y: 283, endPoint x: 1155, endPoint y: 264, distance: 68.7
click at [1155, 264] on div "Rota 6 - Placa FVC8G69 40708071 - JOSIELTON ARANHA ARAUJO + − Leaflet | Map dat…" at bounding box center [784, 348] width 1568 height 696
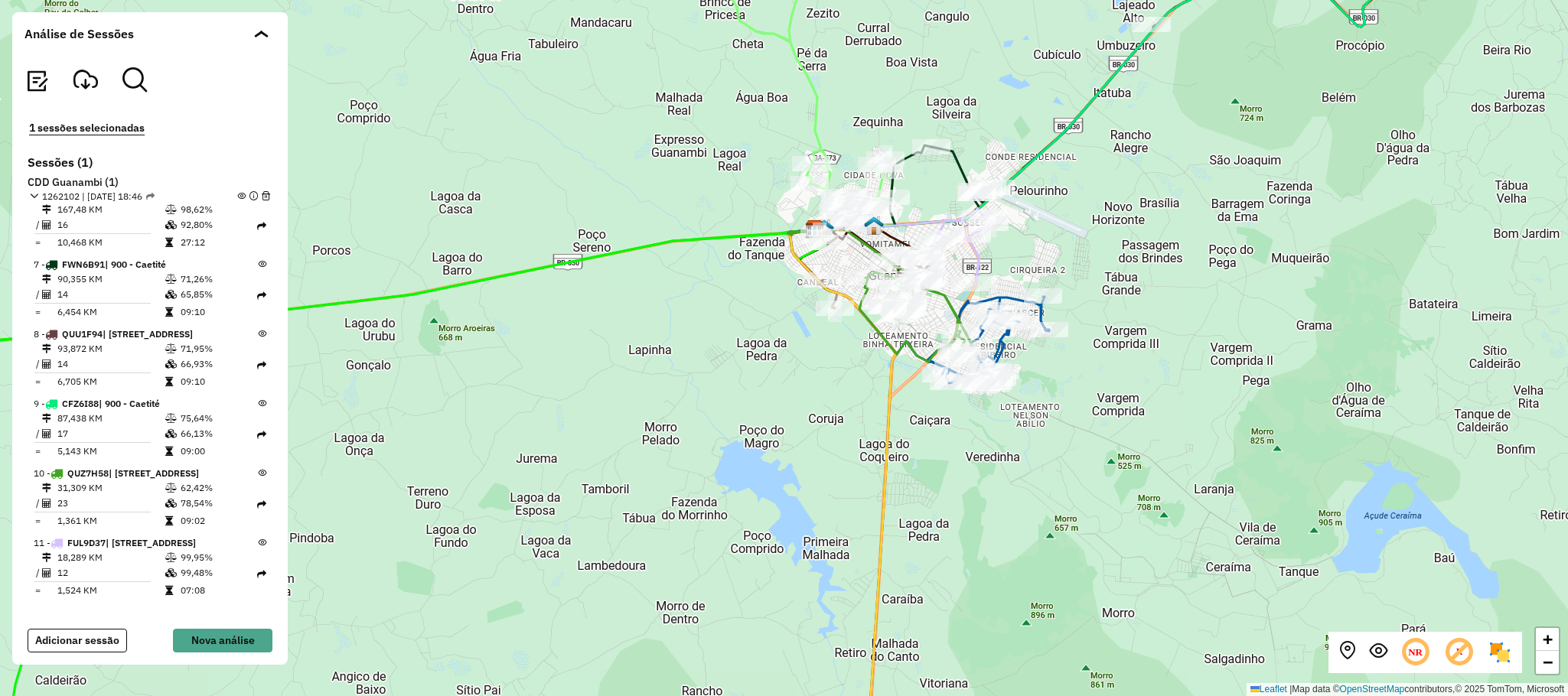
click at [673, 391] on div "Rota 6 - Placa FVC8G69 40708071 - JOSIELTON ARANHA ARAUJO + − Leaflet | Map dat…" at bounding box center [784, 348] width 1568 height 696
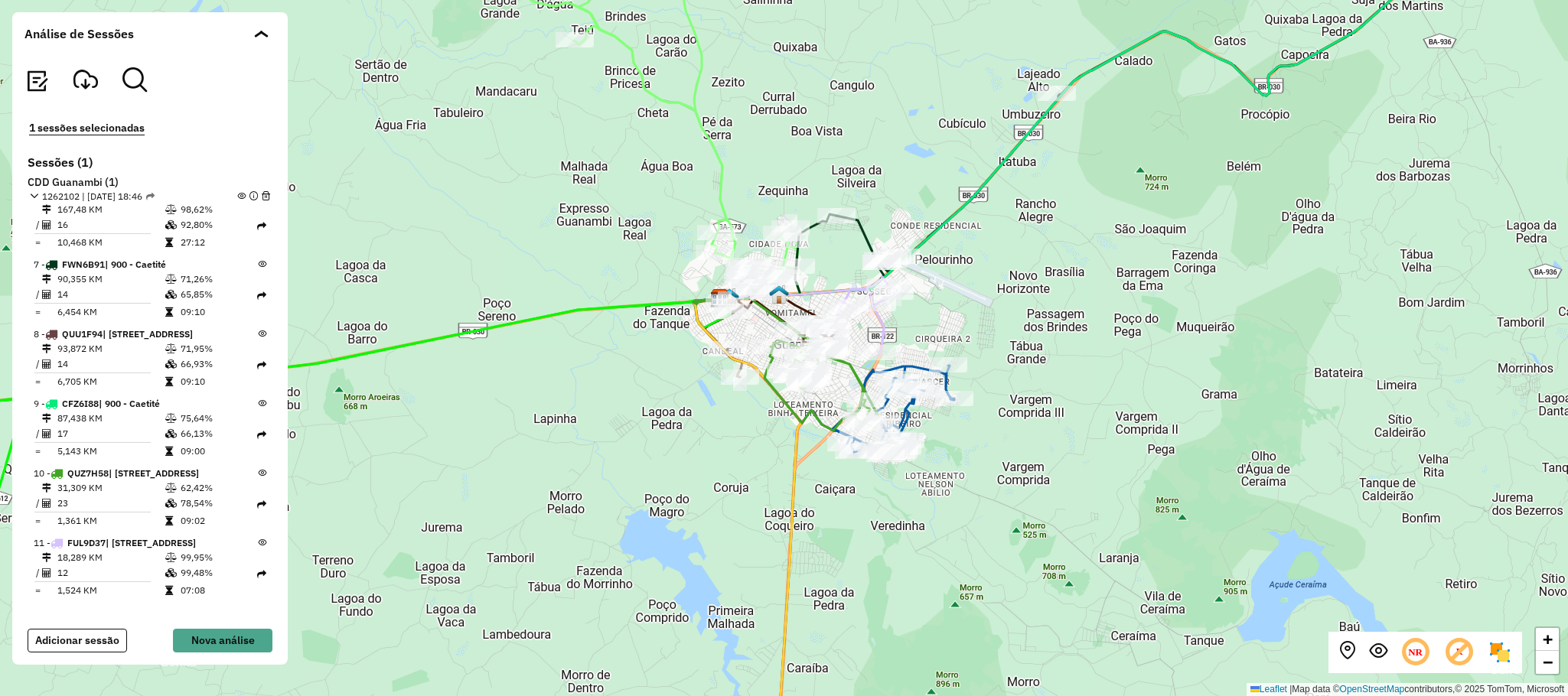
drag, startPoint x: 806, startPoint y: 391, endPoint x: 735, endPoint y: 445, distance: 89.2
click at [735, 445] on div "Rota 6 - Placa FVC8G69 40708071 - JOSIELTON ARANHA ARAUJO + − Leaflet | Map dat…" at bounding box center [784, 348] width 1568 height 696
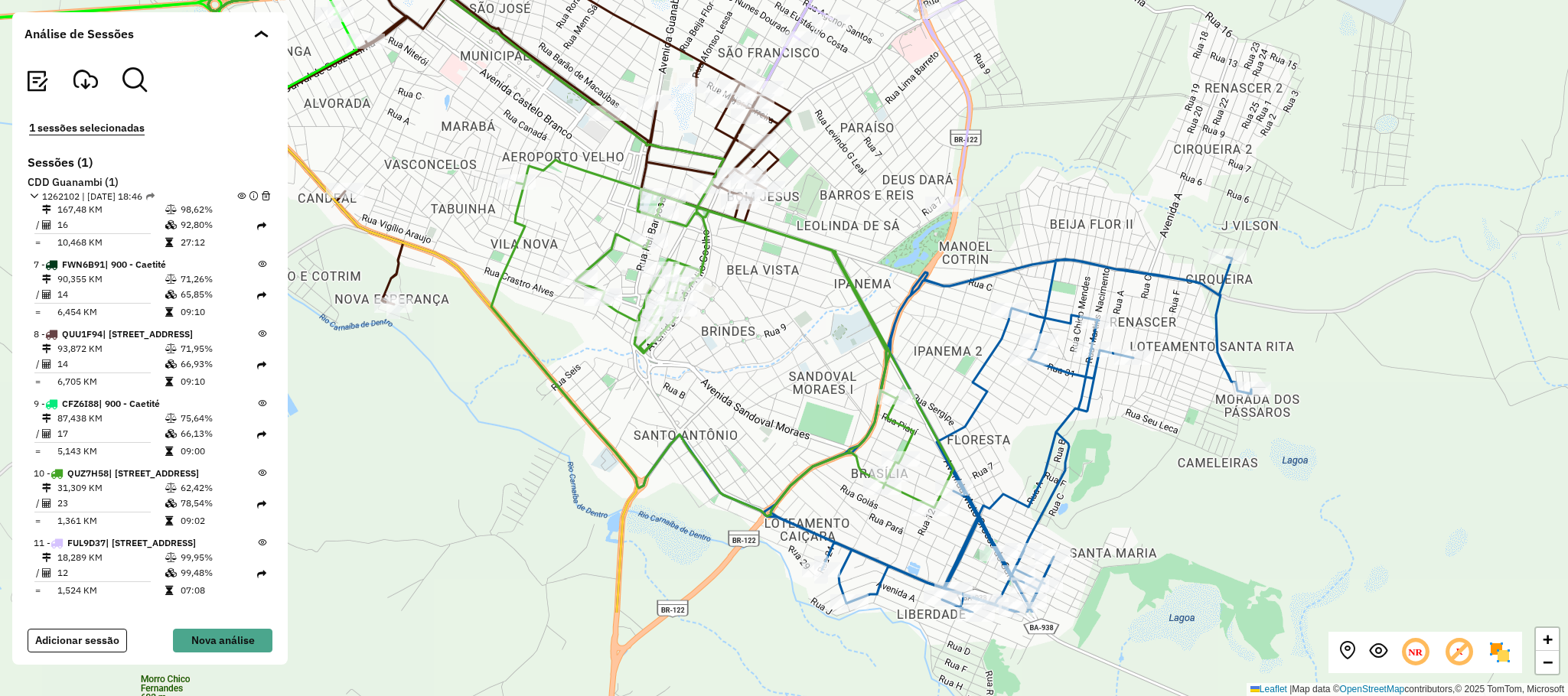
drag, startPoint x: 1178, startPoint y: 334, endPoint x: 1108, endPoint y: 202, distance: 149.4
click at [1108, 202] on div "Rota 6 - Placa FVC8G69 40708071 - JOSIELTON ARANHA ARAUJO + − Leaflet | Map dat…" at bounding box center [784, 348] width 1568 height 696
click at [1291, 463] on div "Rota 6 - Placa FVC8G69 40708071 - JOSIELTON ARANHA ARAUJO + − Leaflet | Map dat…" at bounding box center [784, 348] width 1568 height 696
